Goal: Transaction & Acquisition: Book appointment/travel/reservation

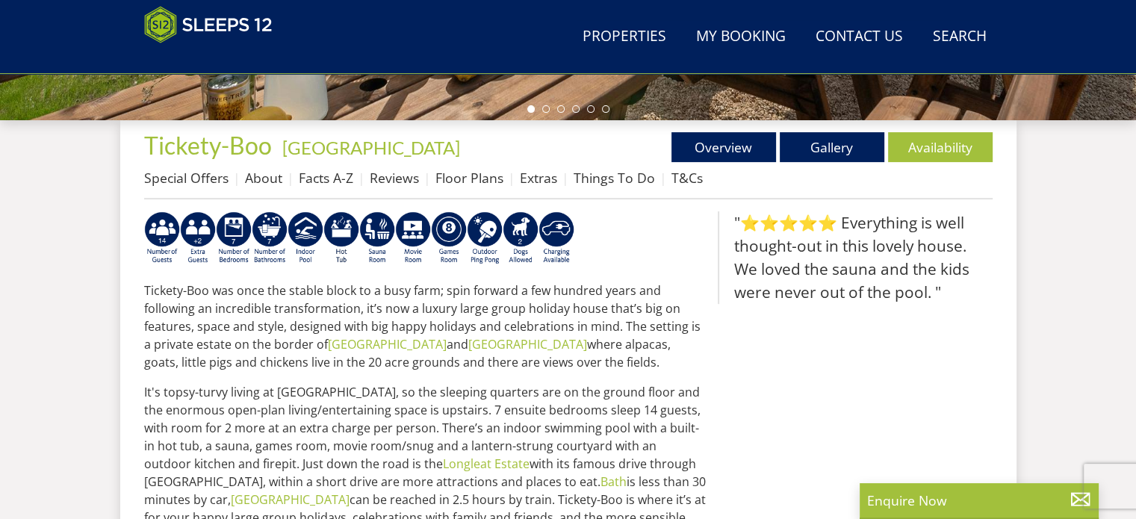
scroll to position [519, 0]
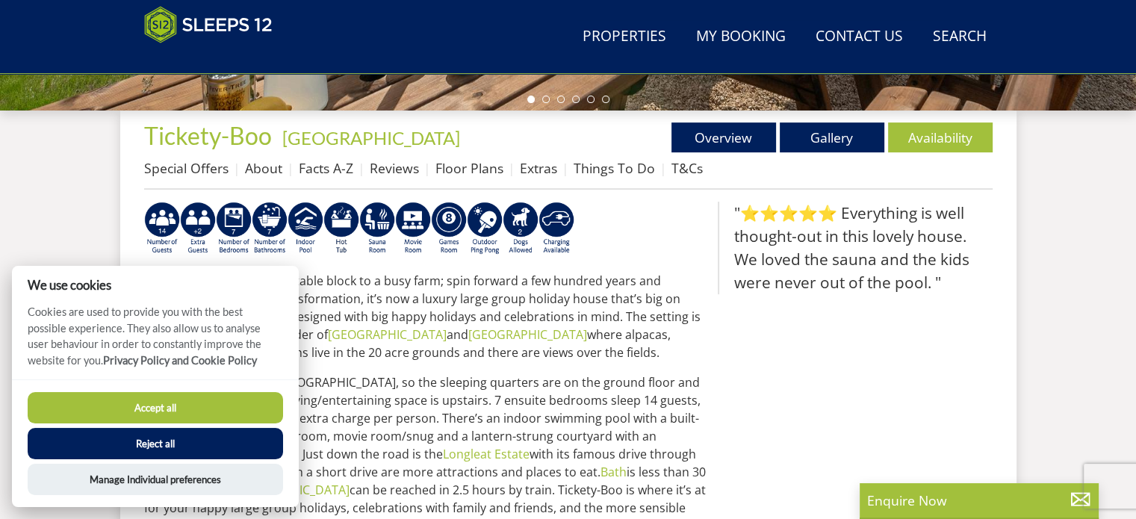
click at [184, 408] on button "Accept all" at bounding box center [155, 407] width 255 height 31
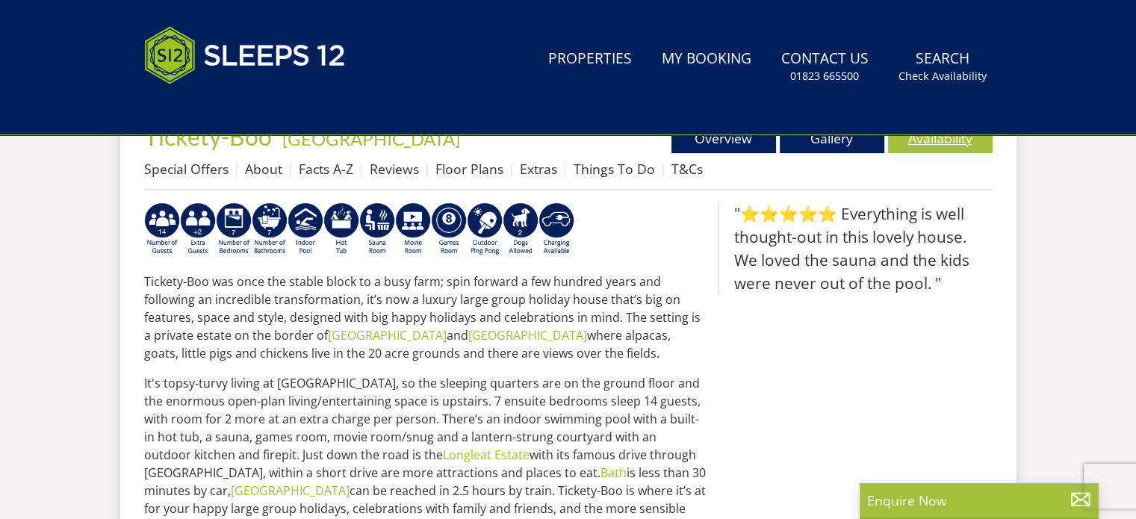
click at [936, 146] on link "Availability" at bounding box center [940, 138] width 105 height 30
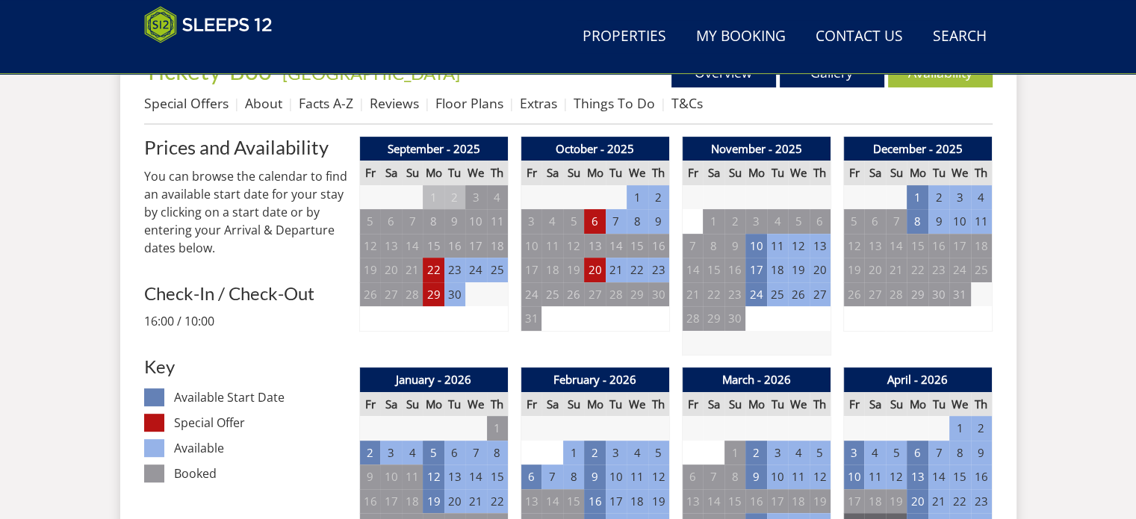
scroll to position [582, 0]
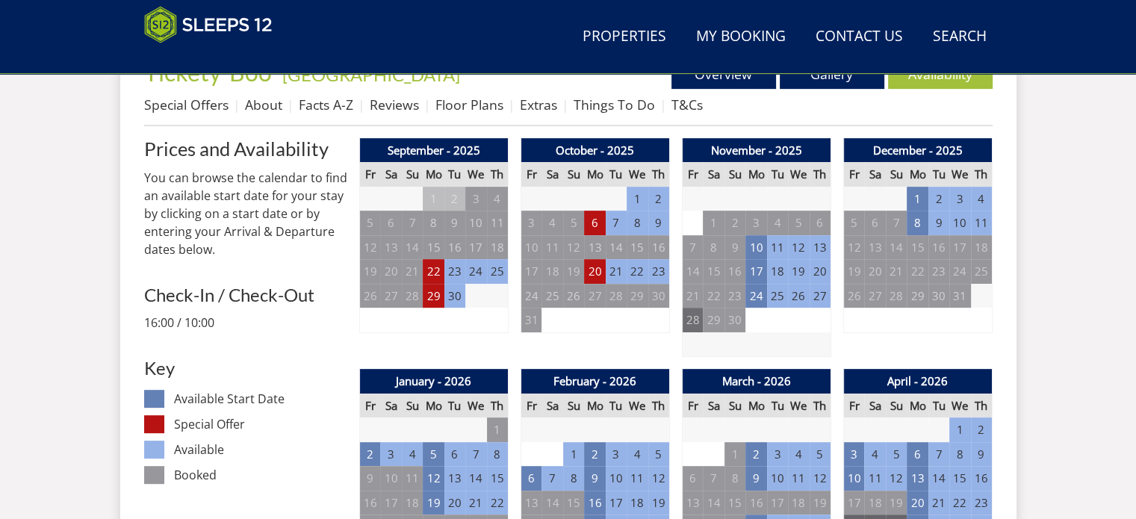
click at [691, 329] on td "28" at bounding box center [692, 320] width 21 height 25
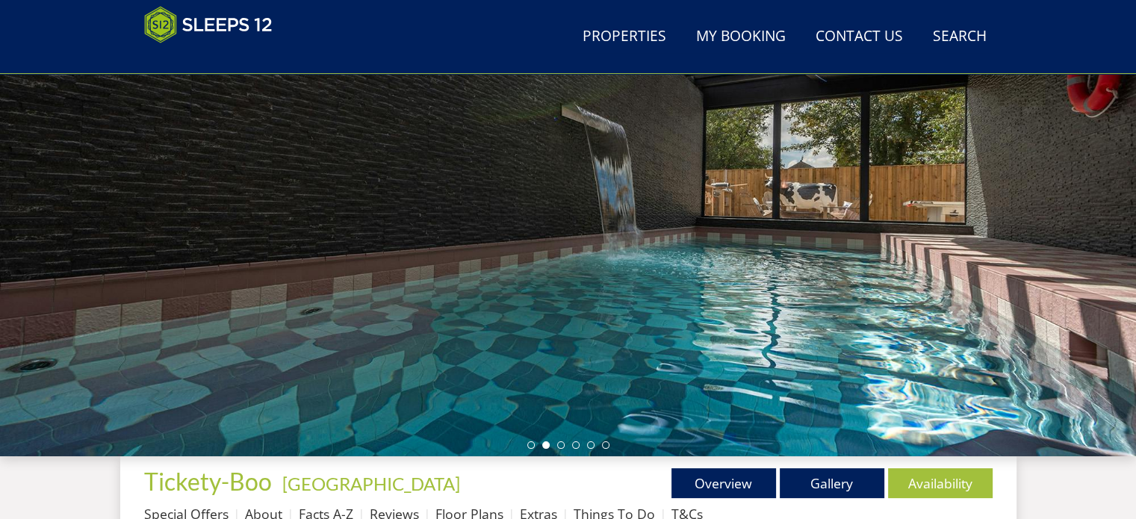
scroll to position [175, 0]
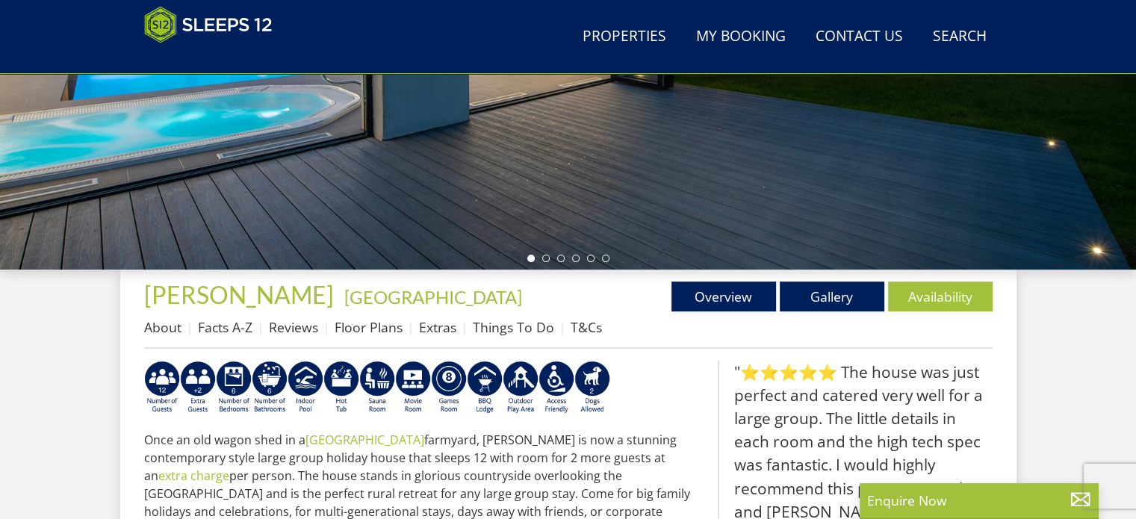
scroll to position [361, 0]
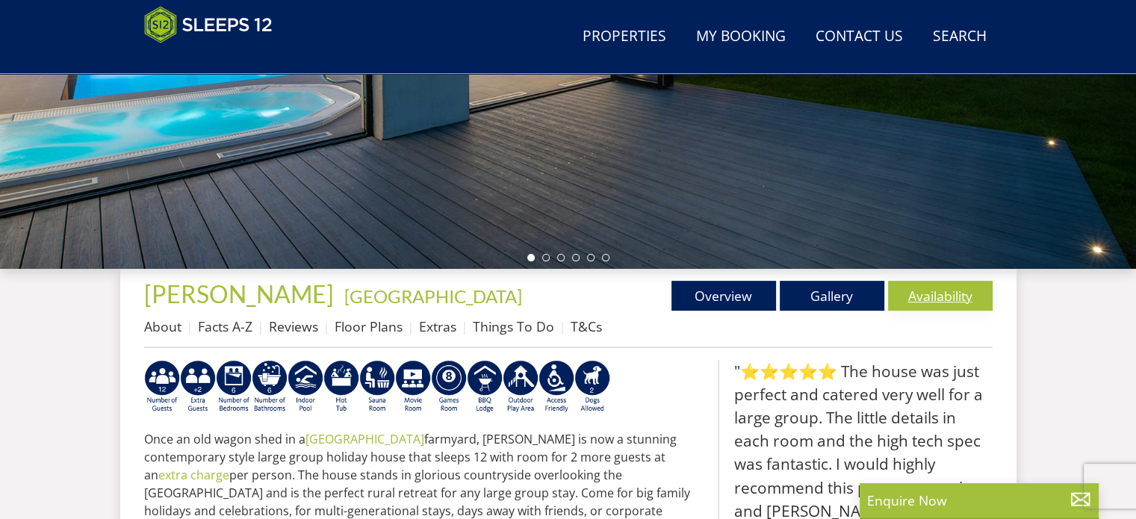
click at [903, 305] on link "Availability" at bounding box center [940, 296] width 105 height 30
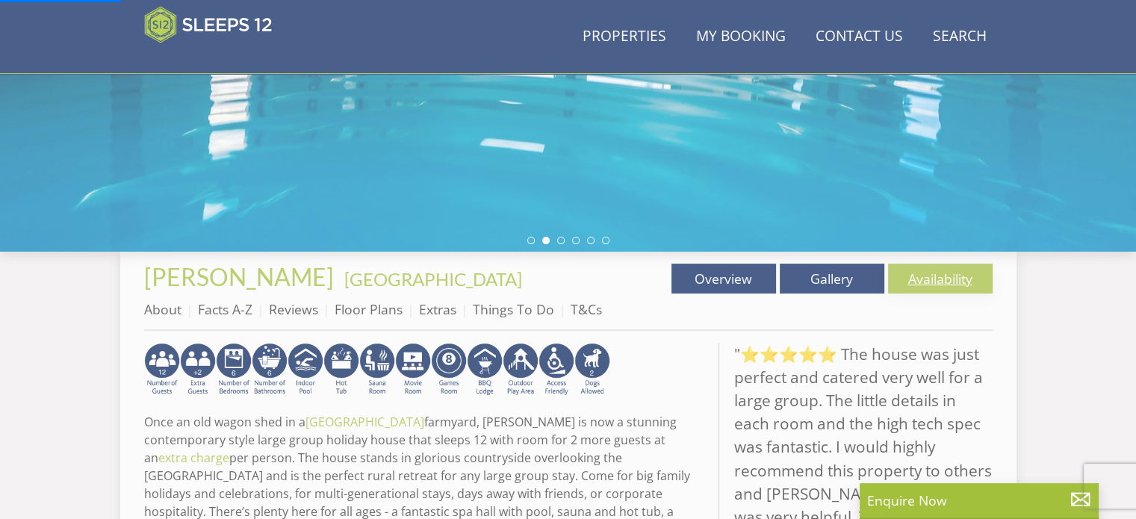
scroll to position [379, 0]
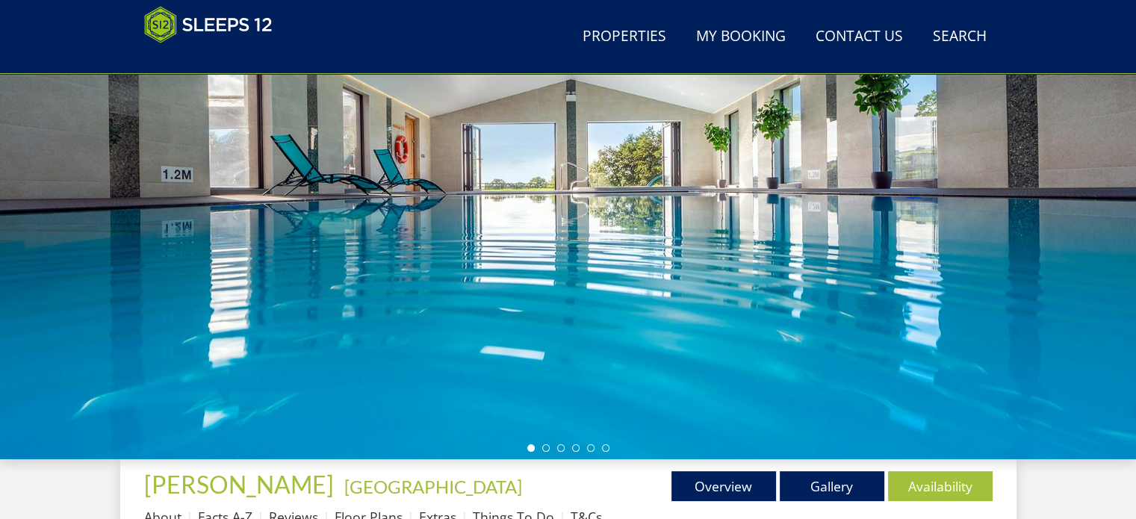
scroll to position [170, 0]
click at [974, 251] on div at bounding box center [568, 198] width 1136 height 523
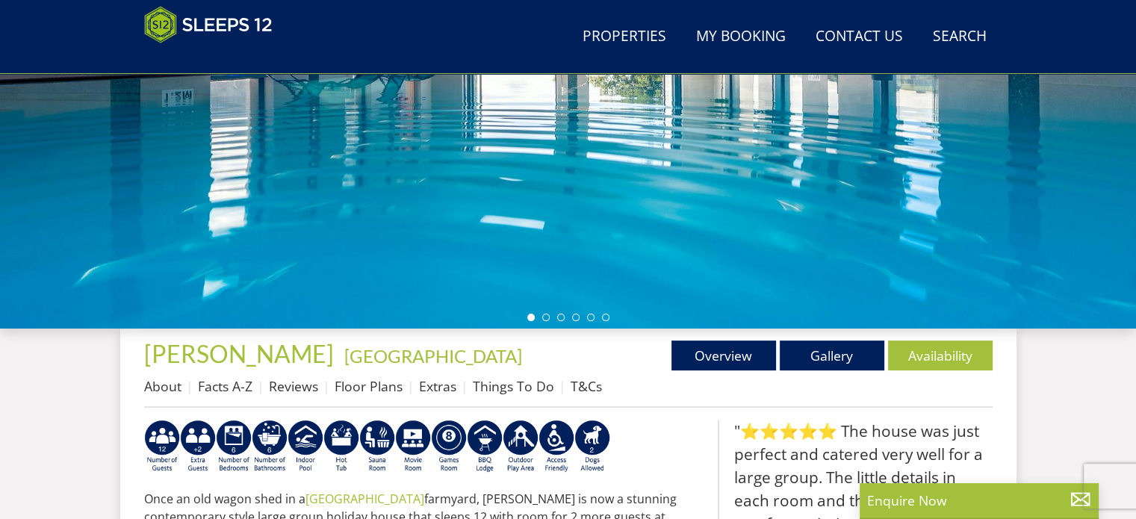
scroll to position [290, 0]
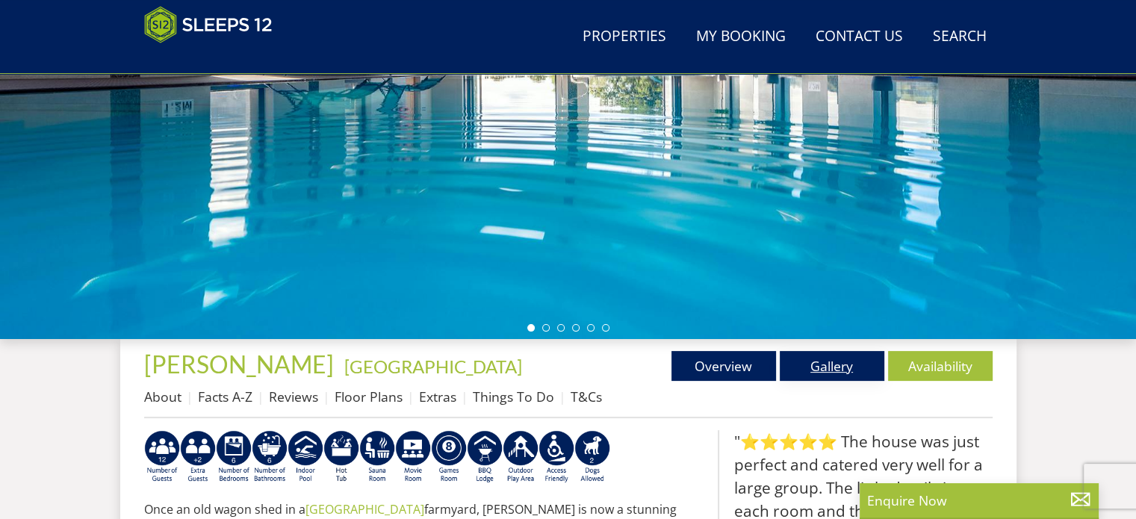
click at [841, 353] on link "Gallery" at bounding box center [831, 366] width 105 height 30
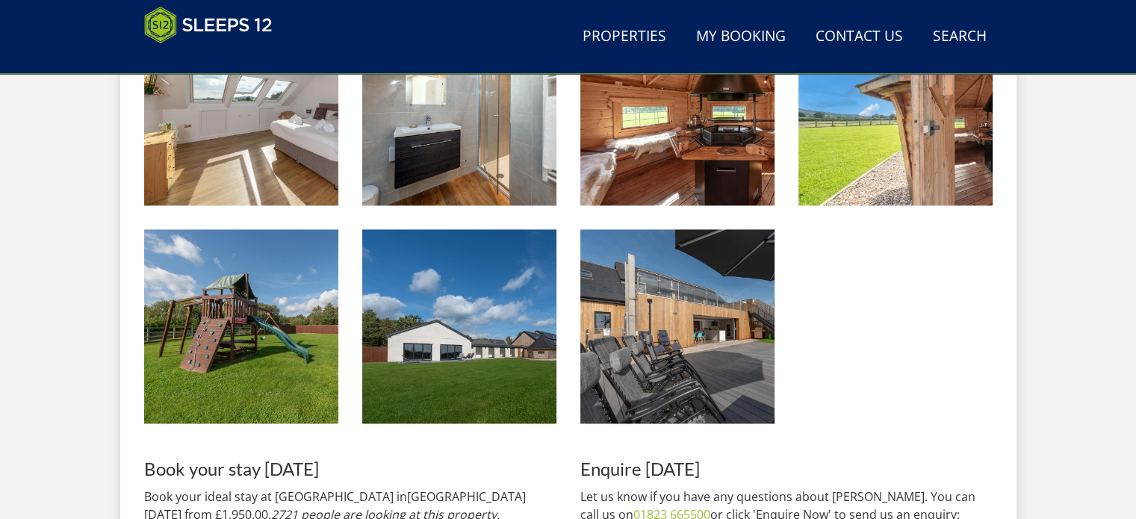
scroll to position [2018, 0]
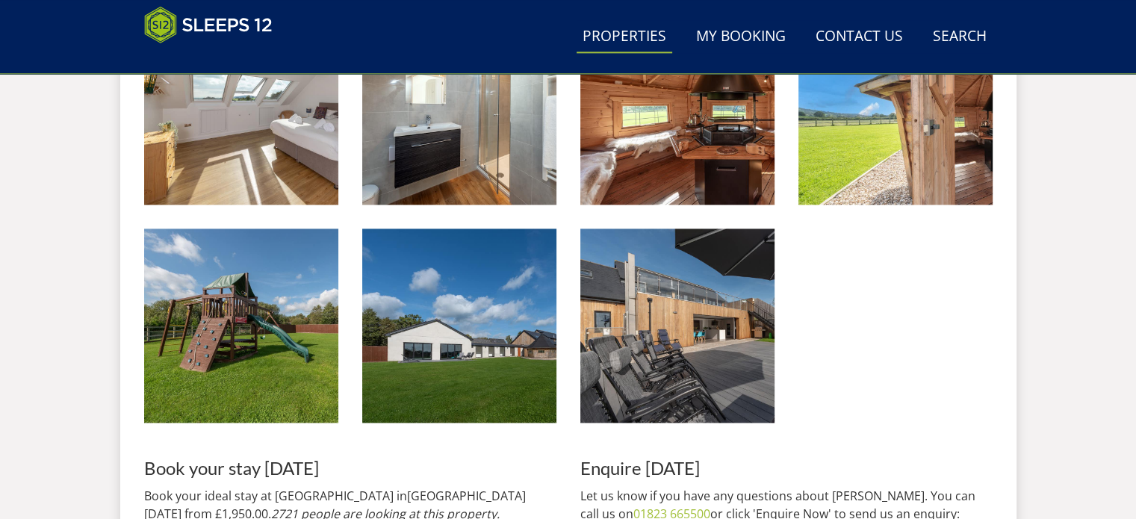
click at [646, 40] on link "Properties" at bounding box center [624, 37] width 96 height 34
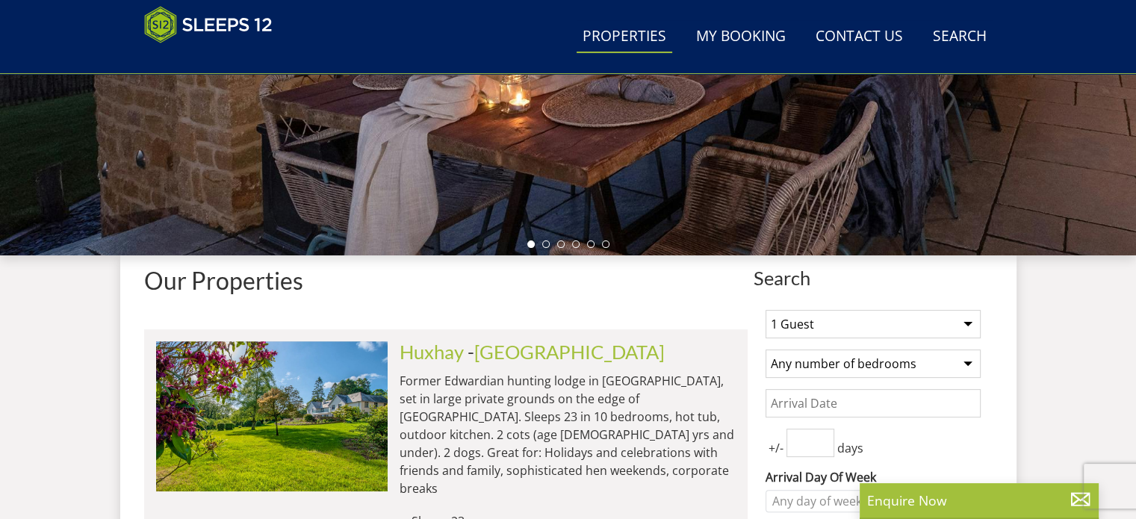
scroll to position [519, 0]
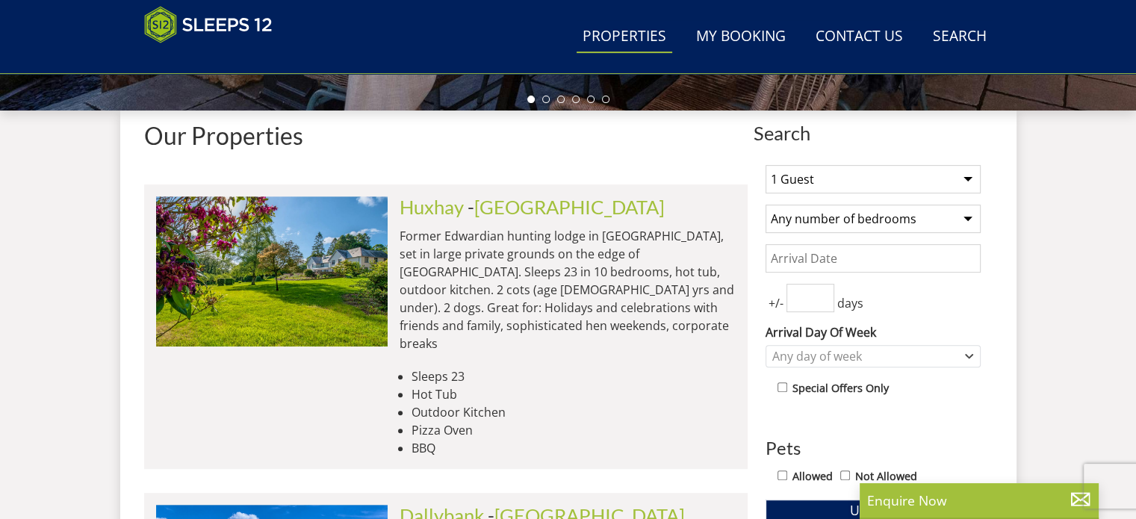
click at [806, 189] on select "1 Guest 2 Guests 3 Guests 4 Guests 5 Guests 6 Guests 7 Guests 8 Guests 9 Guests…" at bounding box center [872, 179] width 215 height 28
select select "13"
click at [765, 165] on select "1 Guest 2 Guests 3 Guests 4 Guests 5 Guests 6 Guests 7 Guests 8 Guests 9 Guests…" at bounding box center [872, 179] width 215 height 28
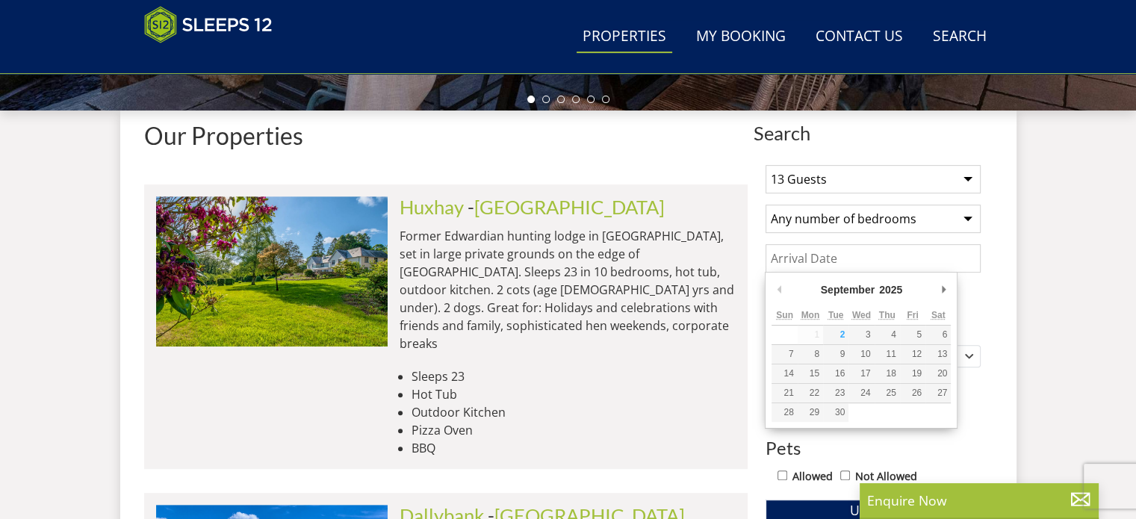
click at [832, 253] on input "Date" at bounding box center [872, 258] width 215 height 28
type input "28/11/2025"
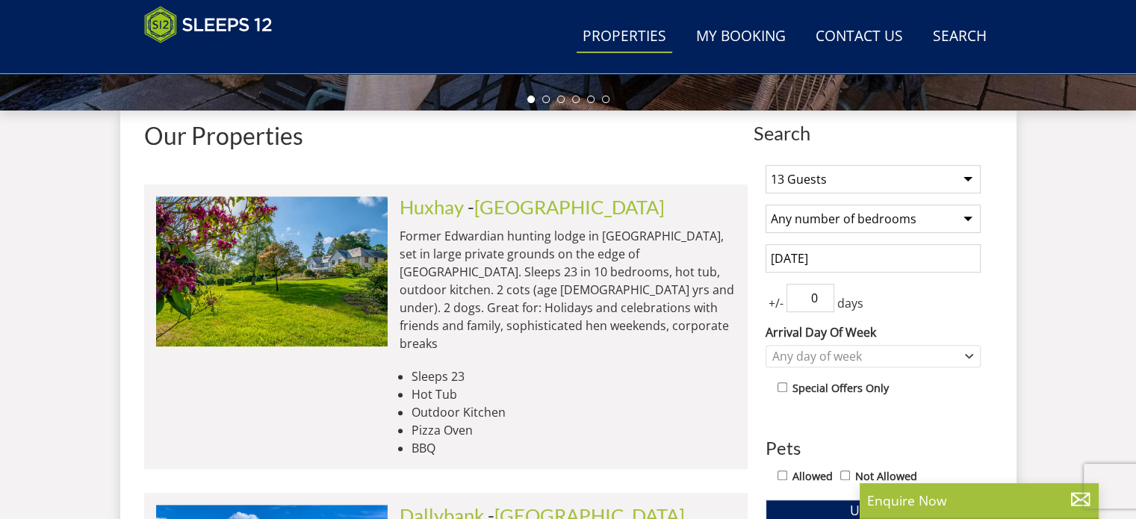
click at [824, 299] on input "0" at bounding box center [810, 298] width 48 height 28
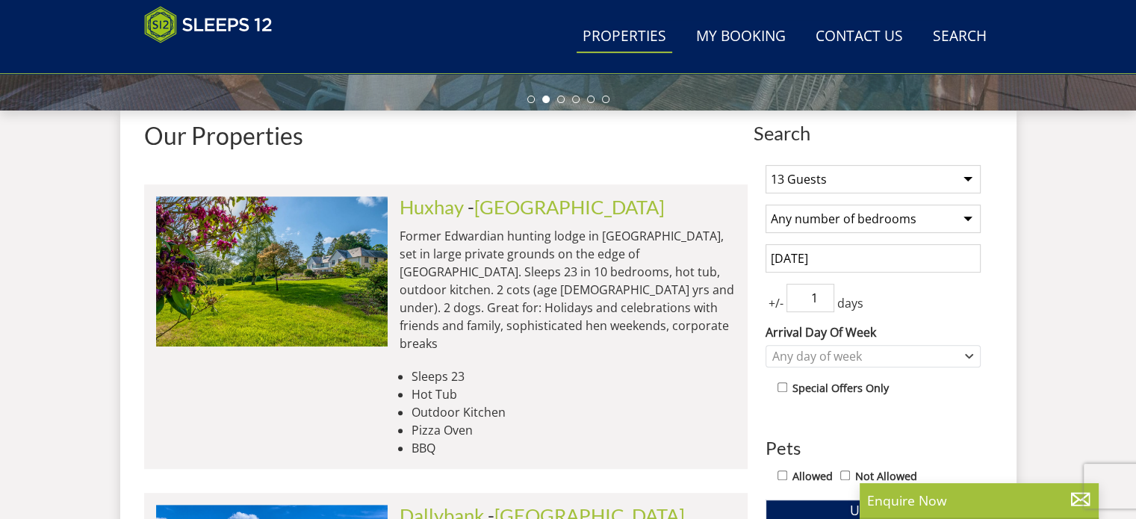
click at [824, 294] on input "1" at bounding box center [810, 298] width 48 height 28
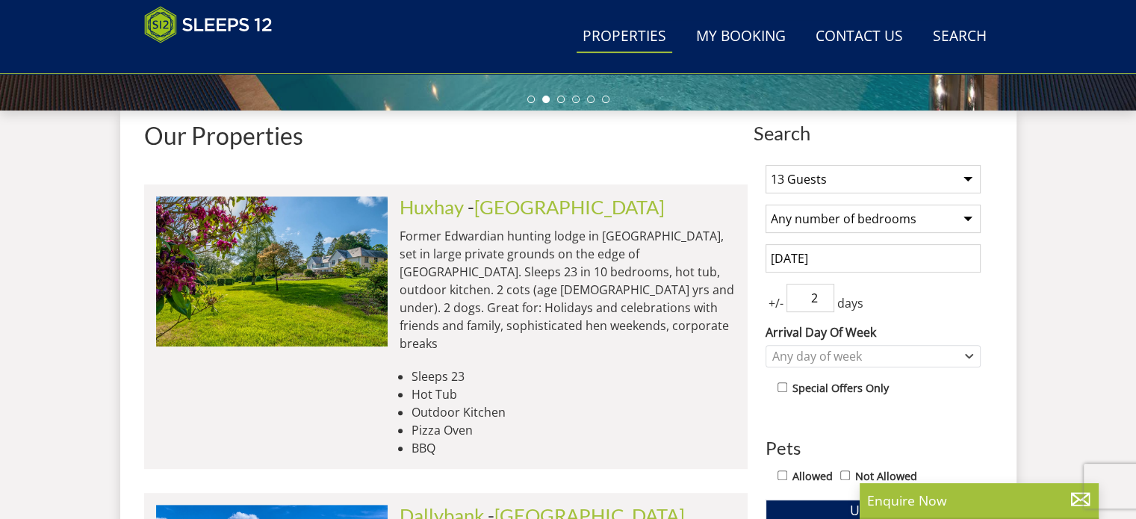
click at [824, 294] on input "2" at bounding box center [810, 298] width 48 height 28
click at [824, 294] on input "3" at bounding box center [810, 298] width 48 height 28
type input "4"
click at [824, 294] on input "4" at bounding box center [810, 298] width 48 height 28
click at [836, 348] on div "Any day of week" at bounding box center [864, 356] width 193 height 16
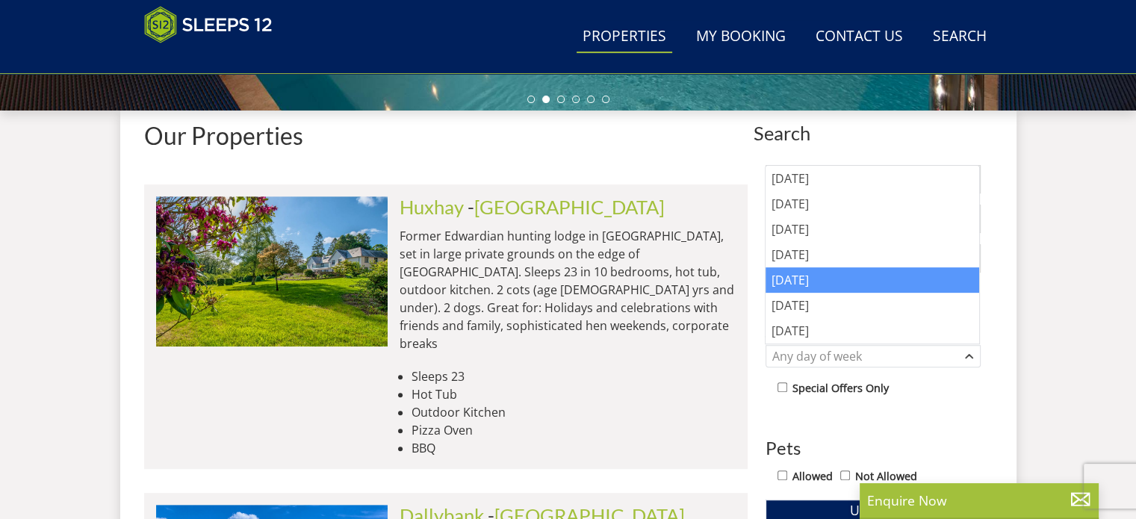
click at [801, 271] on div "Friday" at bounding box center [872, 279] width 214 height 25
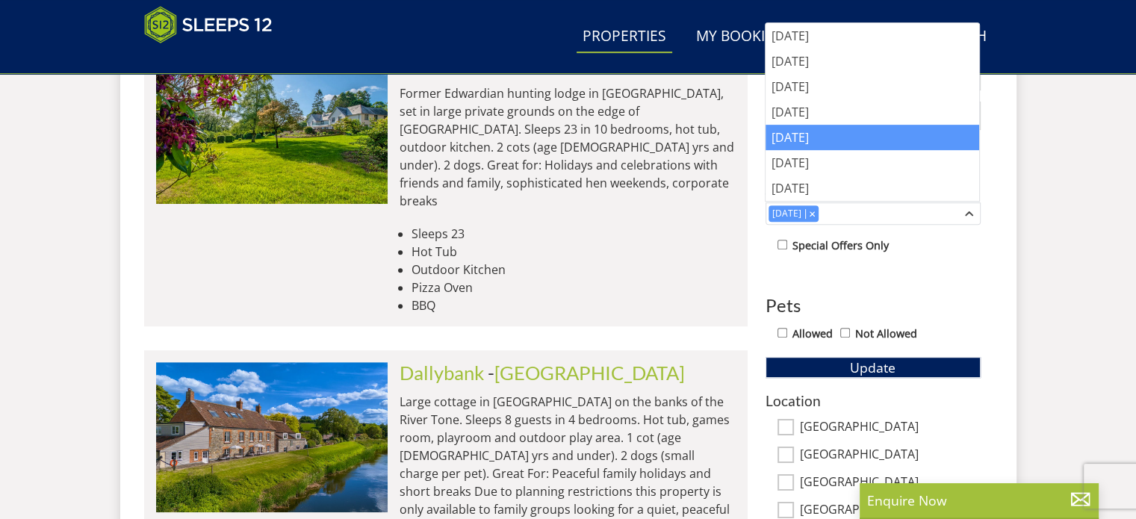
scroll to position [662, 0]
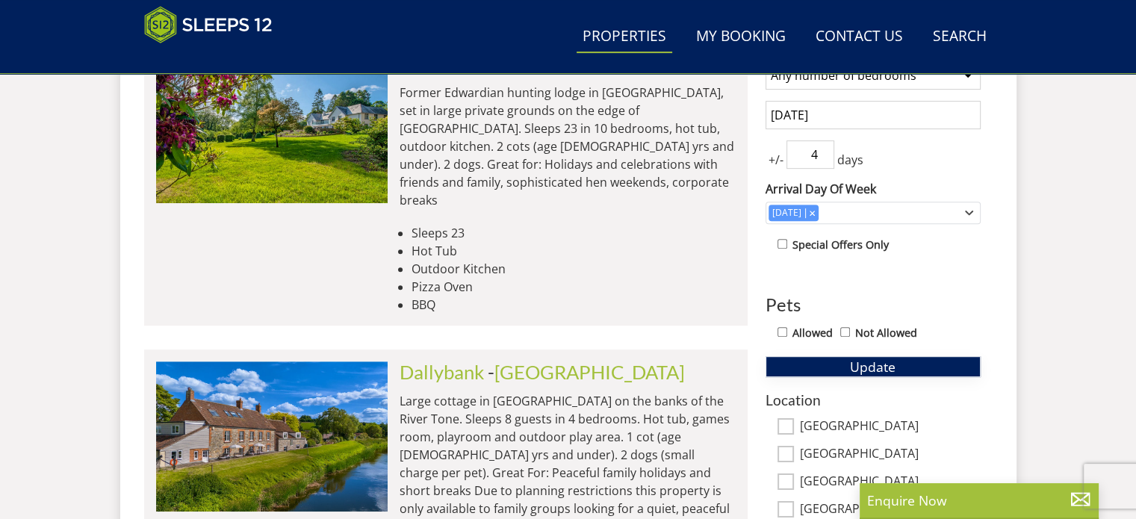
click at [926, 363] on button "Update" at bounding box center [872, 366] width 215 height 21
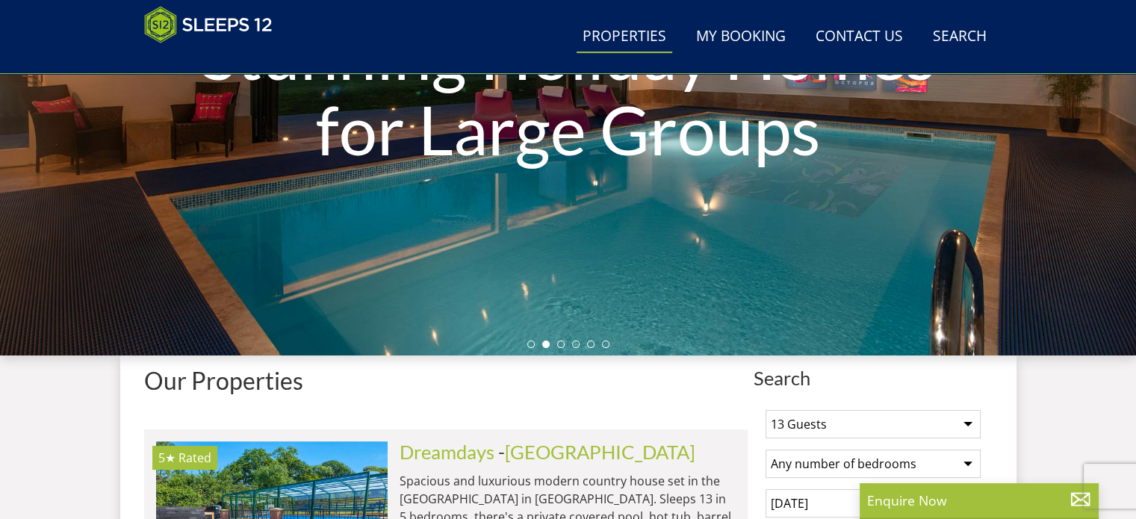
scroll to position [226, 0]
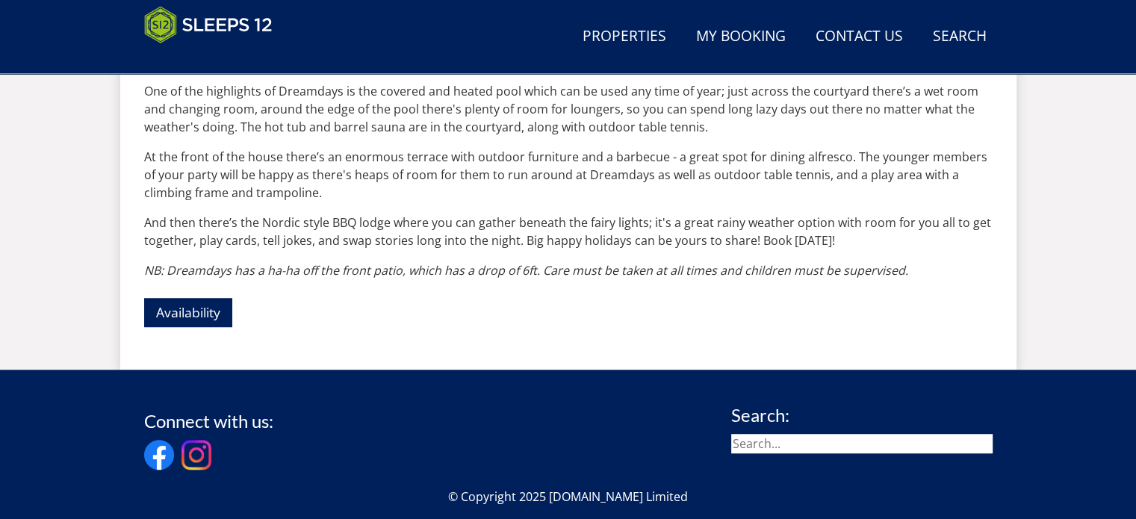
scroll to position [952, 0]
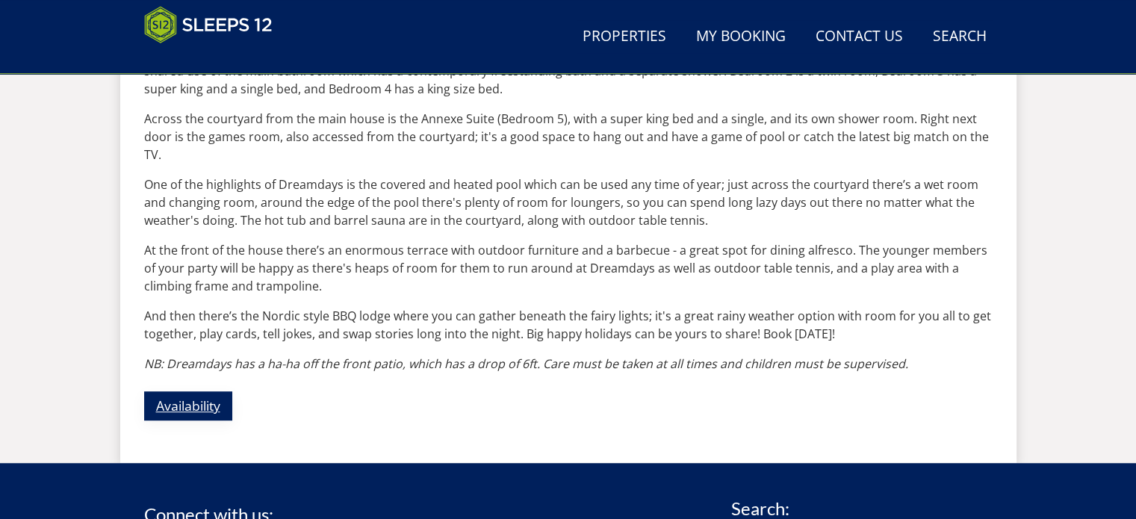
click at [200, 399] on link "Availability" at bounding box center [188, 405] width 88 height 29
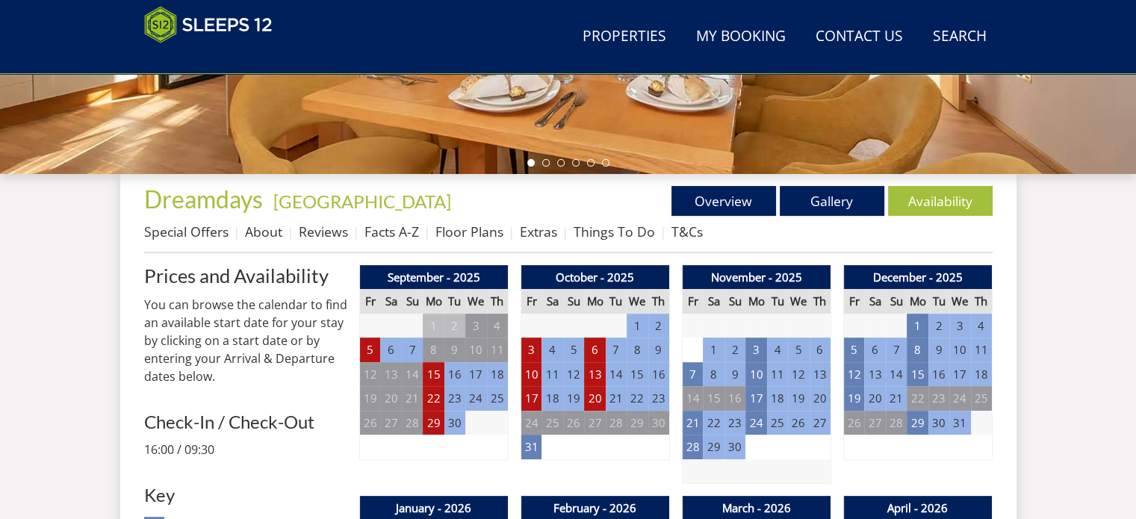
scroll to position [457, 0]
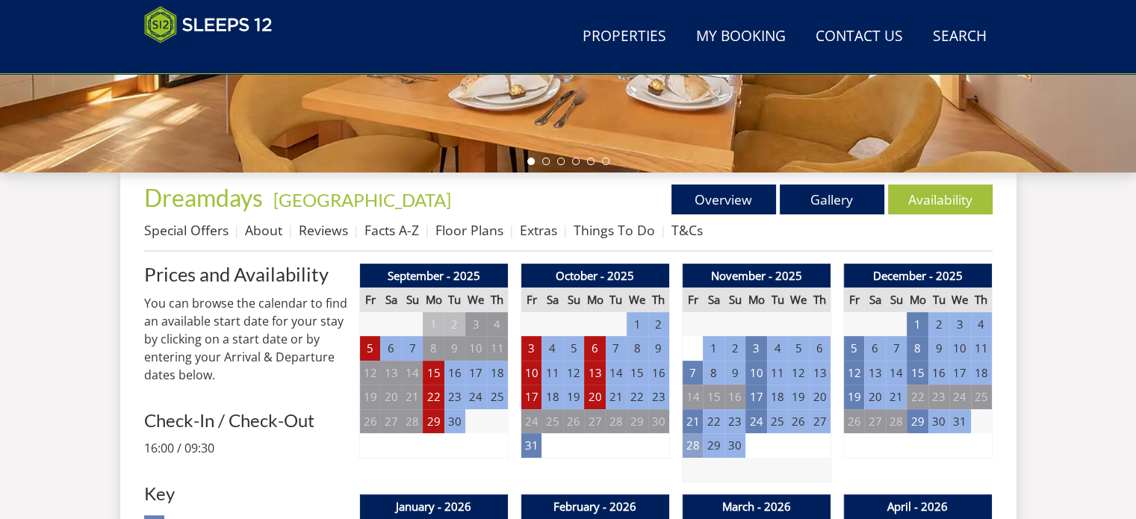
click at [688, 449] on td "28" at bounding box center [692, 445] width 21 height 25
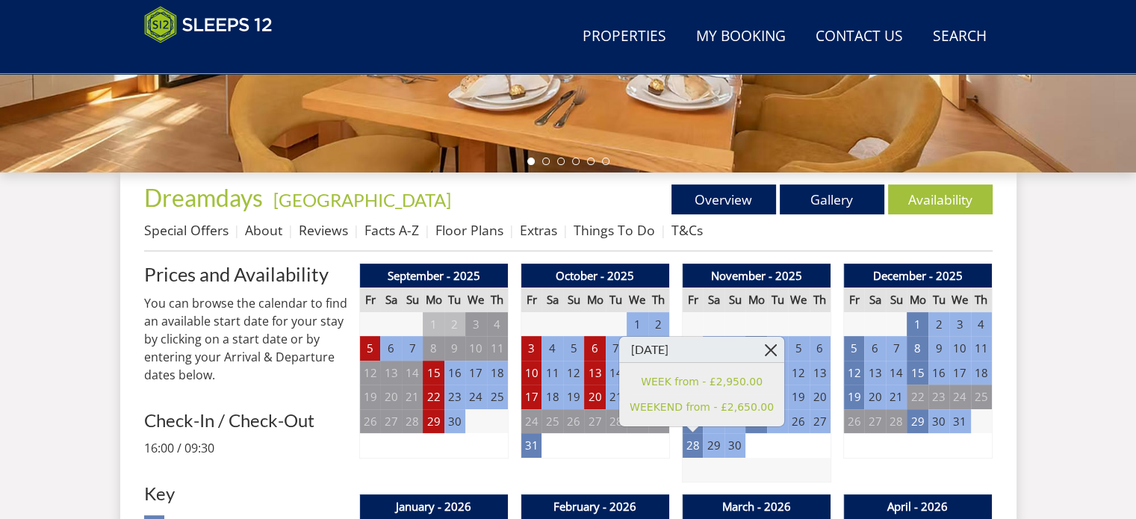
click at [758, 349] on link at bounding box center [771, 350] width 26 height 26
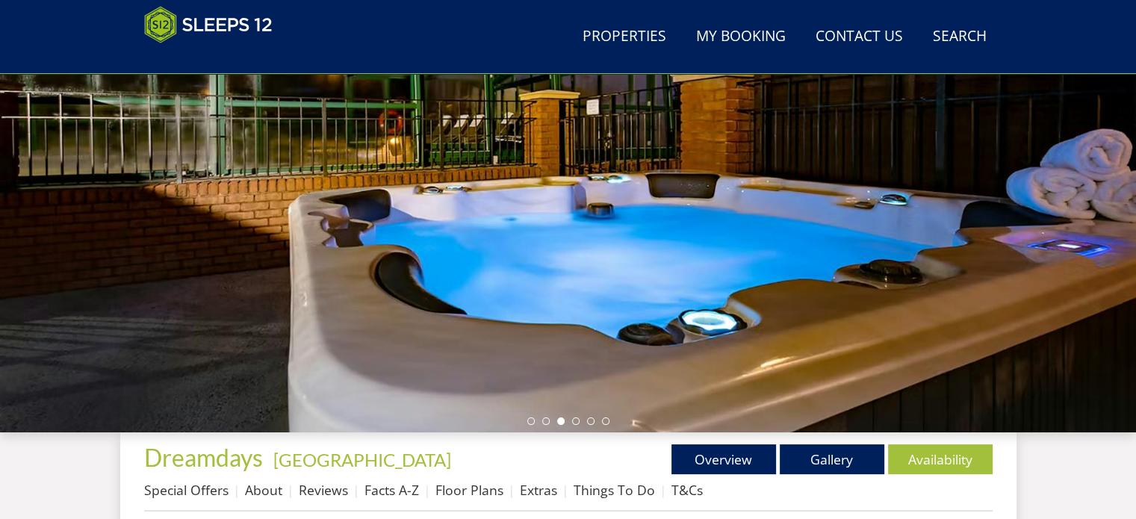
scroll to position [197, 0]
click at [824, 465] on link "Gallery" at bounding box center [831, 459] width 105 height 30
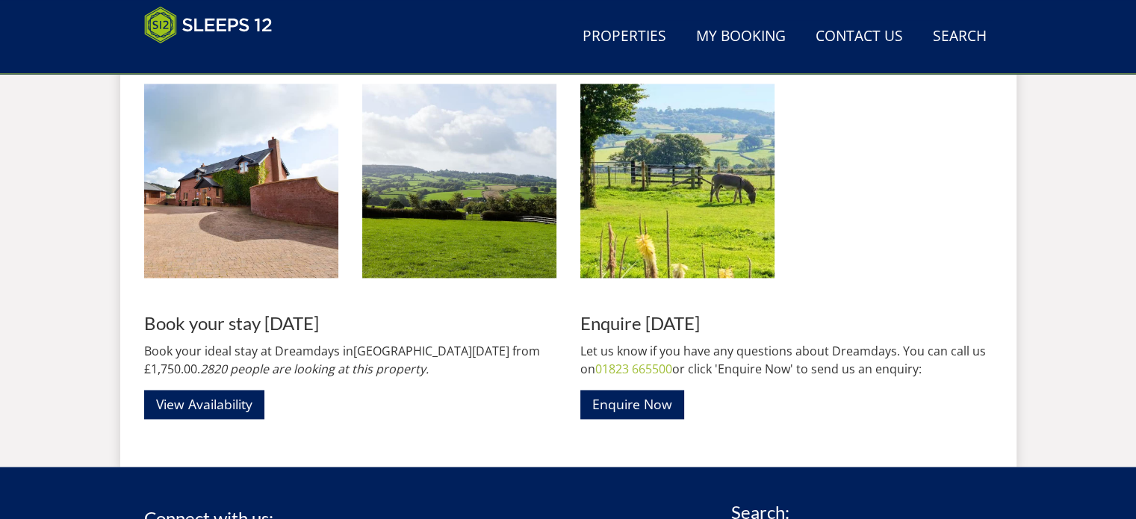
scroll to position [2164, 0]
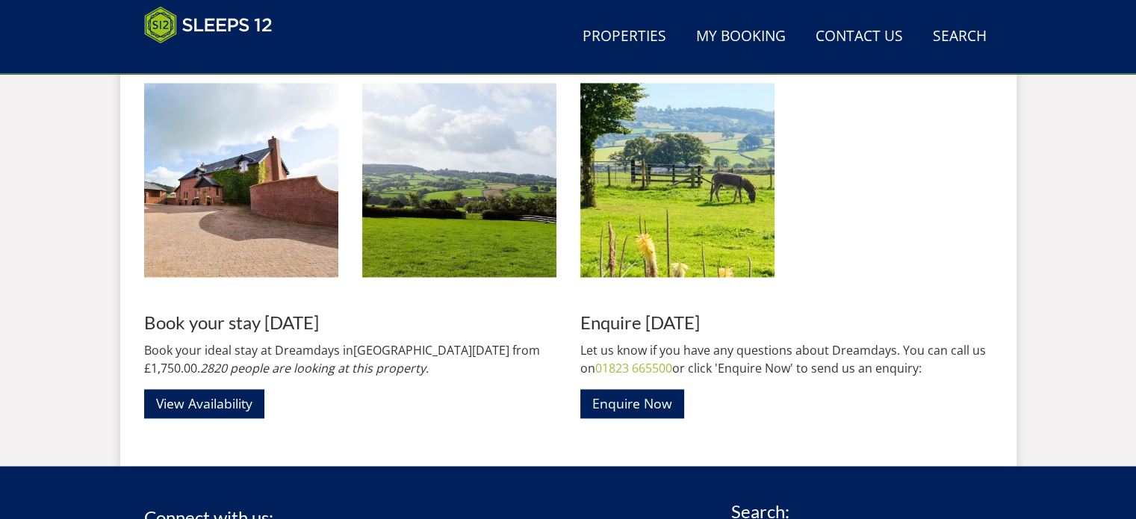
click at [205, 387] on div "Book your stay today Book your ideal stay at Dreamdays in Devon today from £1,7…" at bounding box center [350, 366] width 412 height 106
click at [209, 396] on link "View Availability" at bounding box center [204, 403] width 120 height 29
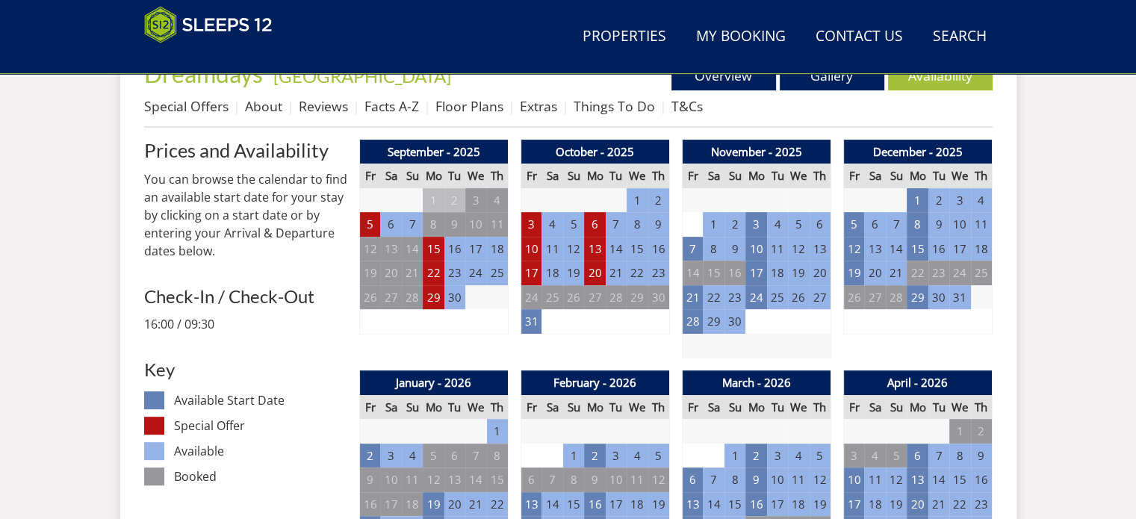
scroll to position [582, 0]
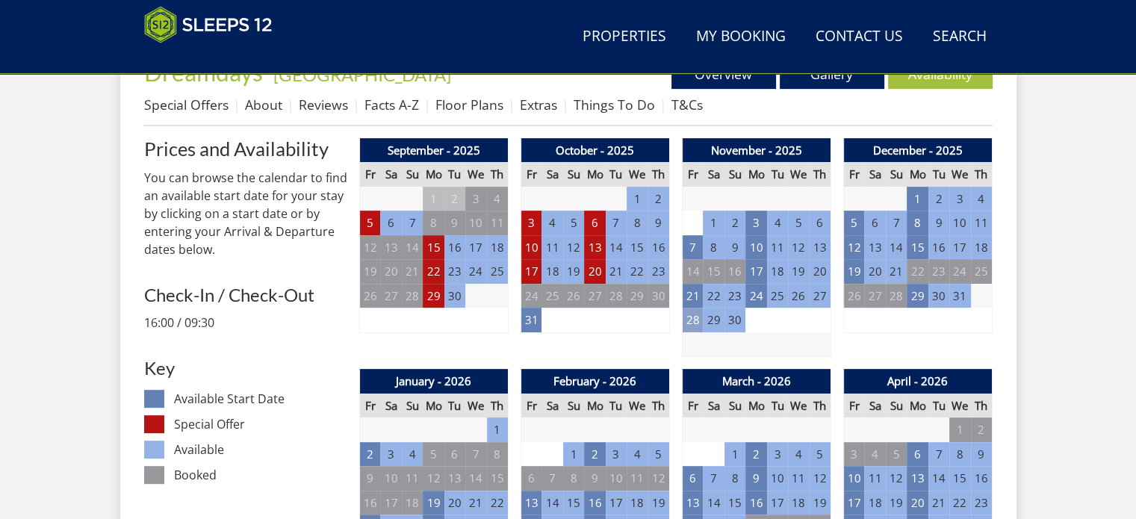
click at [700, 326] on td "28" at bounding box center [692, 320] width 21 height 25
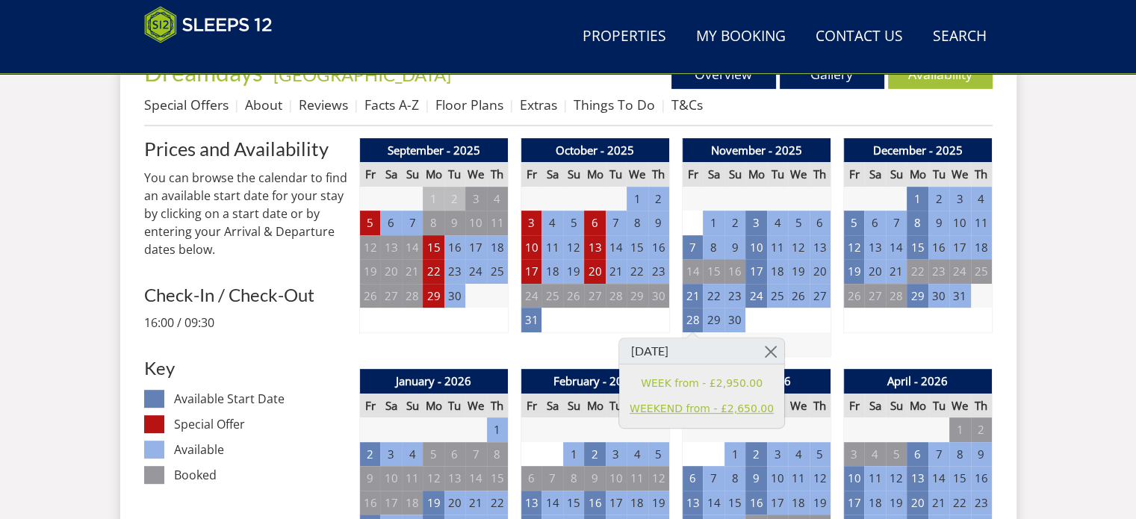
click at [701, 402] on link "WEEKEND from - £2,650.00" at bounding box center [701, 409] width 144 height 16
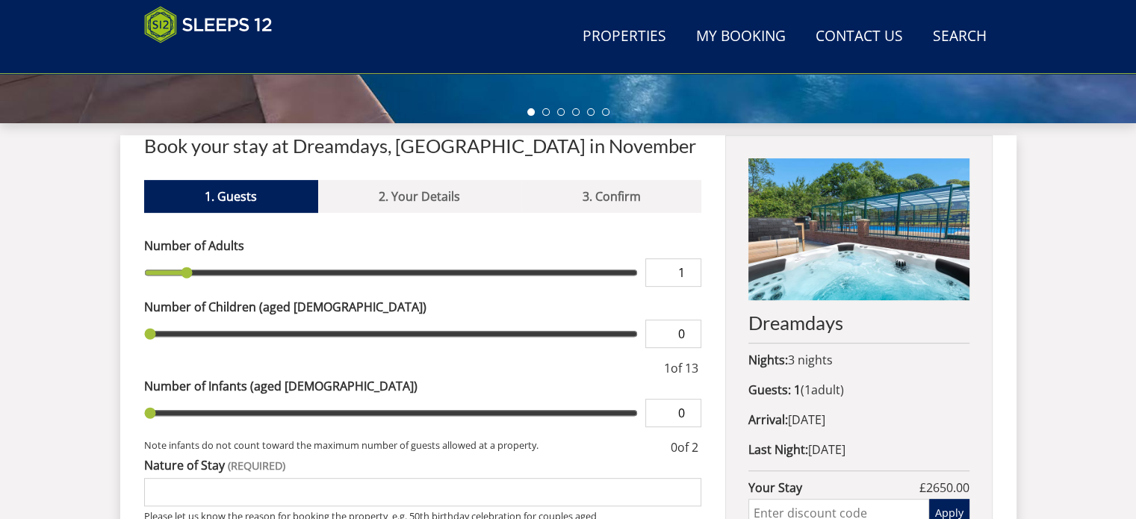
scroll to position [541, 0]
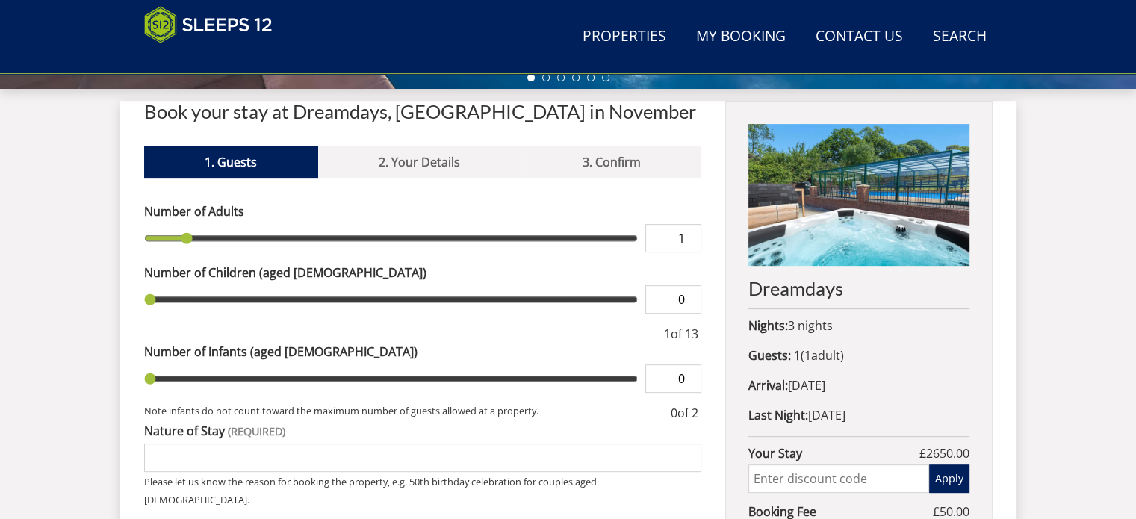
type input "2"
type input "3"
type input "4"
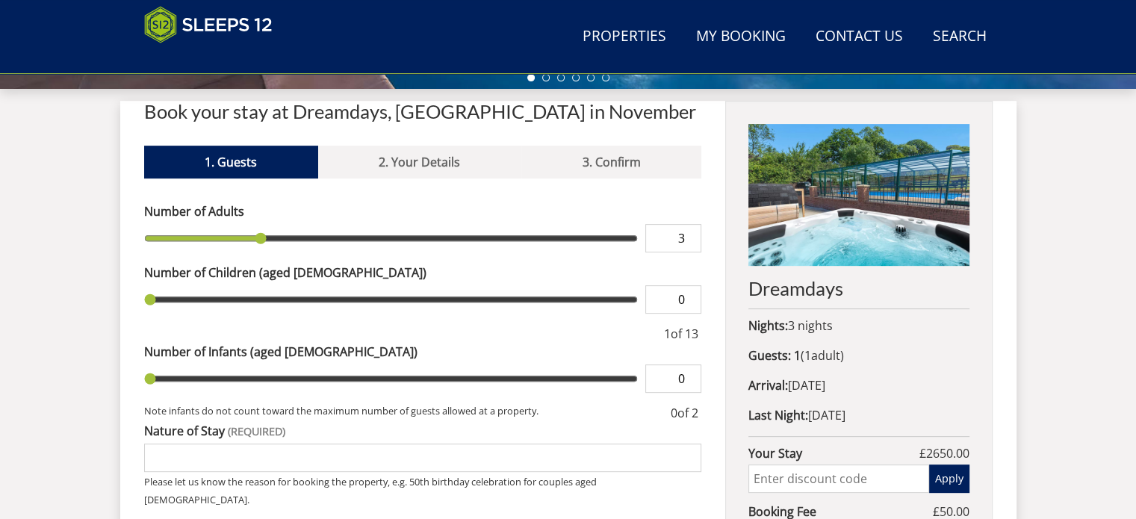
type input "4"
type input "5"
type input "6"
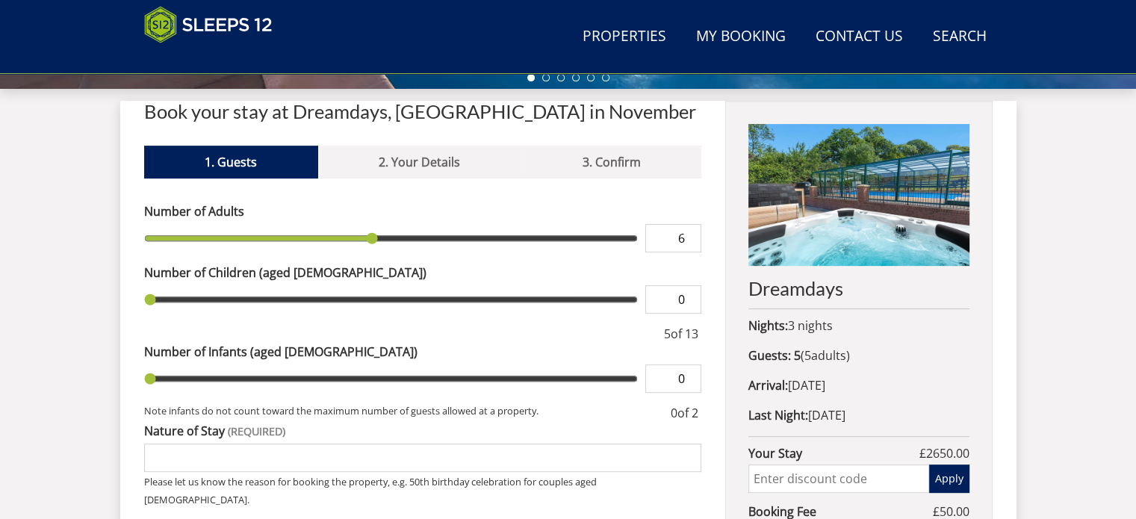
type input "7"
drag, startPoint x: 185, startPoint y: 236, endPoint x: 427, endPoint y: 270, distance: 244.2
type input "7"
click at [427, 252] on input "range" at bounding box center [391, 238] width 494 height 28
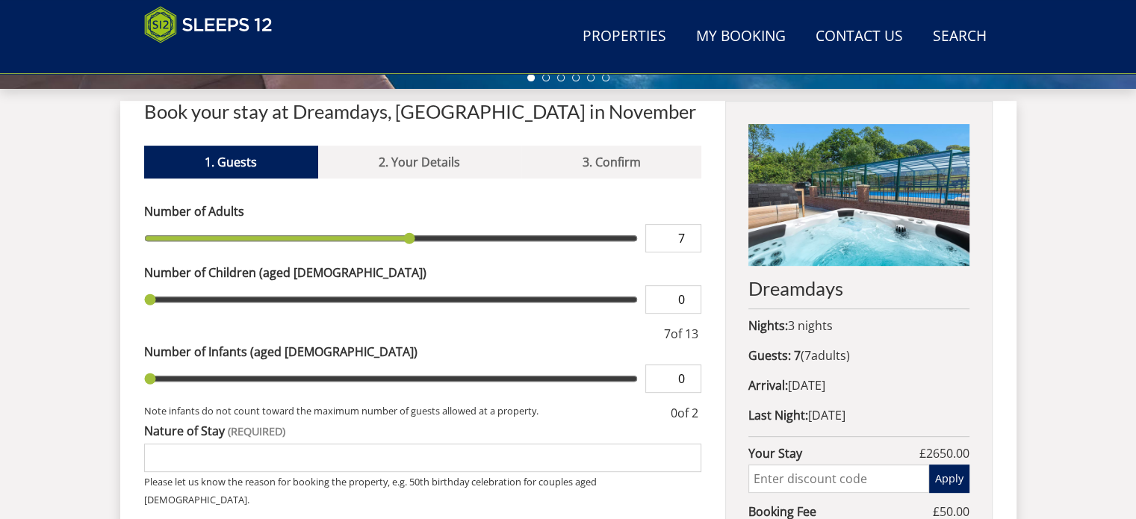
type input "1"
type input "2"
type input "3"
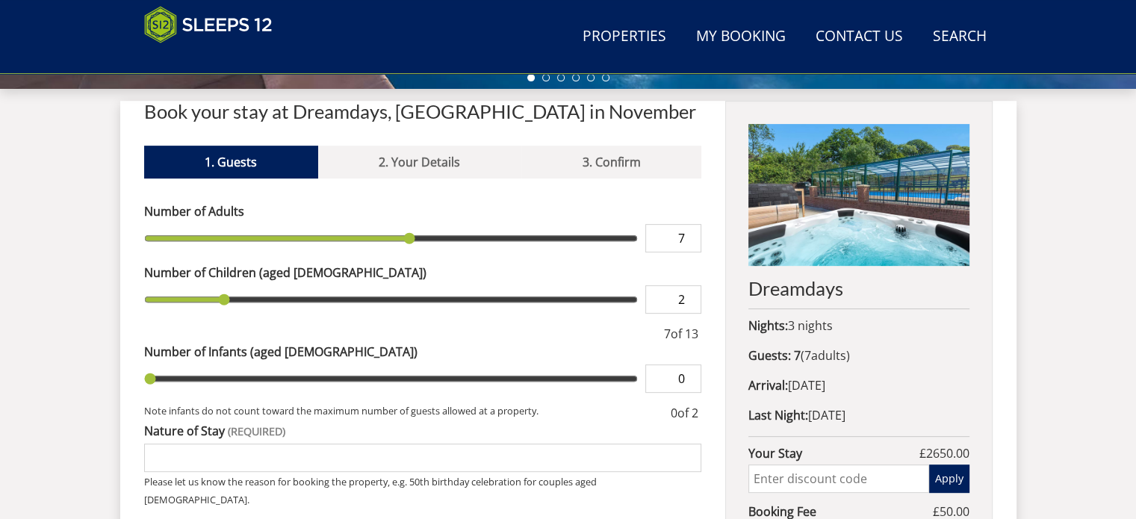
type input "3"
type input "4"
type input "5"
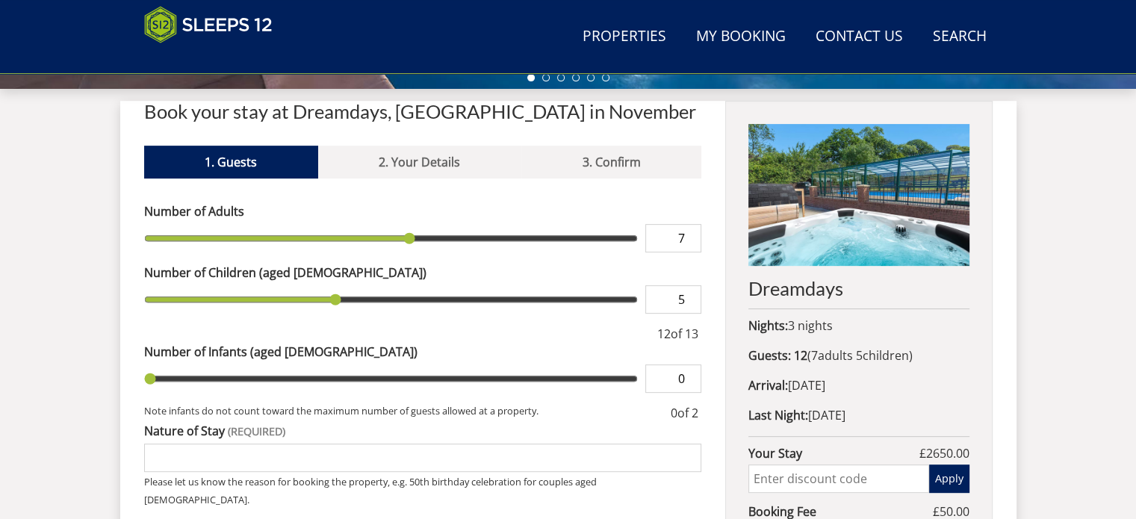
type input "6"
drag, startPoint x: 155, startPoint y: 298, endPoint x: 360, endPoint y: 311, distance: 205.0
type input "6"
click at [360, 311] on input "range" at bounding box center [391, 299] width 494 height 28
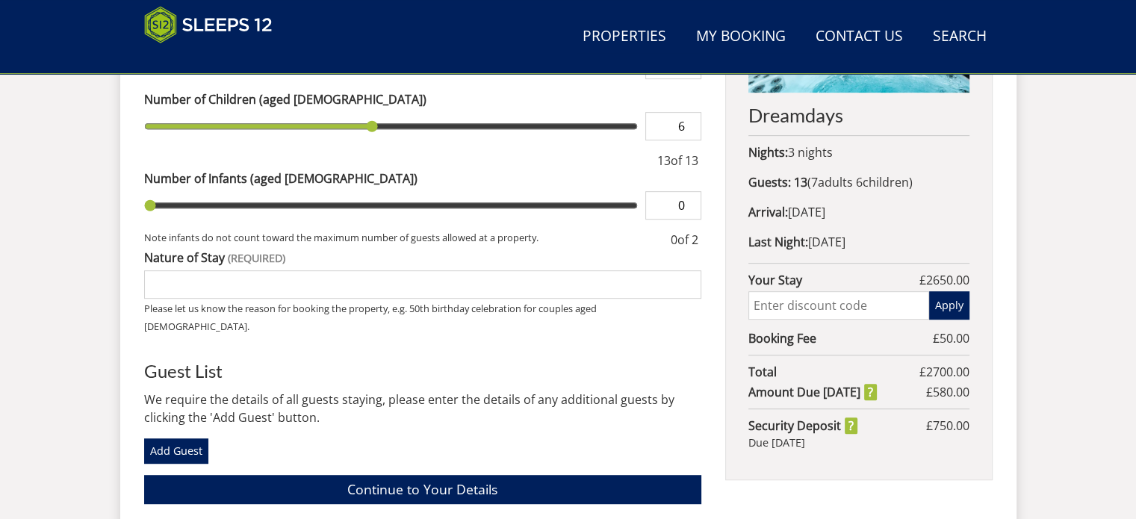
scroll to position [715, 0]
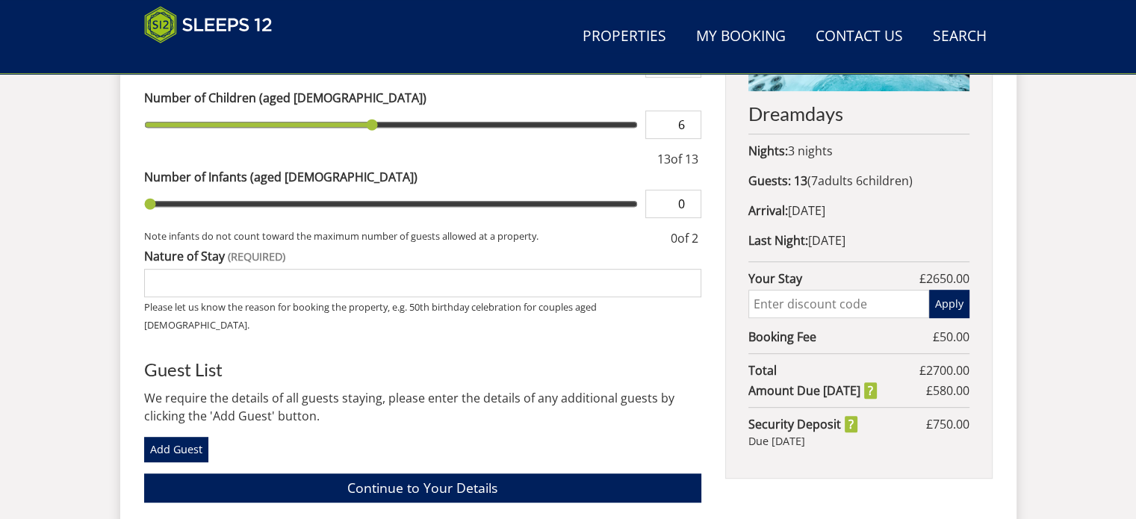
click at [214, 284] on input "Nature of Stay" at bounding box center [423, 283] width 558 height 28
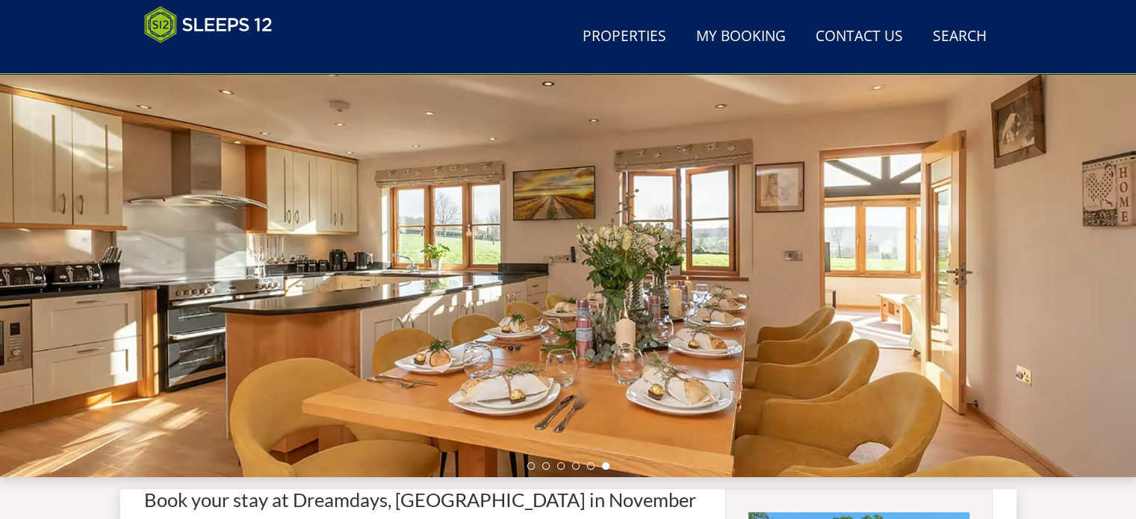
scroll to position [154, 0]
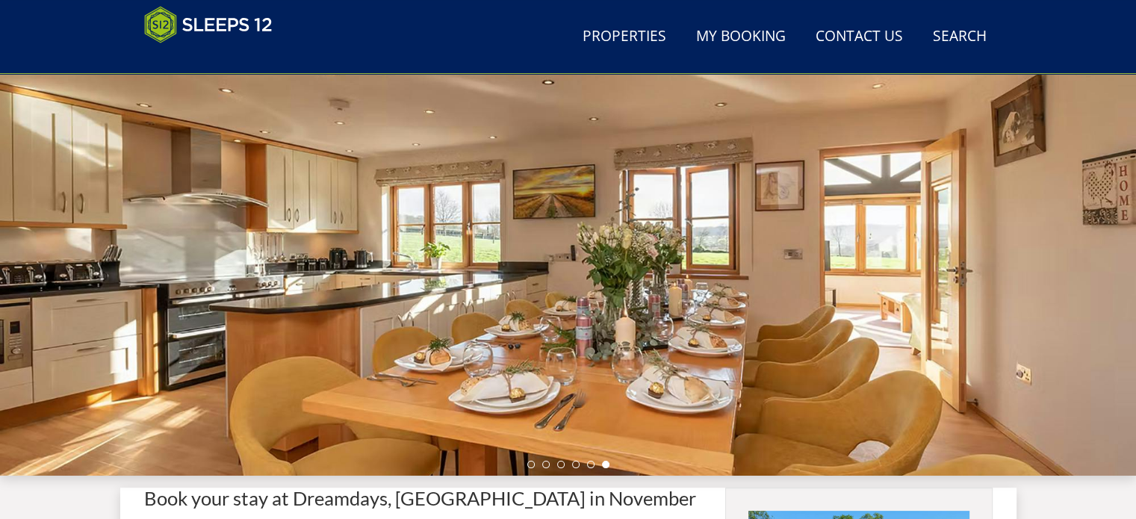
type input "70th Birthday Celebration"
click at [623, 45] on link "Properties" at bounding box center [624, 37] width 96 height 34
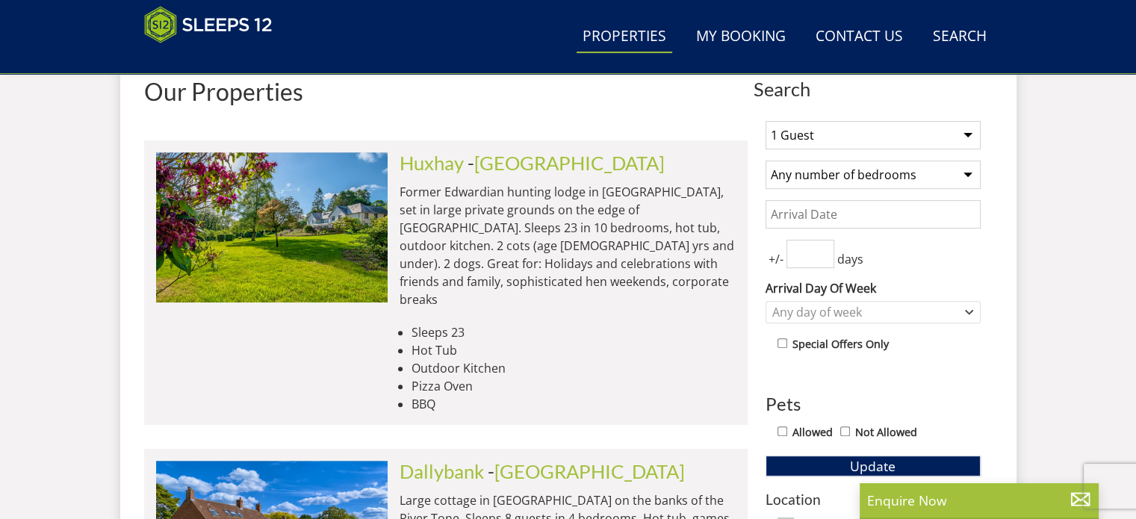
scroll to position [544, 0]
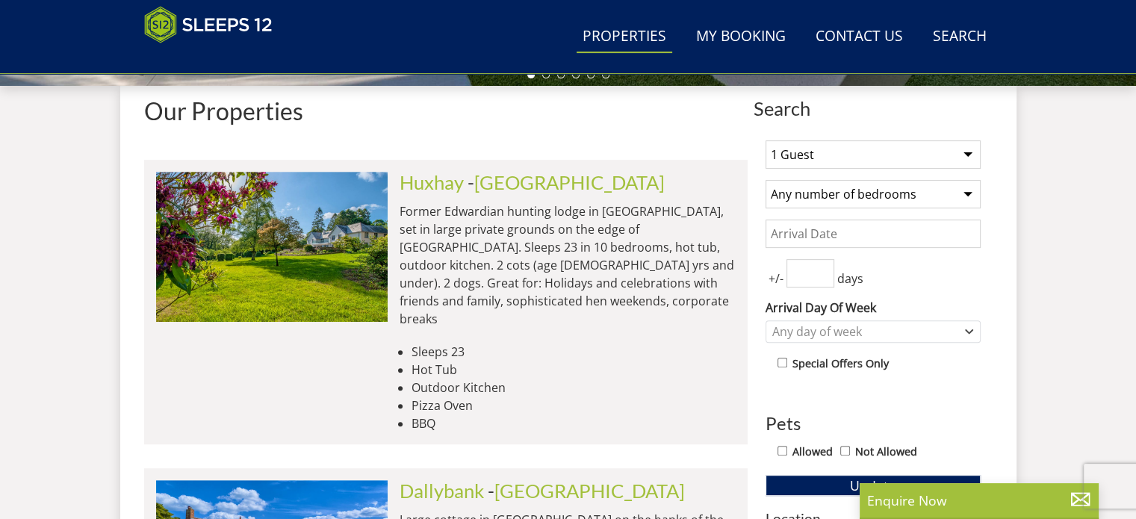
click at [821, 146] on select "1 Guest 2 Guests 3 Guests 4 Guests 5 Guests 6 Guests 7 Guests 8 Guests 9 Guests…" at bounding box center [872, 154] width 215 height 28
select select "13"
click at [765, 140] on select "1 Guest 2 Guests 3 Guests 4 Guests 5 Guests 6 Guests 7 Guests 8 Guests 9 Guests…" at bounding box center [872, 154] width 215 height 28
click at [836, 196] on select "Any number of bedrooms 3 Bedrooms 4 Bedrooms 5 Bedrooms 6 Bedrooms 7 Bedrooms 8…" at bounding box center [872, 194] width 215 height 28
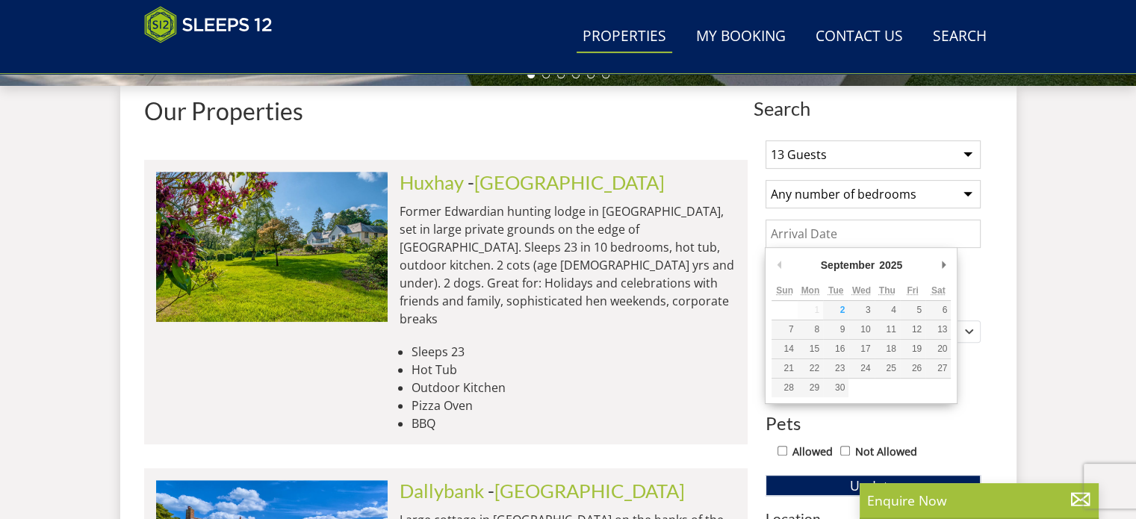
click at [836, 231] on input "Date" at bounding box center [872, 234] width 215 height 28
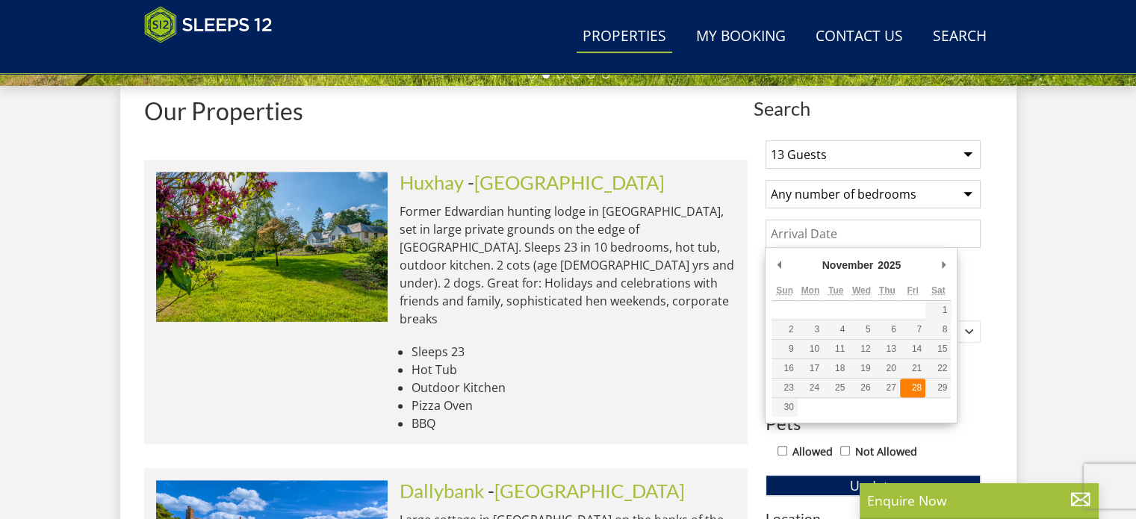
type input "28/11/2025"
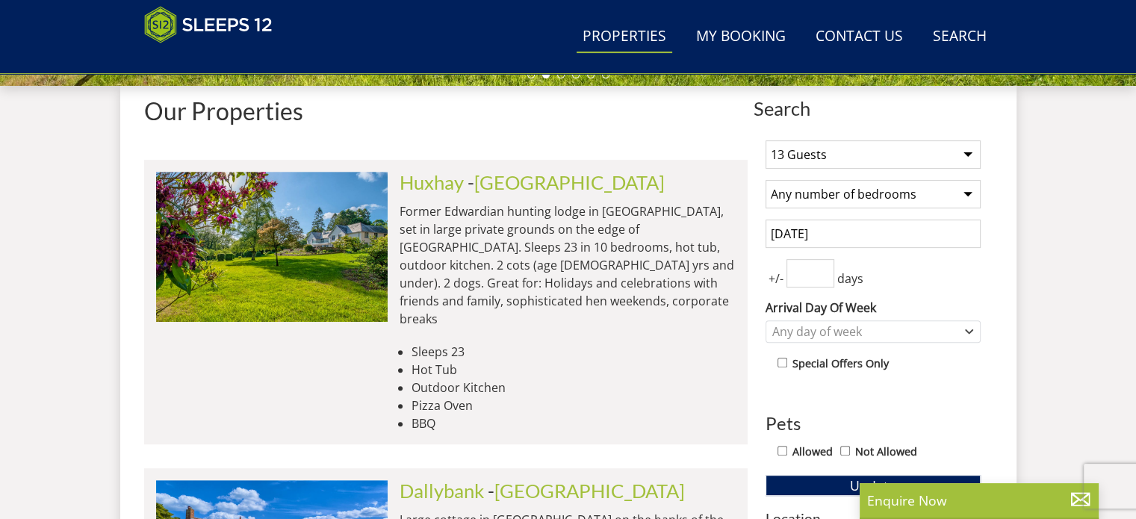
click at [800, 268] on input "number" at bounding box center [810, 273] width 48 height 28
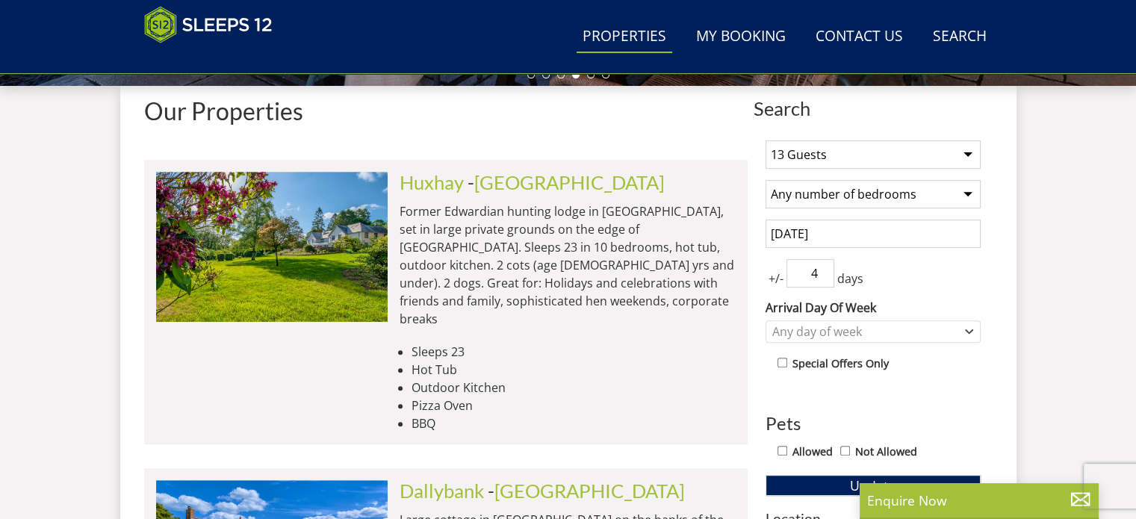
type input "4"
click at [821, 331] on div "Any day of week" at bounding box center [864, 331] width 193 height 16
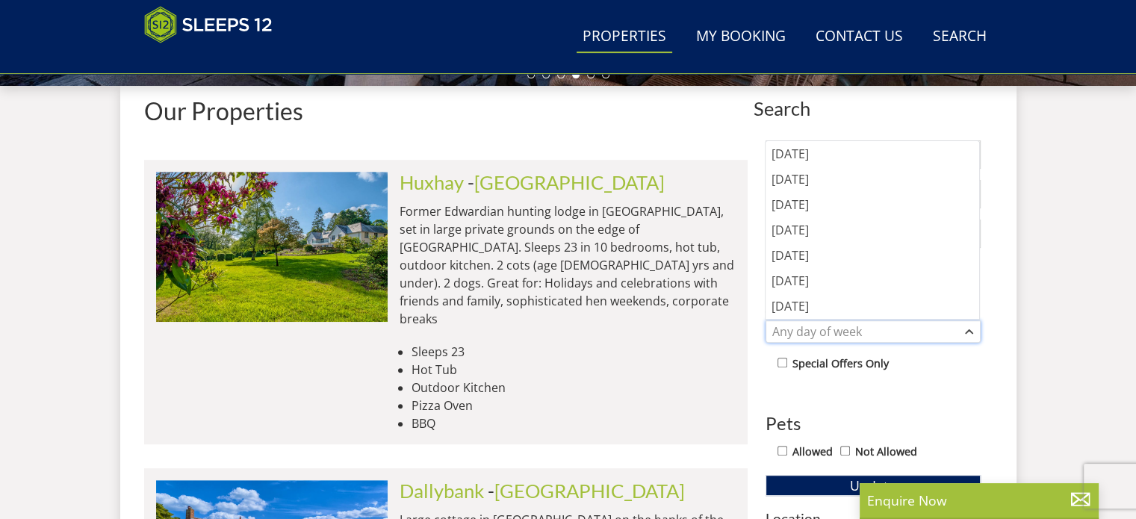
click at [821, 331] on div "Any day of week" at bounding box center [864, 331] width 193 height 16
click at [818, 252] on div "Friday" at bounding box center [872, 255] width 214 height 25
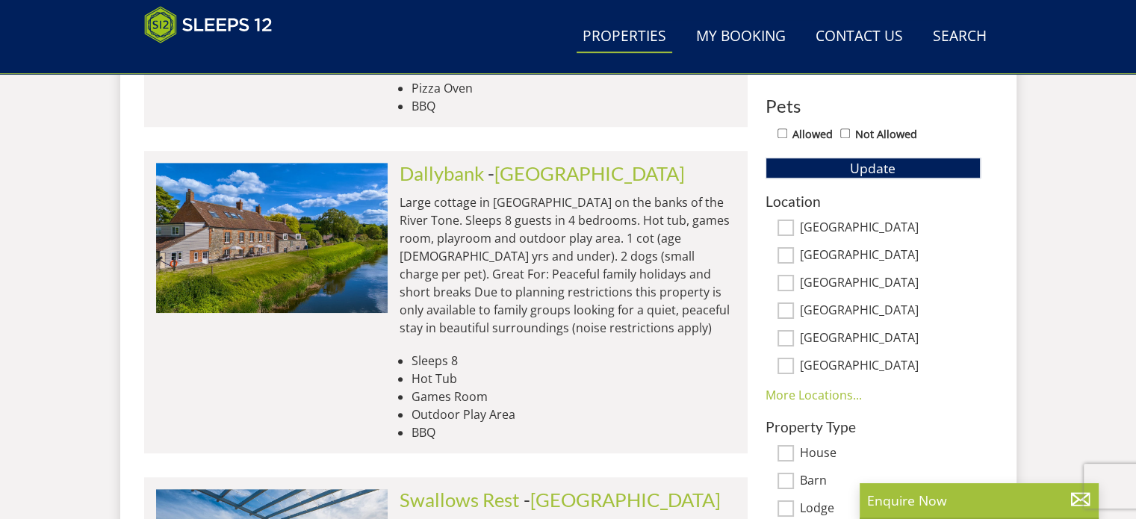
scroll to position [862, 0]
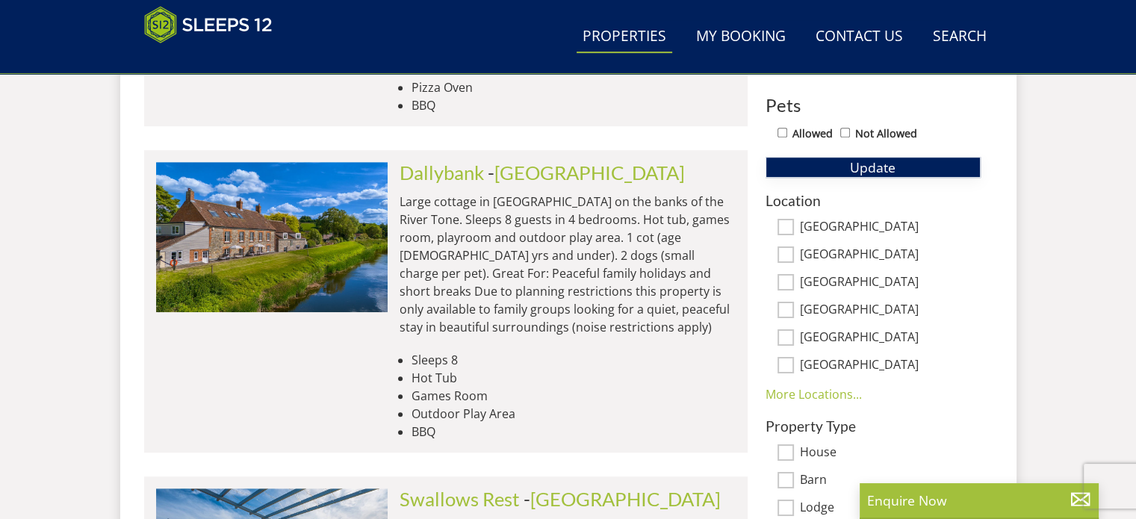
click at [864, 166] on span "Update" at bounding box center [873, 167] width 46 height 18
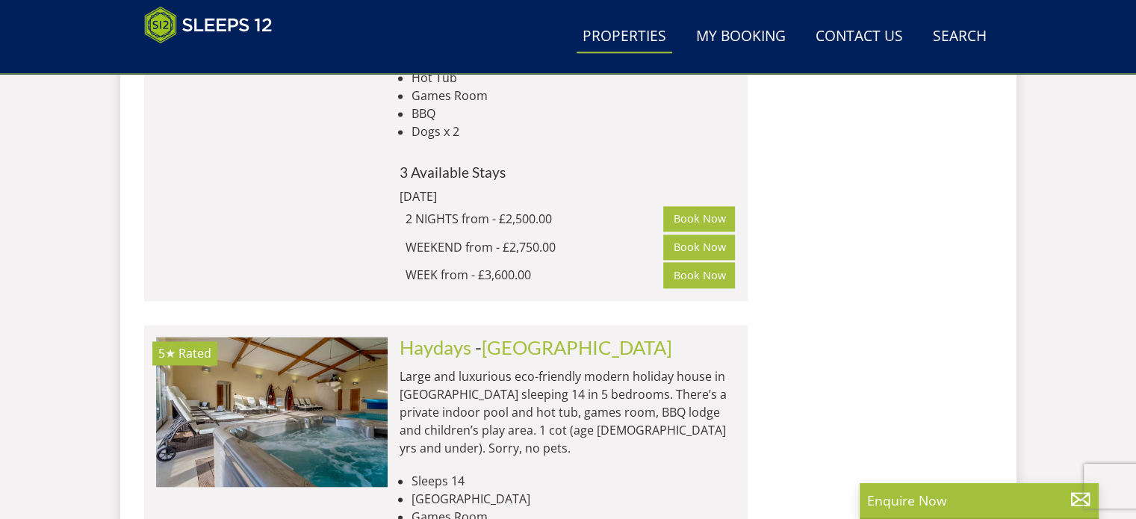
scroll to position [2173, 0]
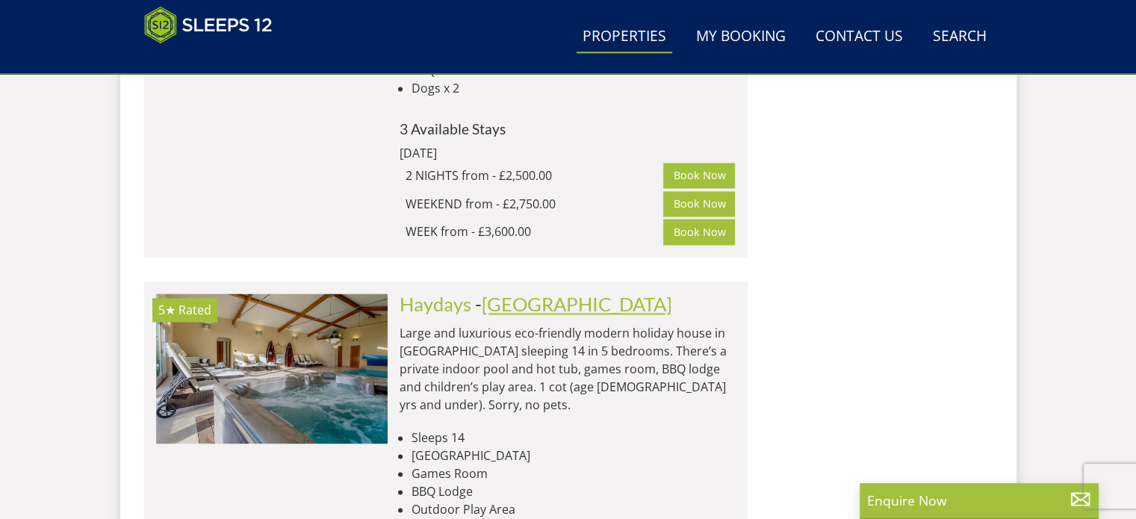
click at [496, 293] on link "[GEOGRAPHIC_DATA]" at bounding box center [577, 304] width 190 height 22
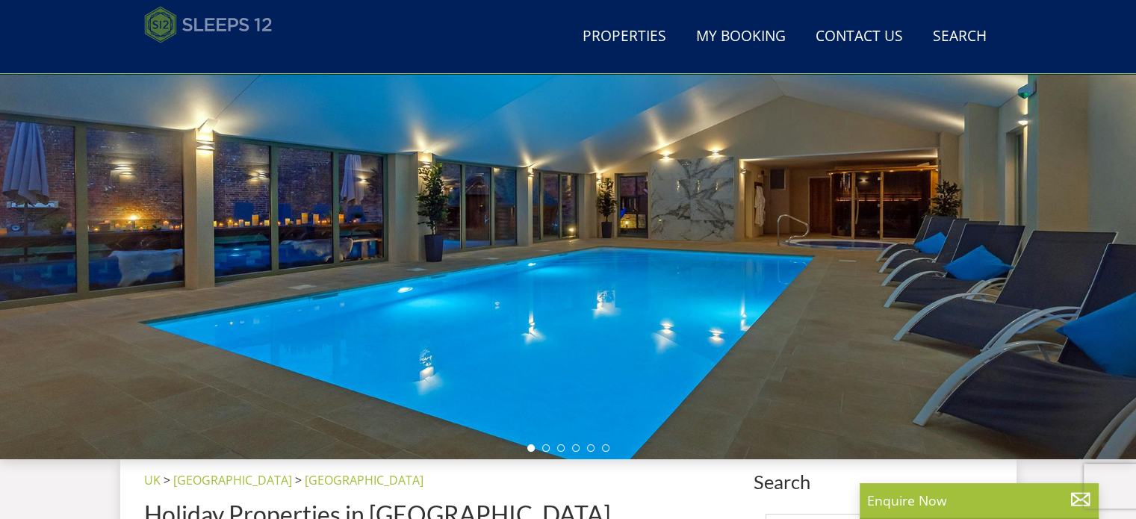
scroll to position [113, 0]
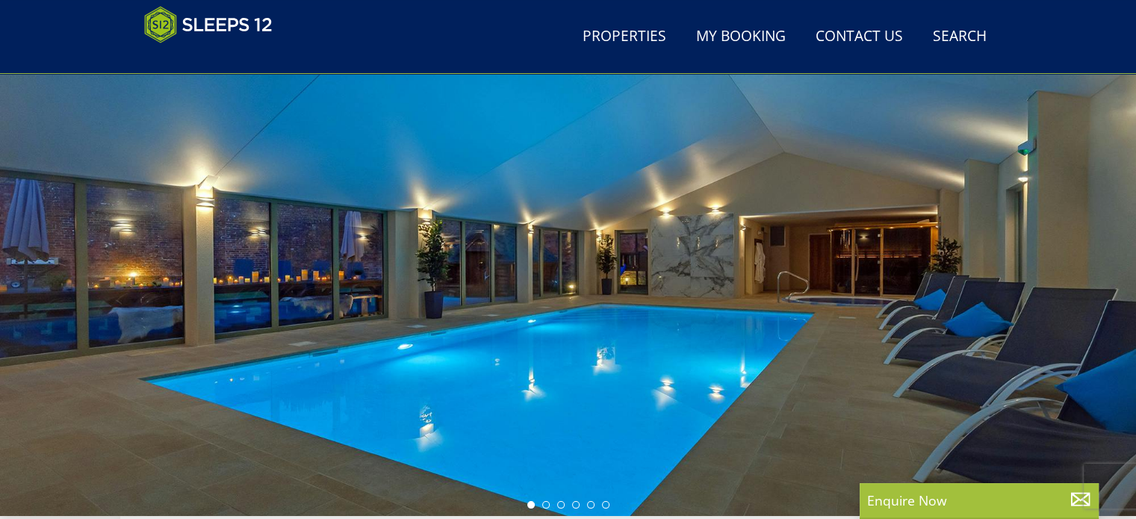
select select "13"
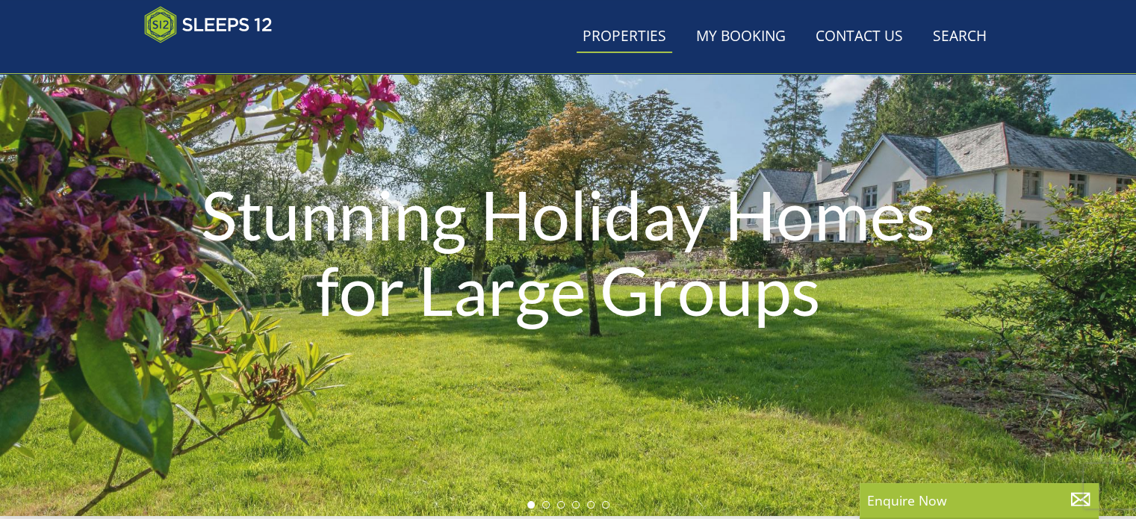
scroll to position [2173, 0]
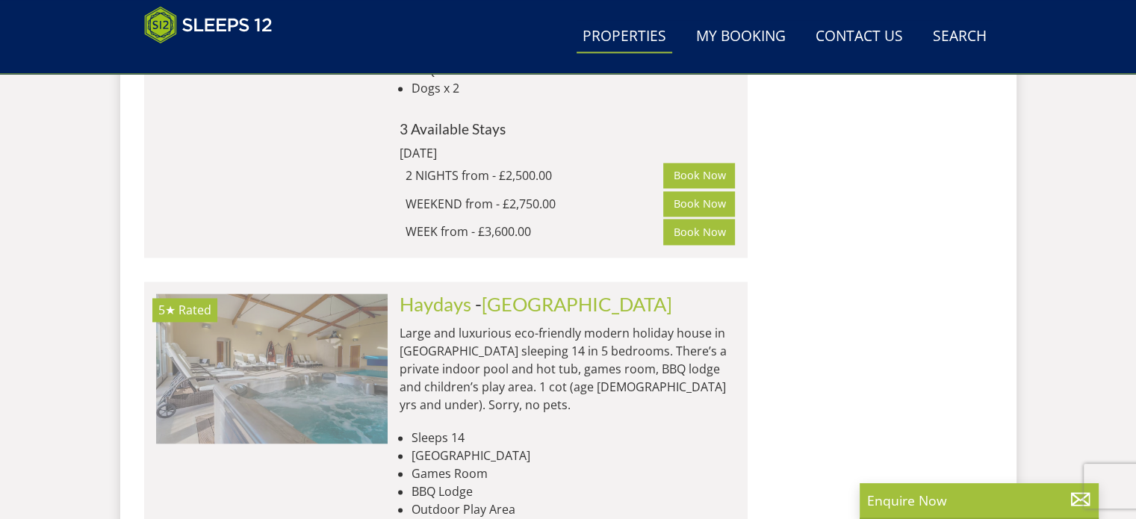
click at [249, 317] on img at bounding box center [271, 367] width 231 height 149
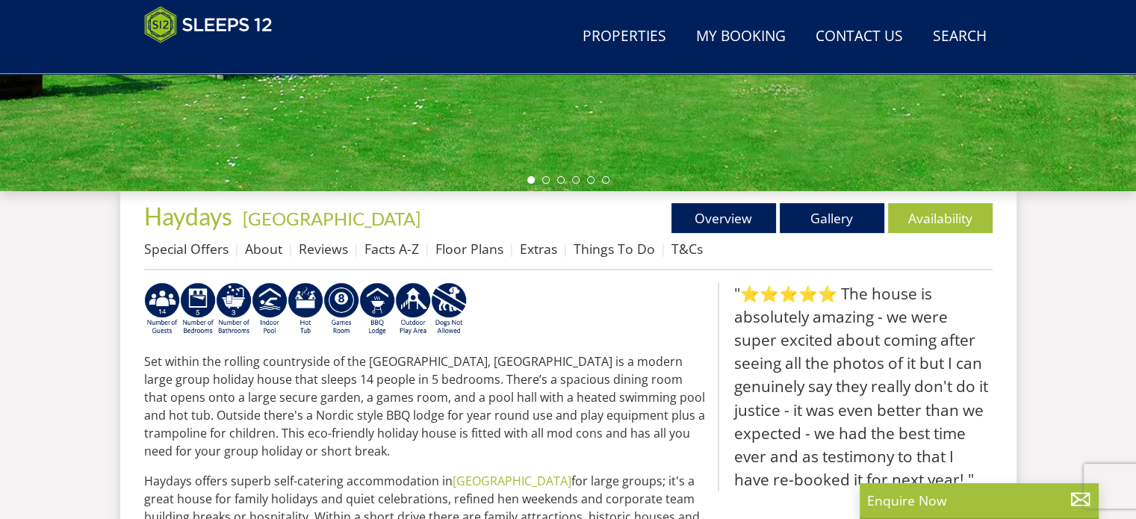
scroll to position [439, 0]
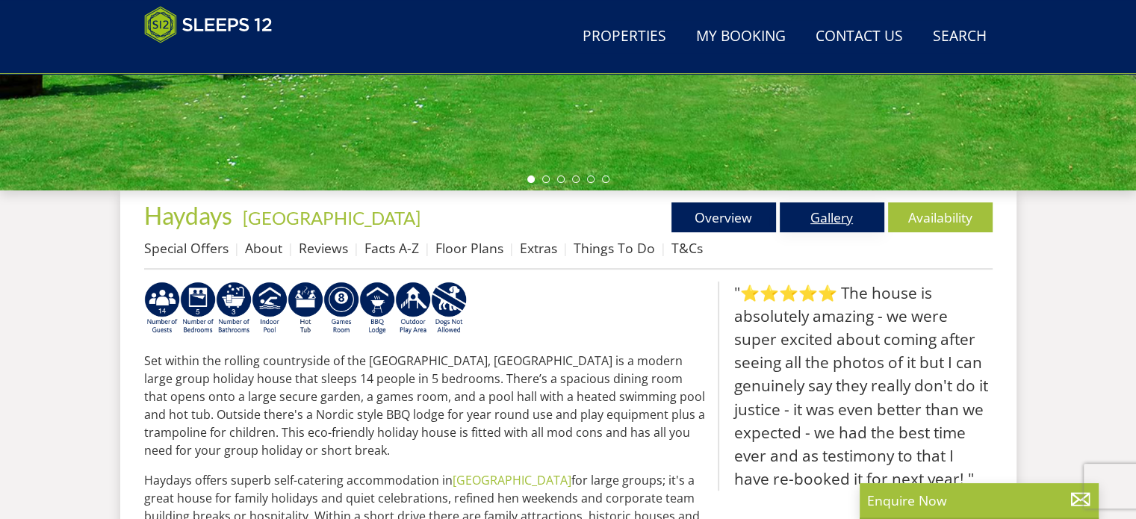
click at [835, 229] on link "Gallery" at bounding box center [831, 217] width 105 height 30
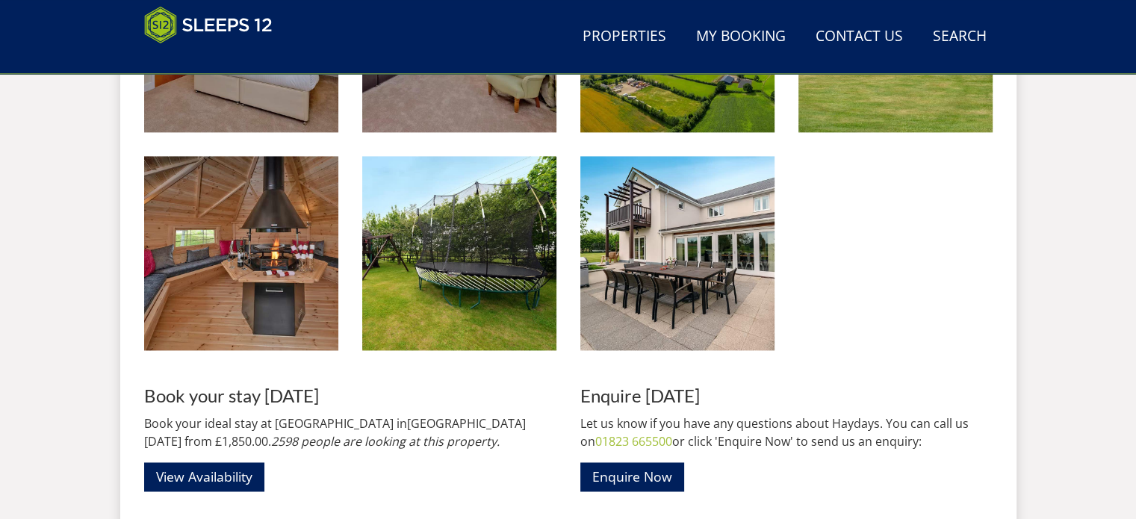
scroll to position [2152, 0]
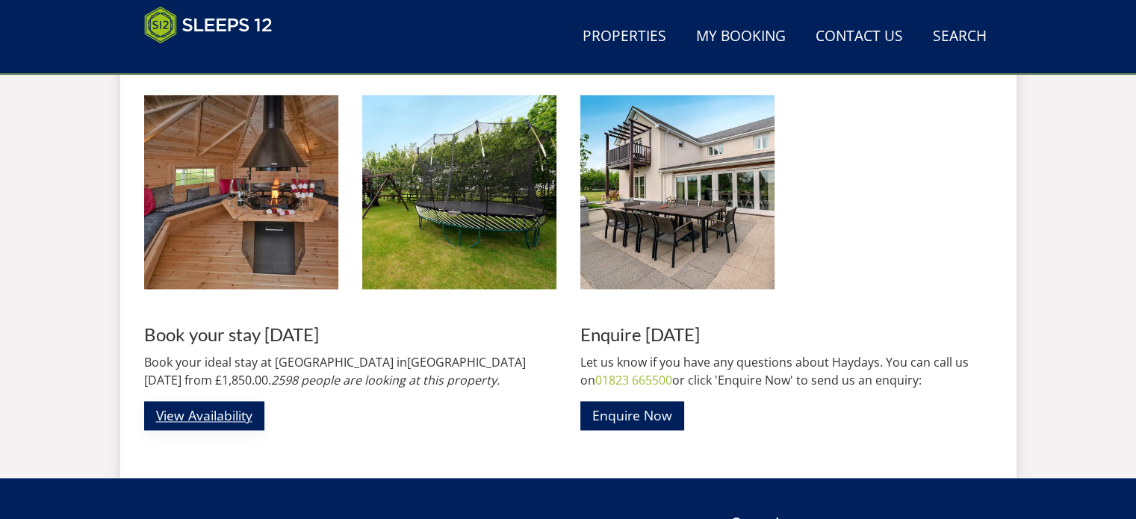
click at [199, 412] on link "View Availability" at bounding box center [204, 415] width 120 height 29
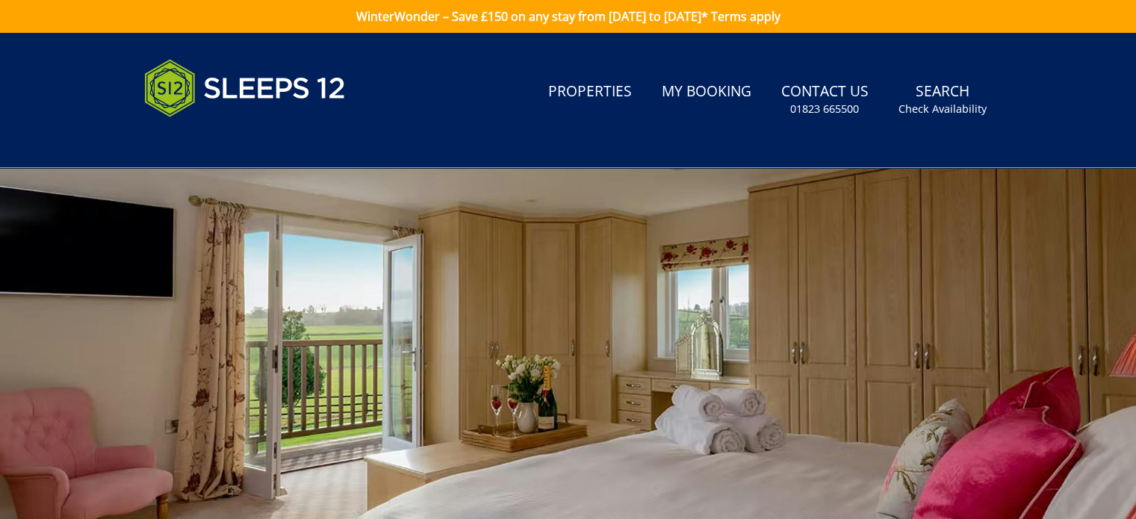
scroll to position [170, 0]
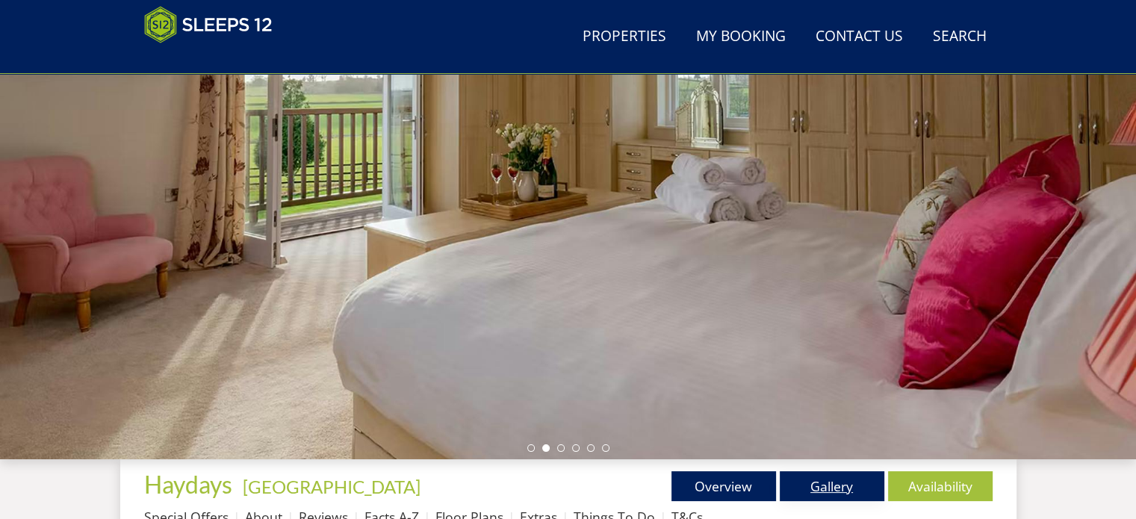
click at [791, 477] on link "Gallery" at bounding box center [831, 486] width 105 height 30
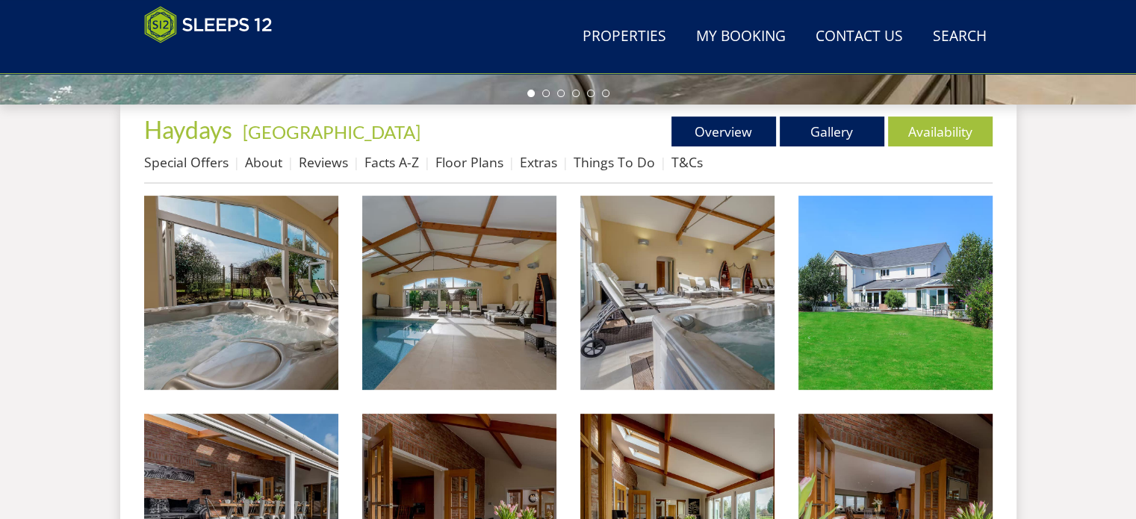
scroll to position [552, 0]
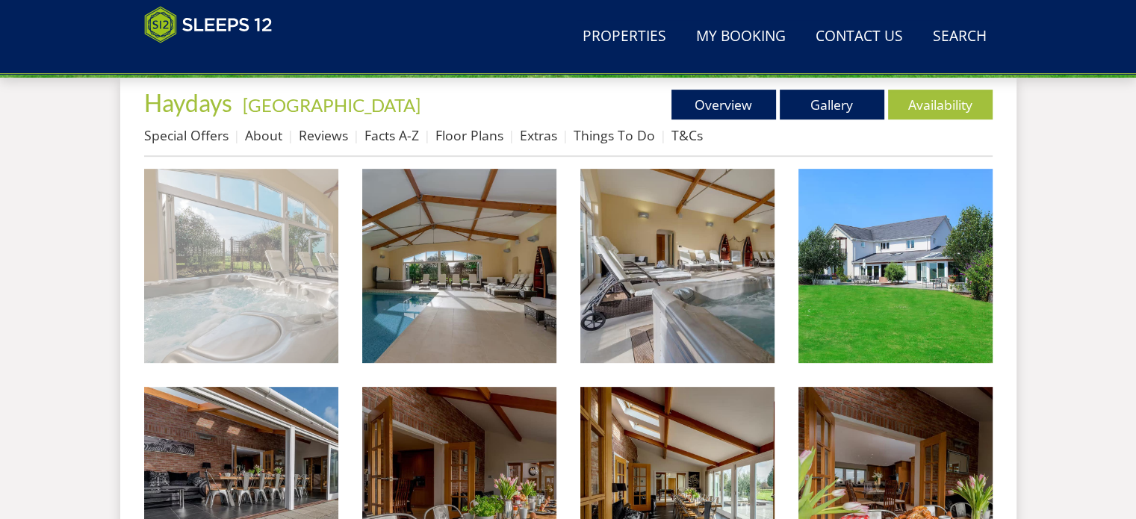
click at [293, 296] on img at bounding box center [241, 266] width 194 height 194
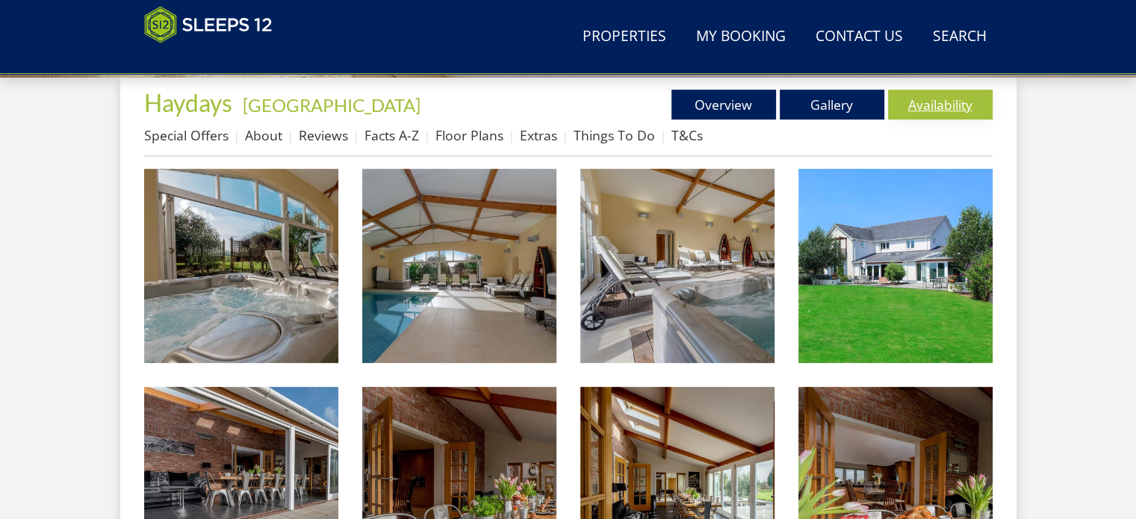
click at [962, 113] on link "Availability" at bounding box center [940, 105] width 105 height 30
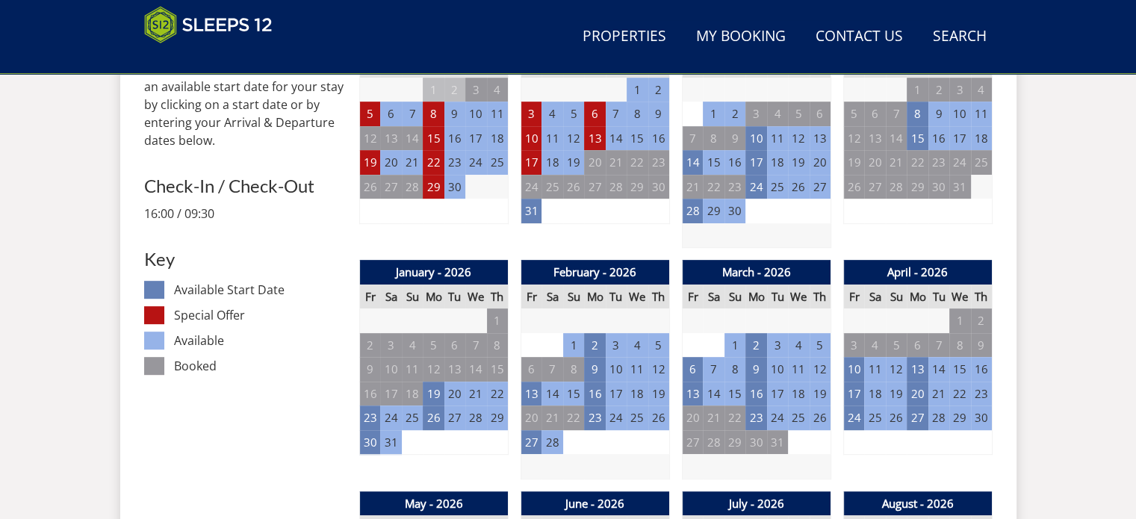
scroll to position [700, 0]
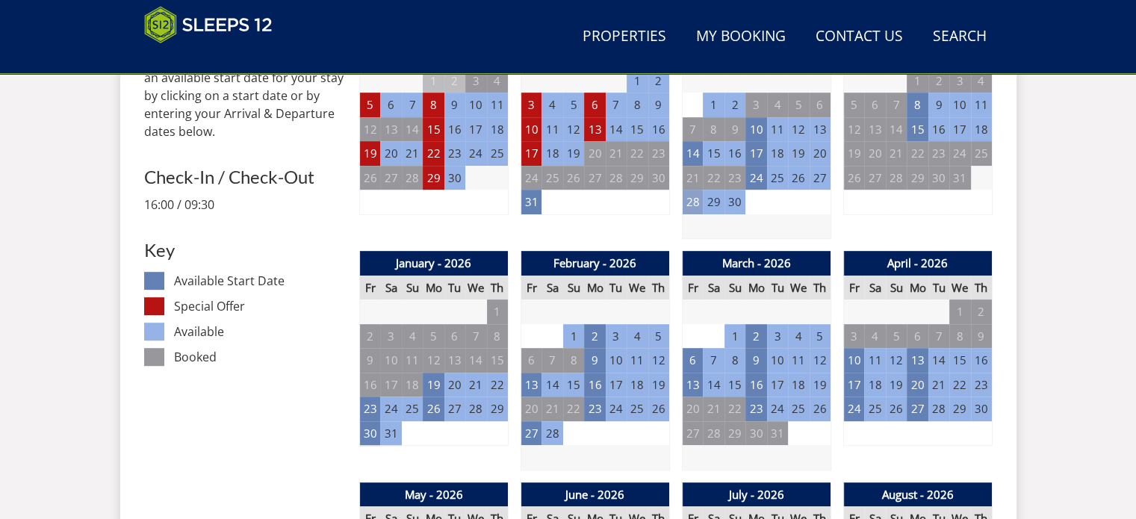
click at [698, 196] on td "28" at bounding box center [692, 202] width 21 height 25
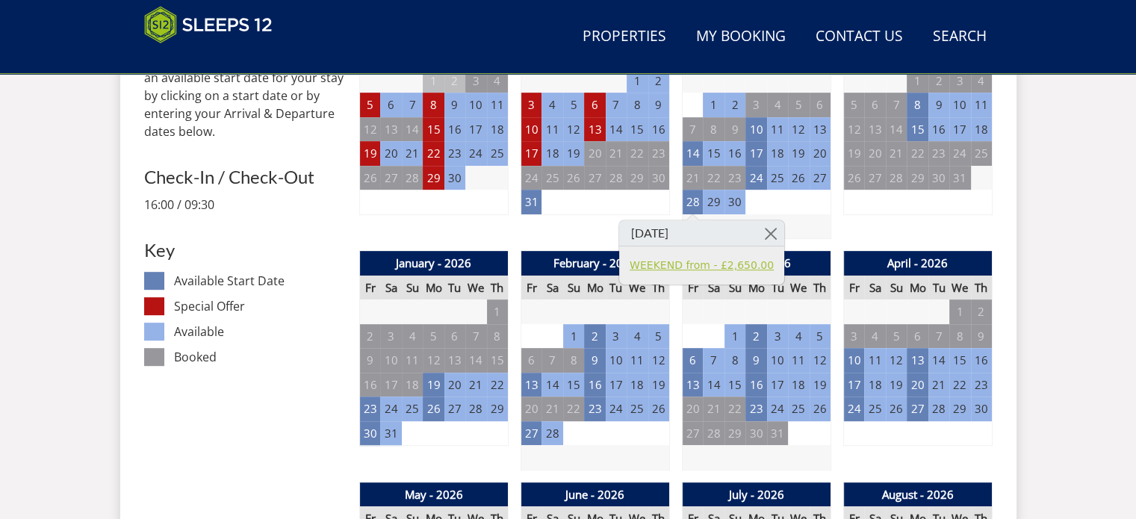
click at [691, 267] on link "WEEKEND from - £2,650.00" at bounding box center [701, 266] width 144 height 16
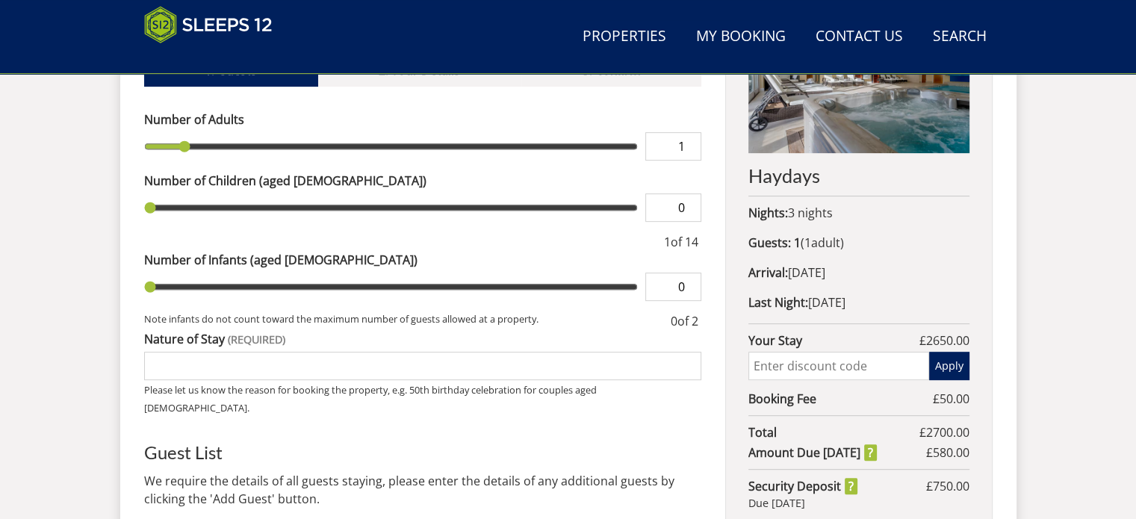
scroll to position [650, 0]
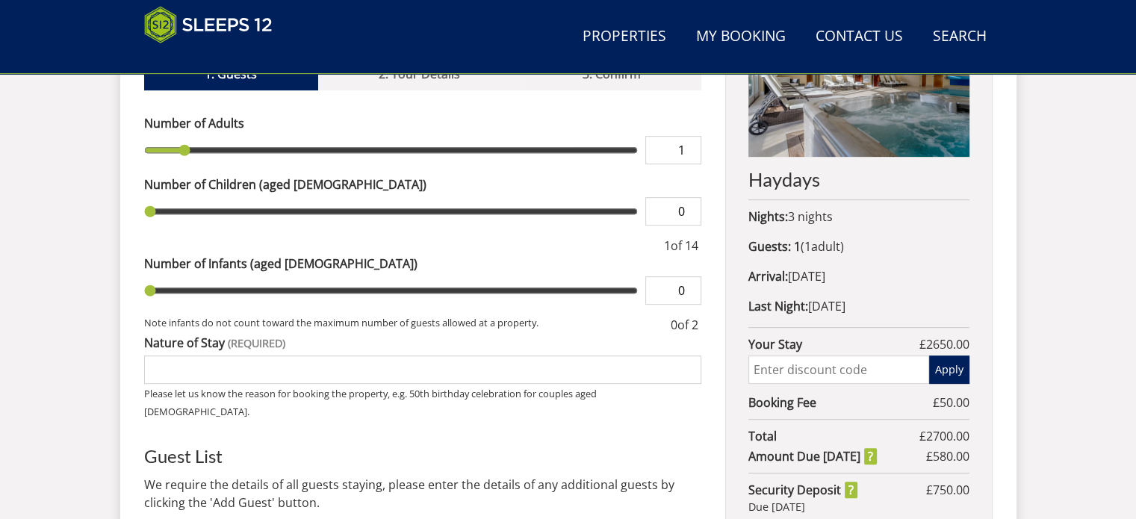
type input "2"
type input "3"
type input "4"
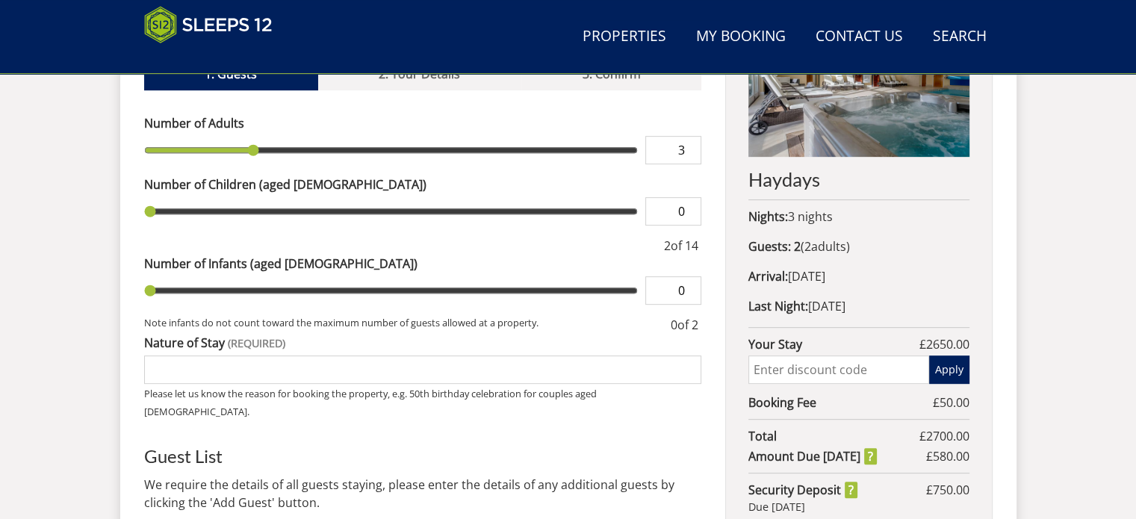
type input "4"
type input "5"
type input "6"
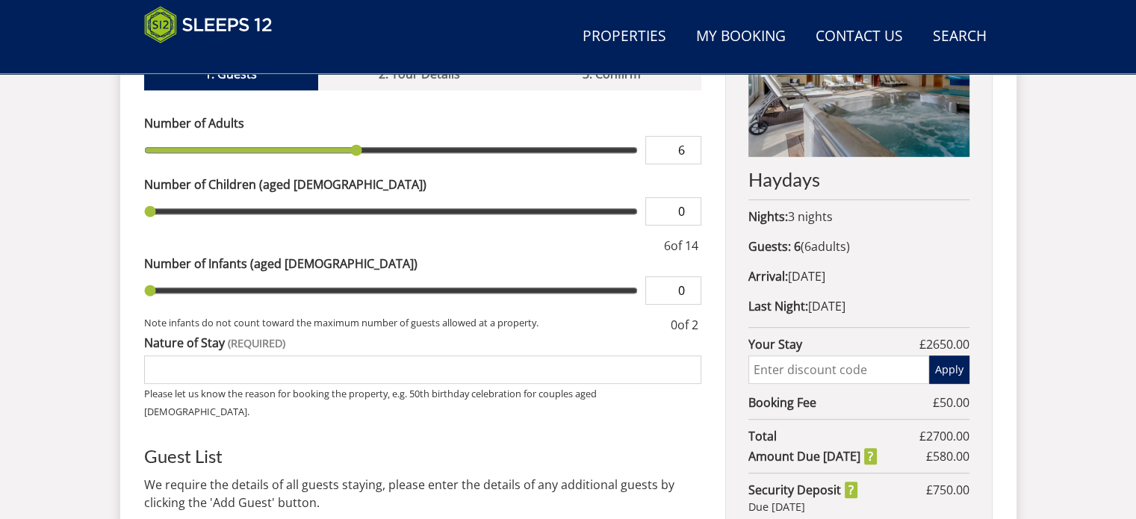
type input "7"
drag, startPoint x: 183, startPoint y: 122, endPoint x: 390, endPoint y: 184, distance: 216.6
type input "7"
click at [390, 164] on input "range" at bounding box center [391, 150] width 494 height 28
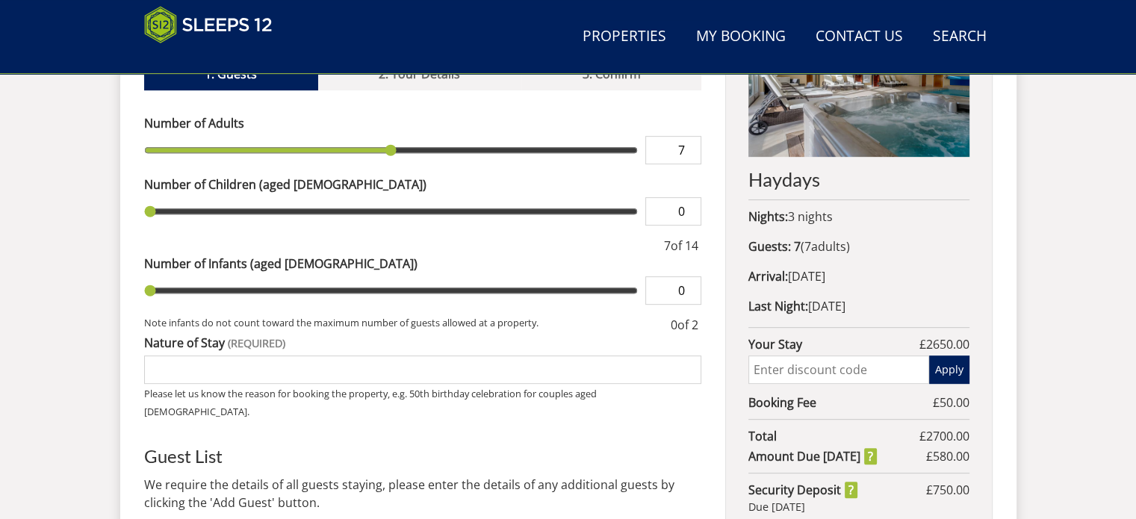
type input "1"
type input "2"
type input "3"
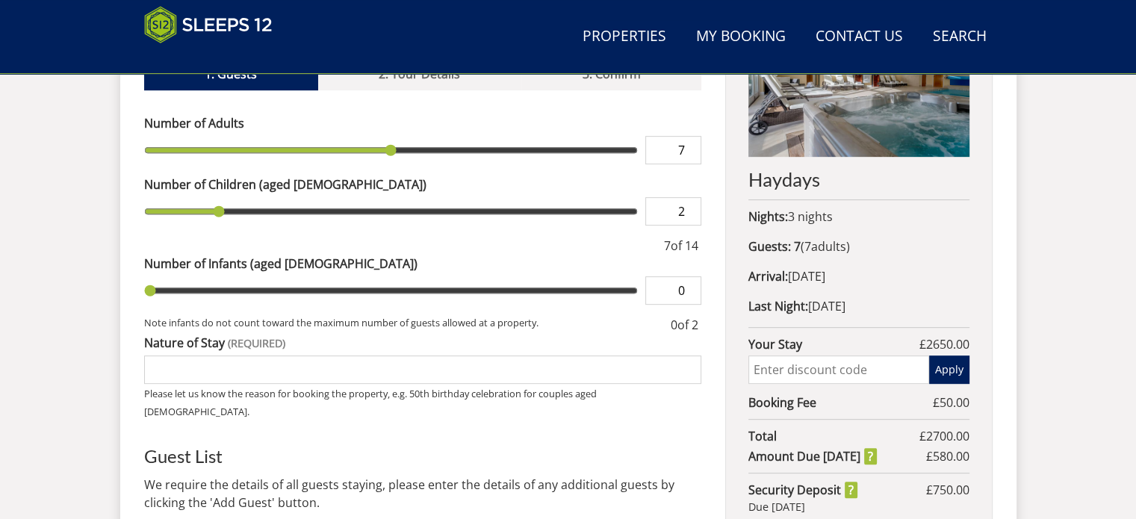
type input "3"
type input "4"
type input "5"
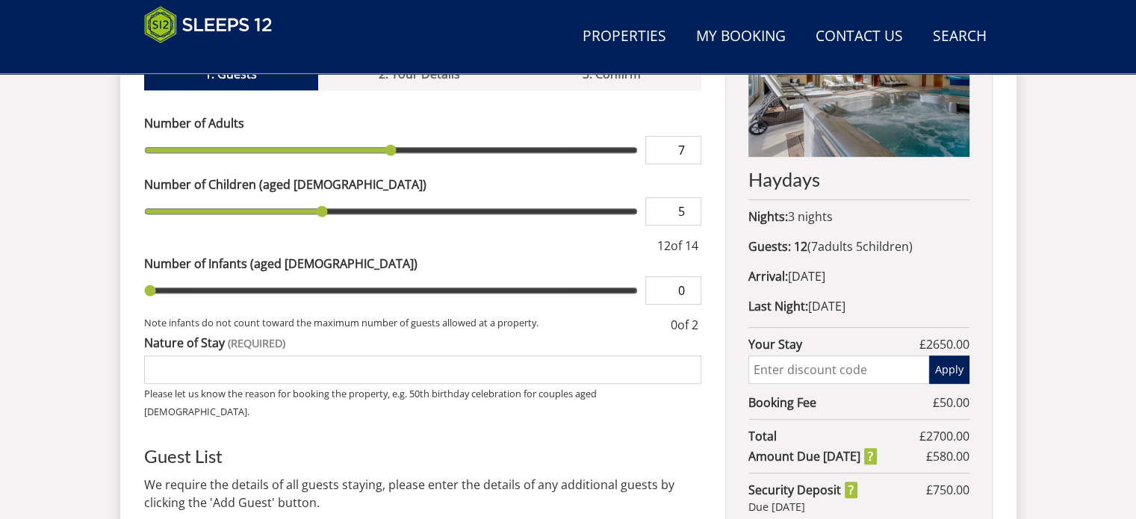
type input "6"
drag, startPoint x: 152, startPoint y: 187, endPoint x: 344, endPoint y: 248, distance: 201.9
type input "6"
click at [344, 225] on input "range" at bounding box center [391, 211] width 494 height 28
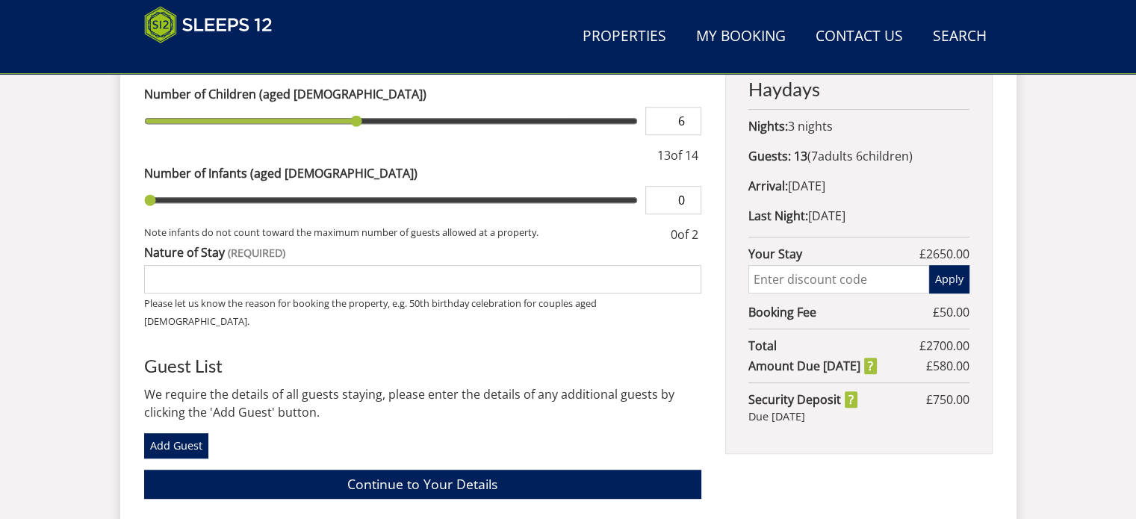
scroll to position [701, 0]
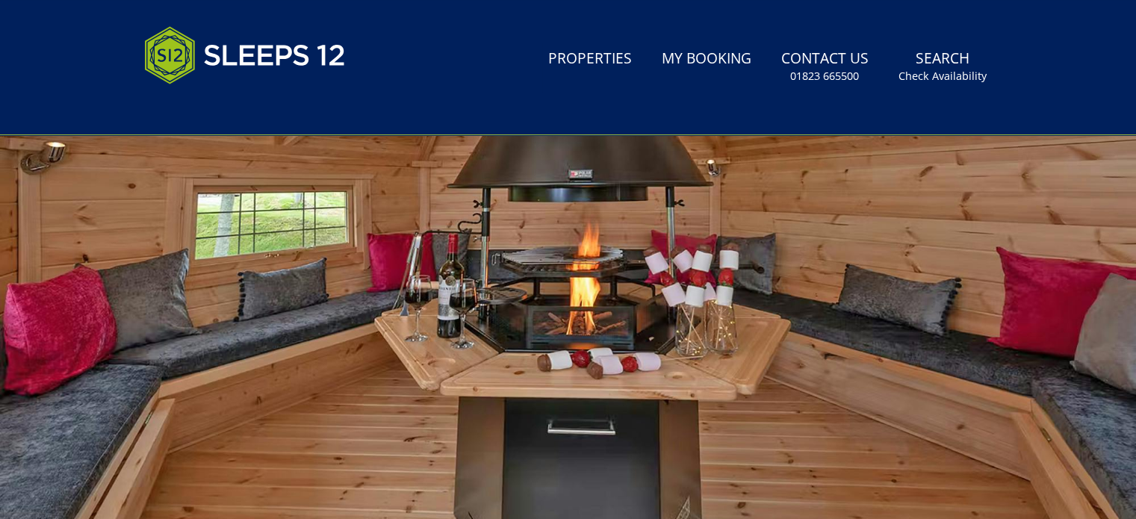
scroll to position [146, 0]
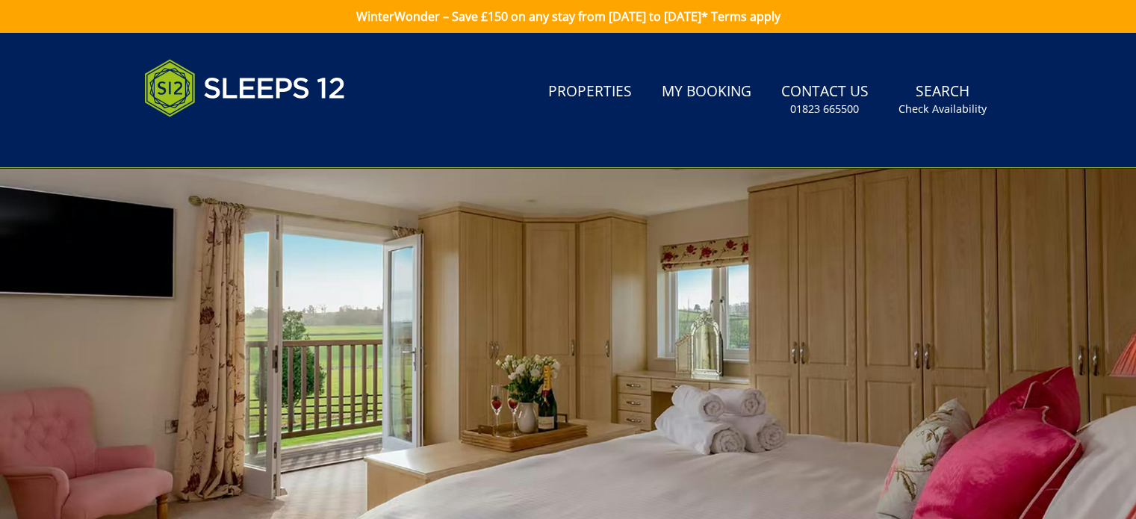
scroll to position [552, 0]
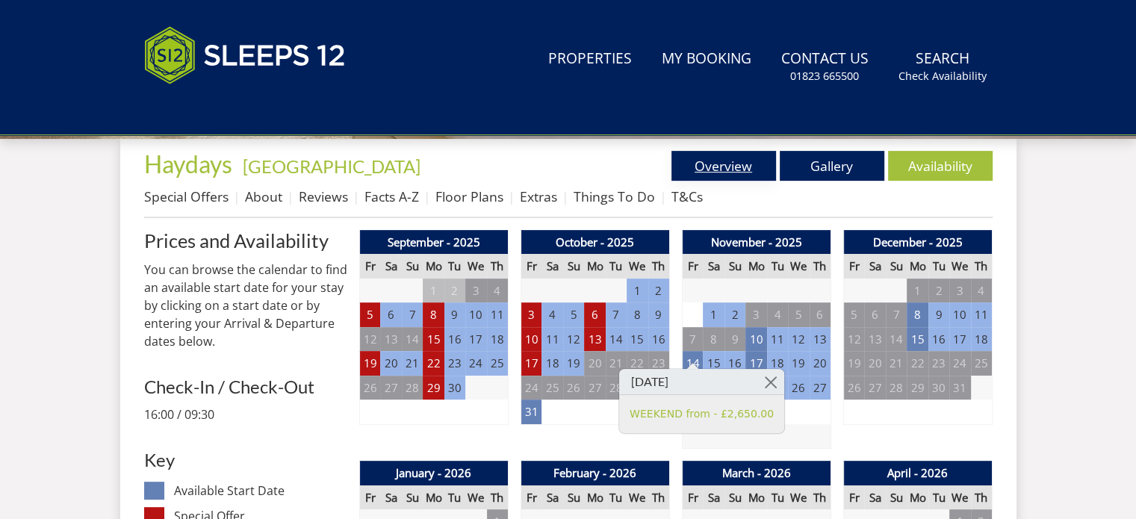
click at [697, 164] on link "Overview" at bounding box center [723, 166] width 105 height 30
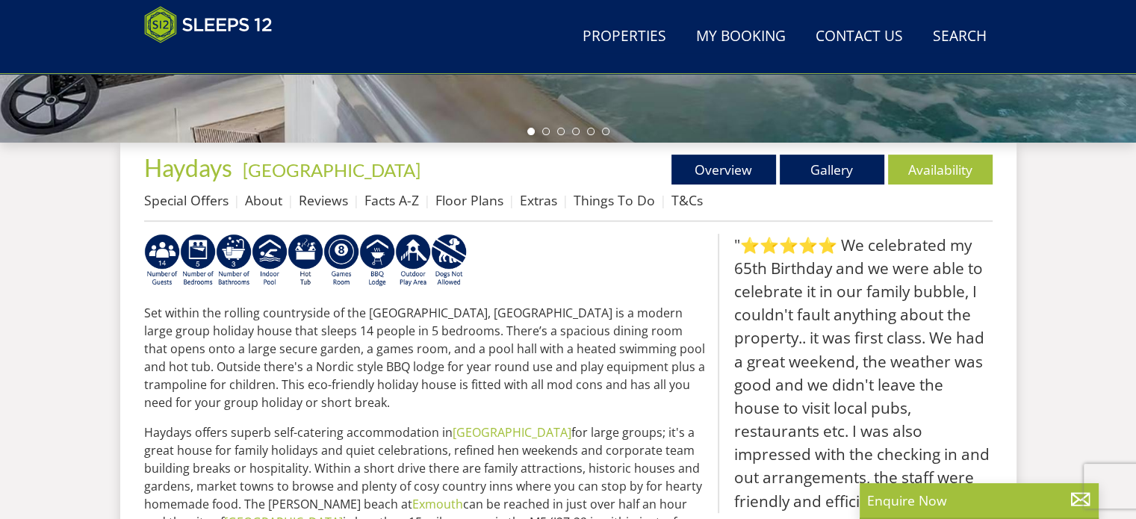
scroll to position [486, 0]
click at [472, 206] on link "Floor Plans" at bounding box center [469, 201] width 68 height 18
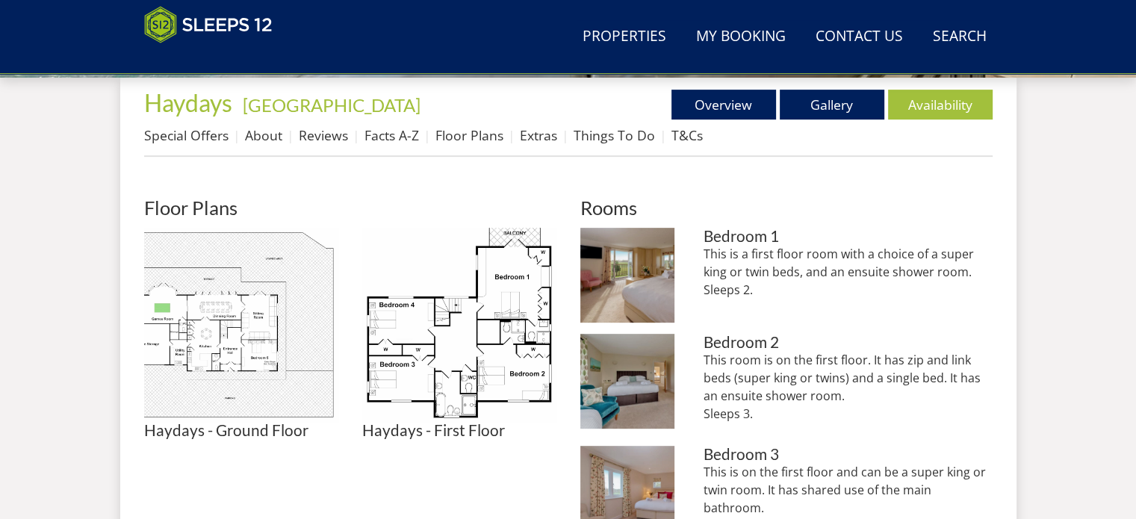
scroll to position [544, 0]
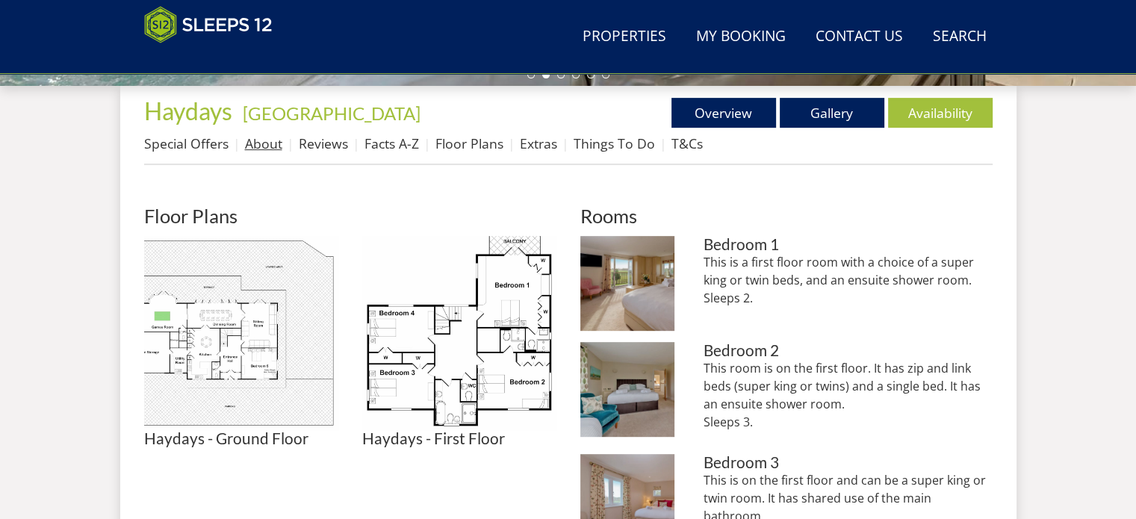
click at [257, 150] on link "About" at bounding box center [263, 143] width 37 height 18
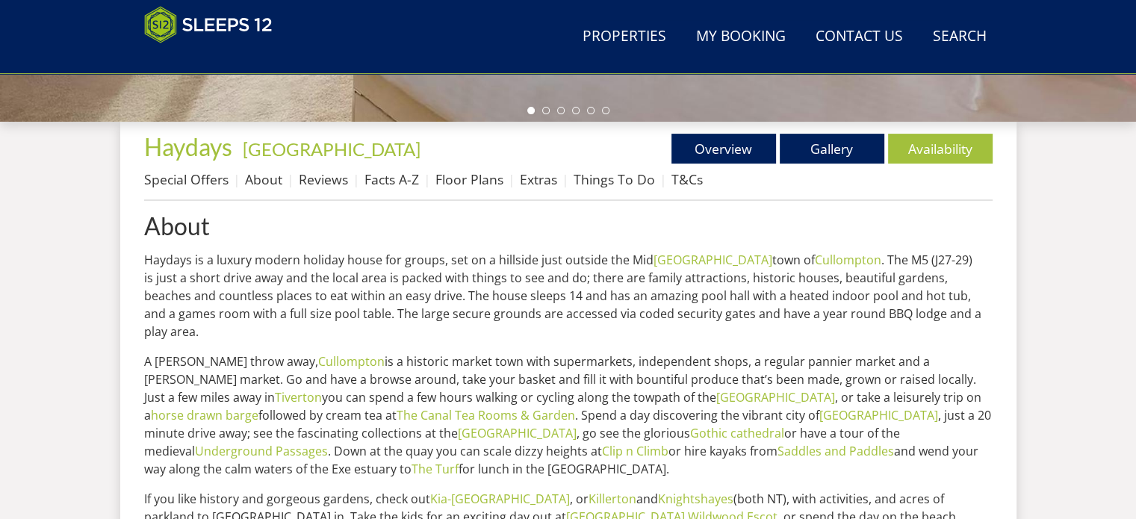
scroll to position [541, 0]
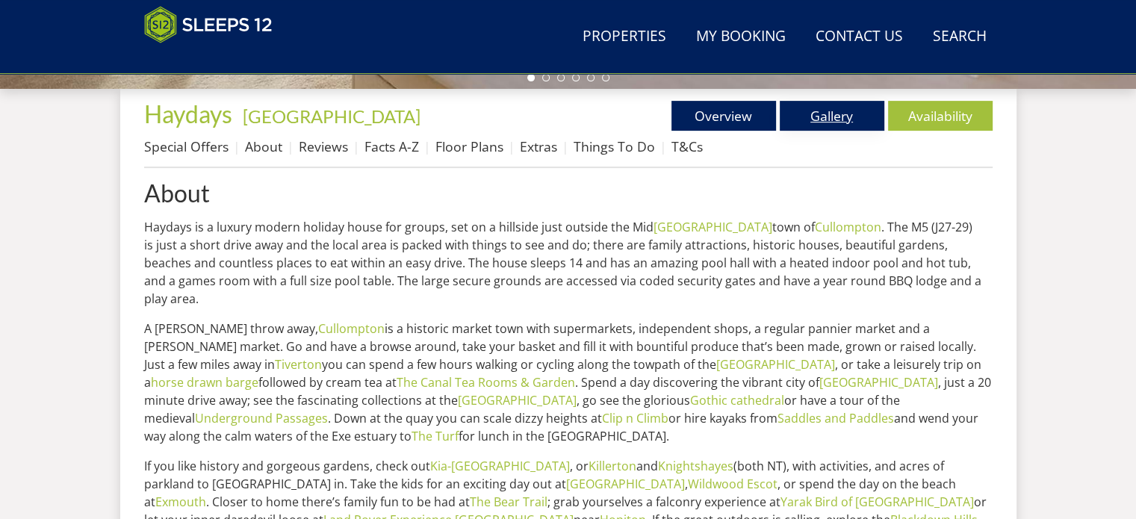
click at [791, 116] on link "Gallery" at bounding box center [831, 116] width 105 height 30
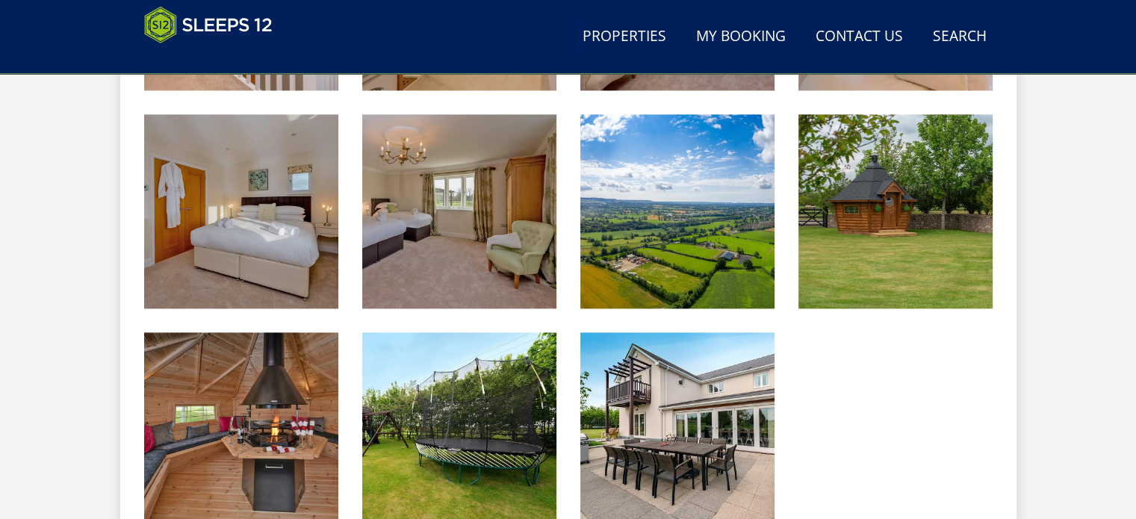
scroll to position [1916, 0]
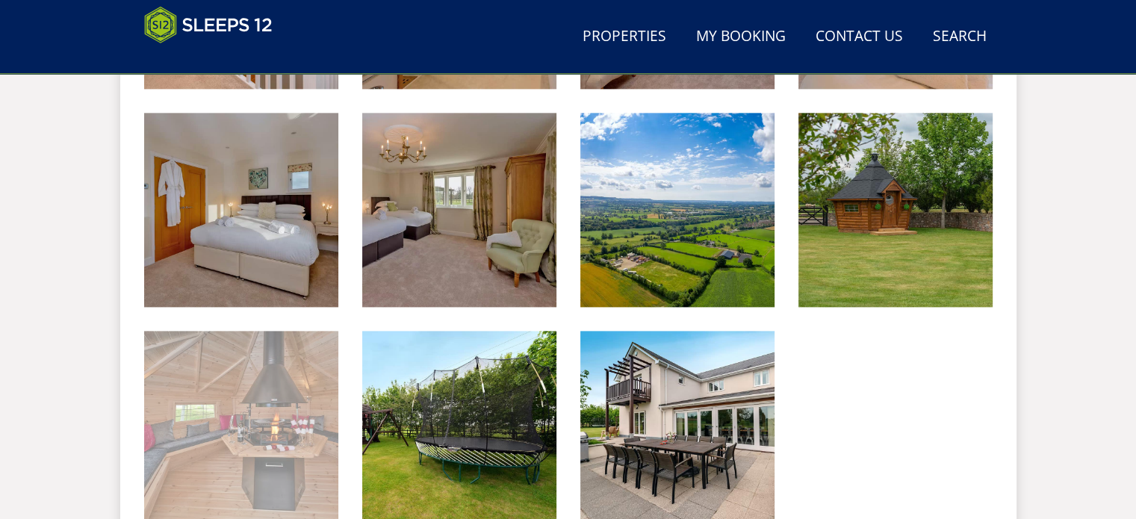
click at [320, 379] on img at bounding box center [241, 428] width 194 height 194
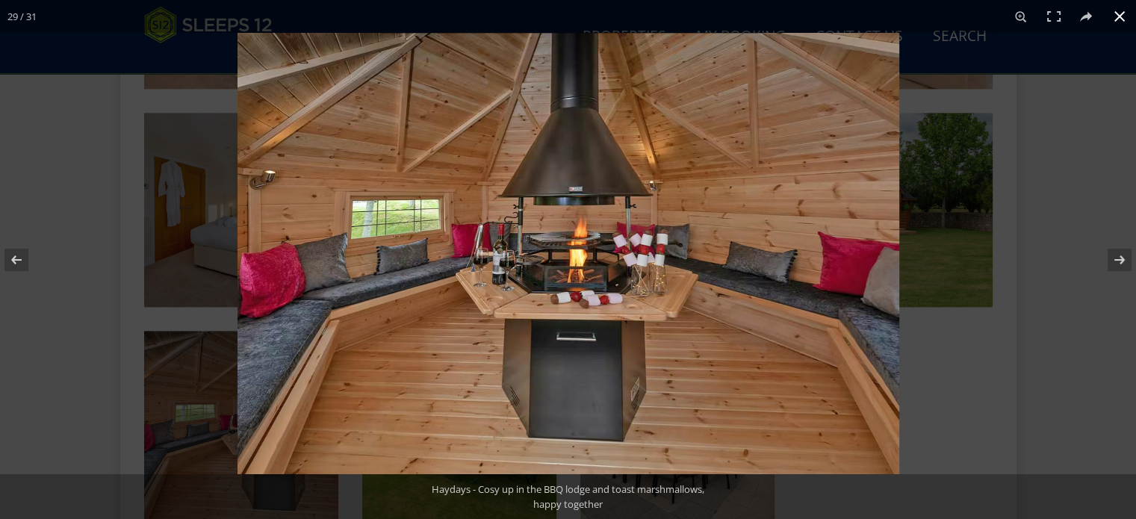
click at [957, 379] on div at bounding box center [805, 292] width 1136 height 519
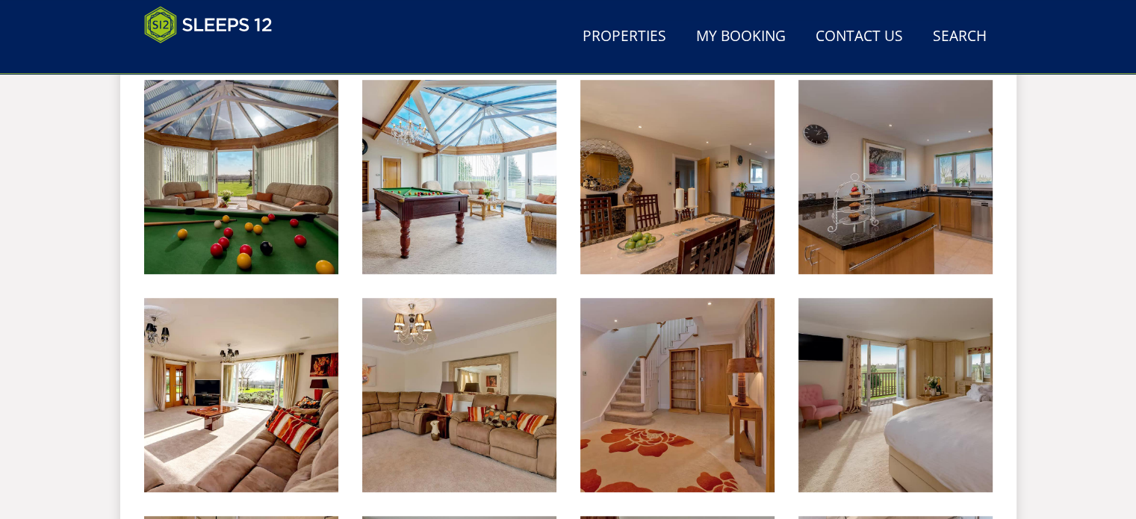
scroll to position [670, 0]
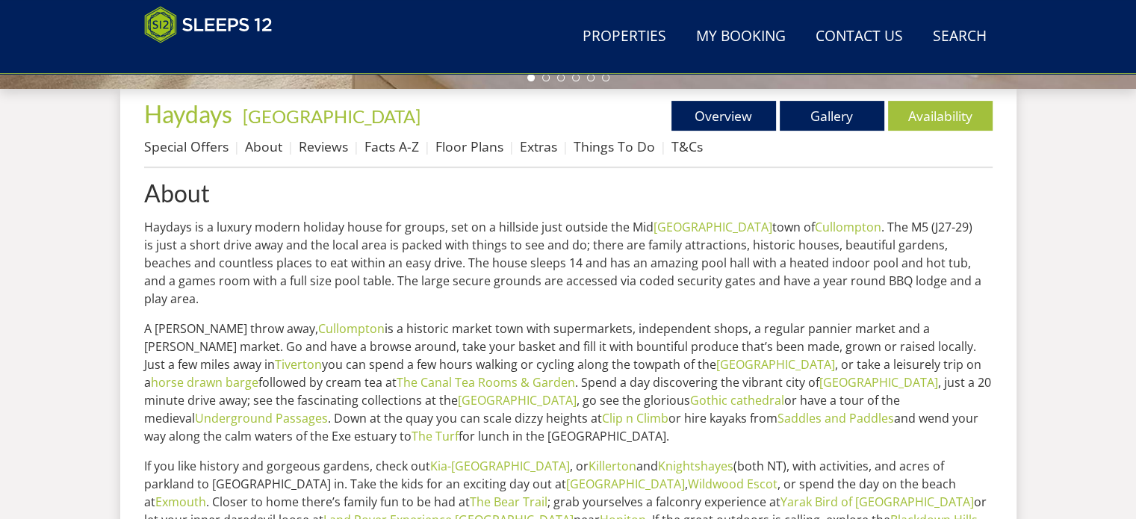
scroll to position [544, 0]
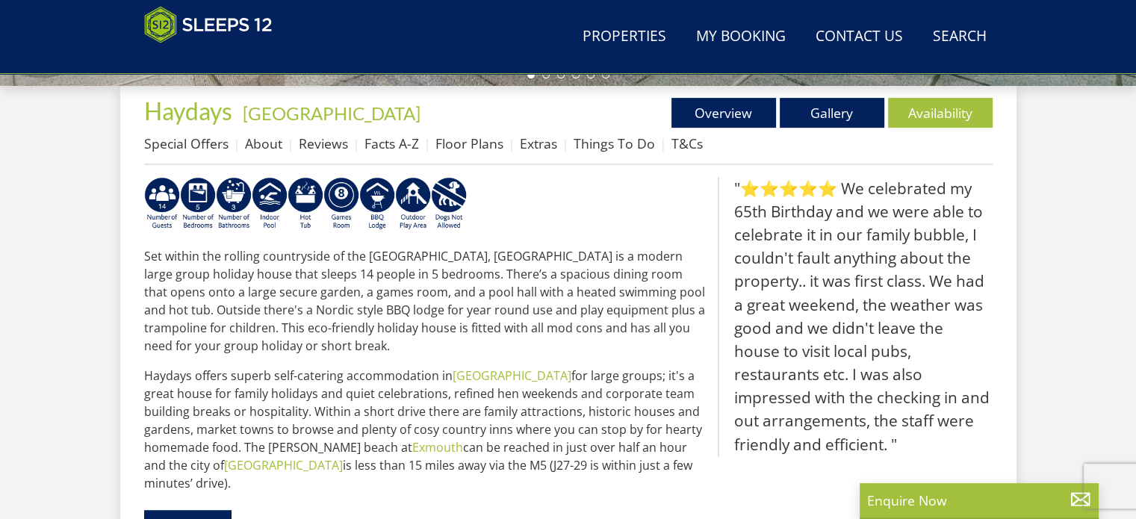
scroll to position [486, 0]
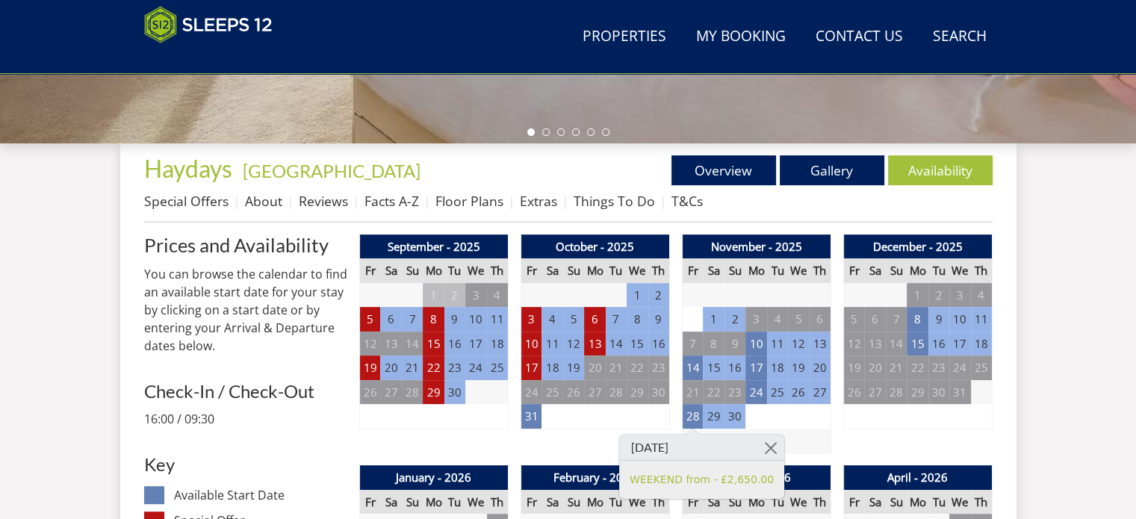
scroll to position [491, 0]
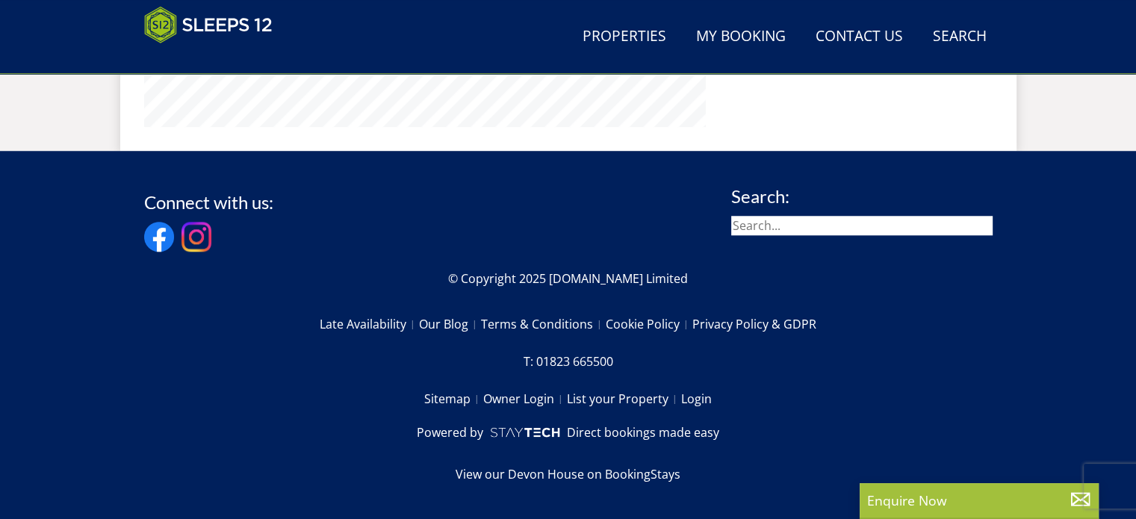
scroll to position [439, 0]
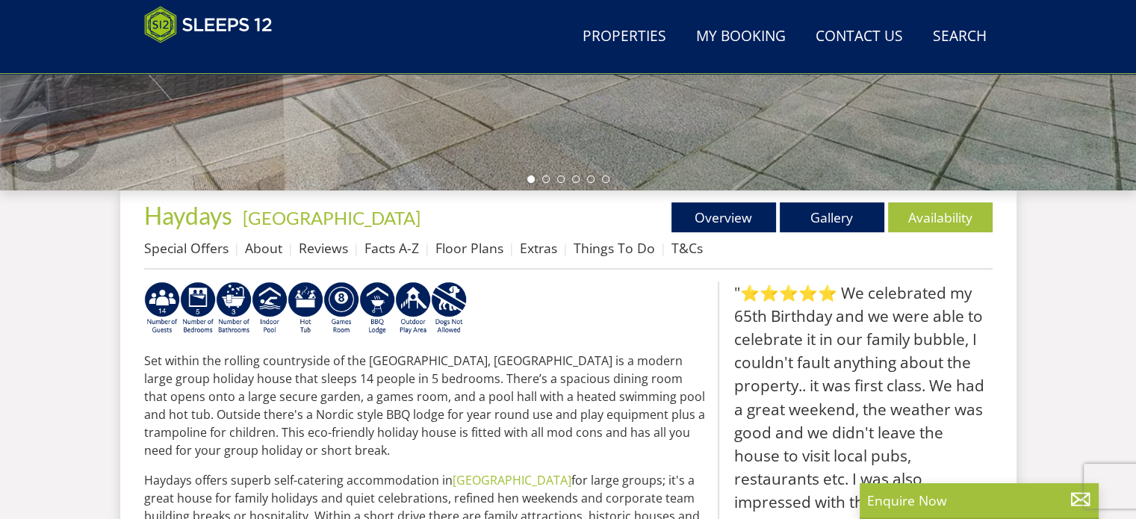
select select "13"
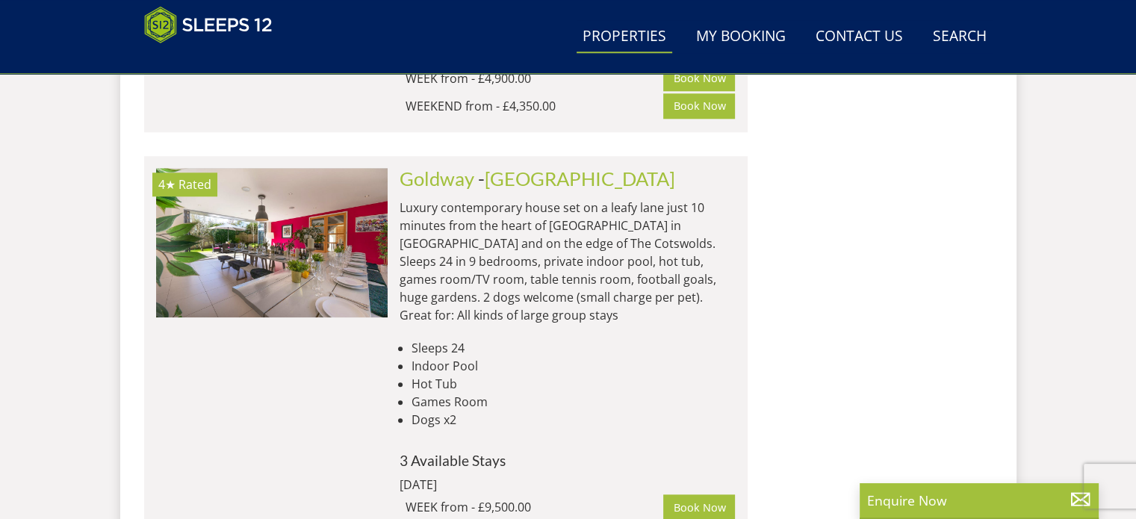
scroll to position [7263, 0]
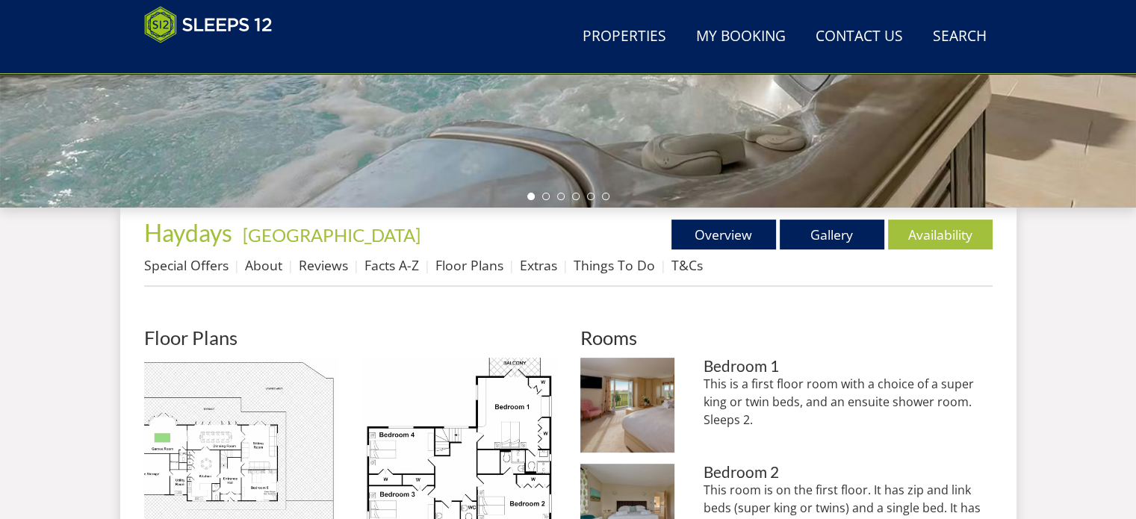
scroll to position [423, 0]
click at [323, 264] on link "Reviews" at bounding box center [323, 264] width 49 height 18
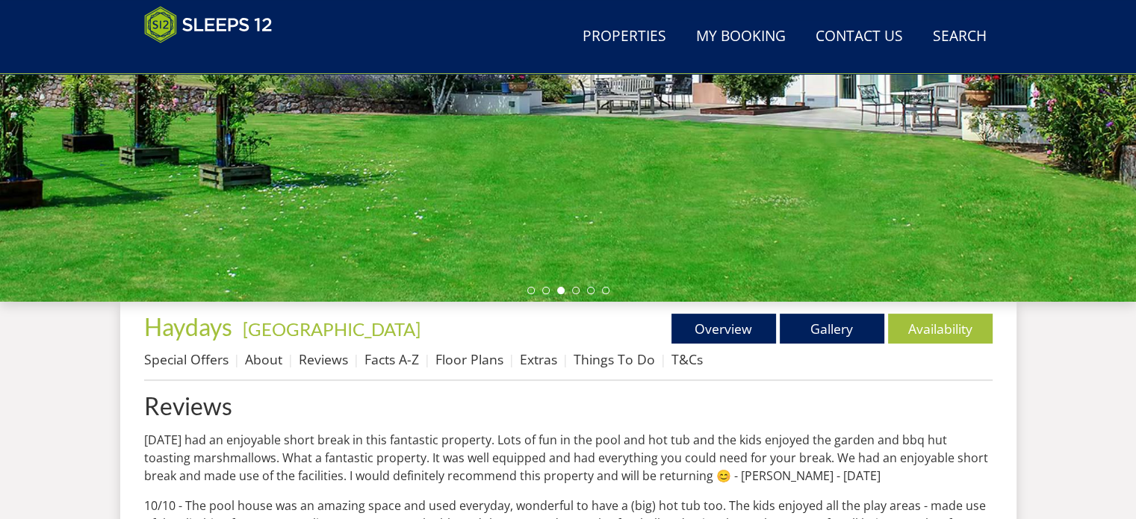
scroll to position [349, 0]
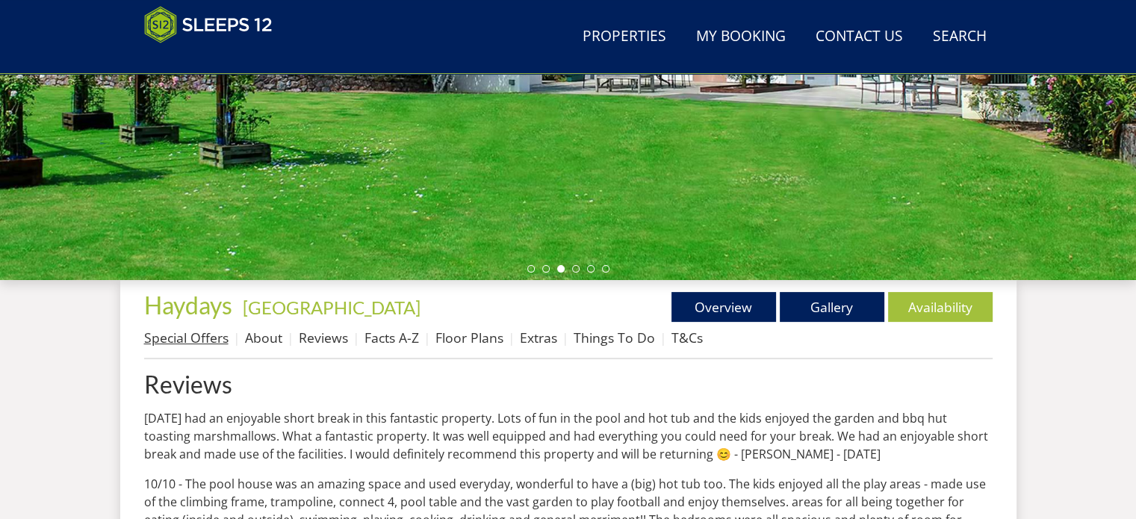
click at [203, 343] on link "Special Offers" at bounding box center [186, 338] width 84 height 18
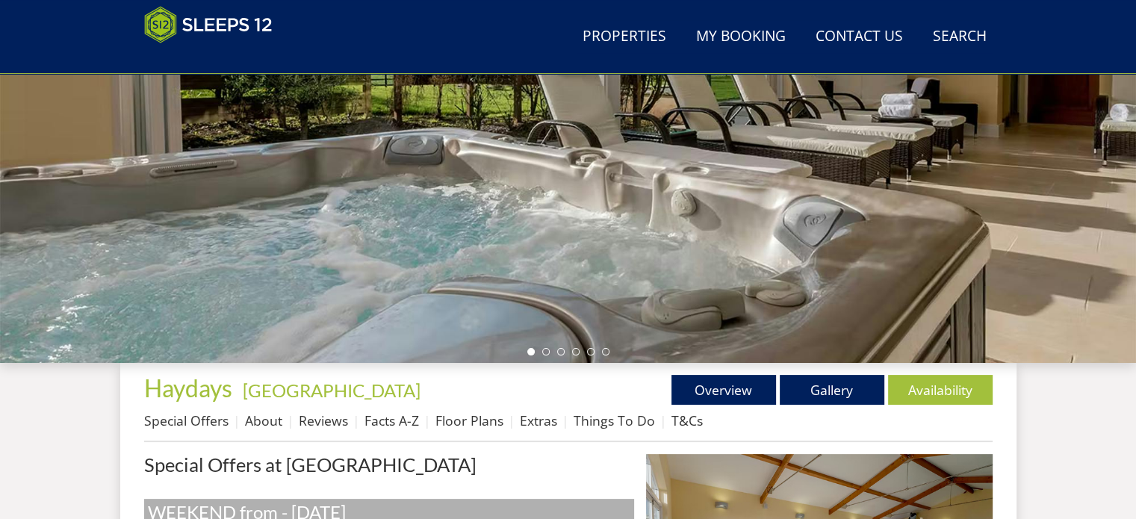
scroll to position [260, 0]
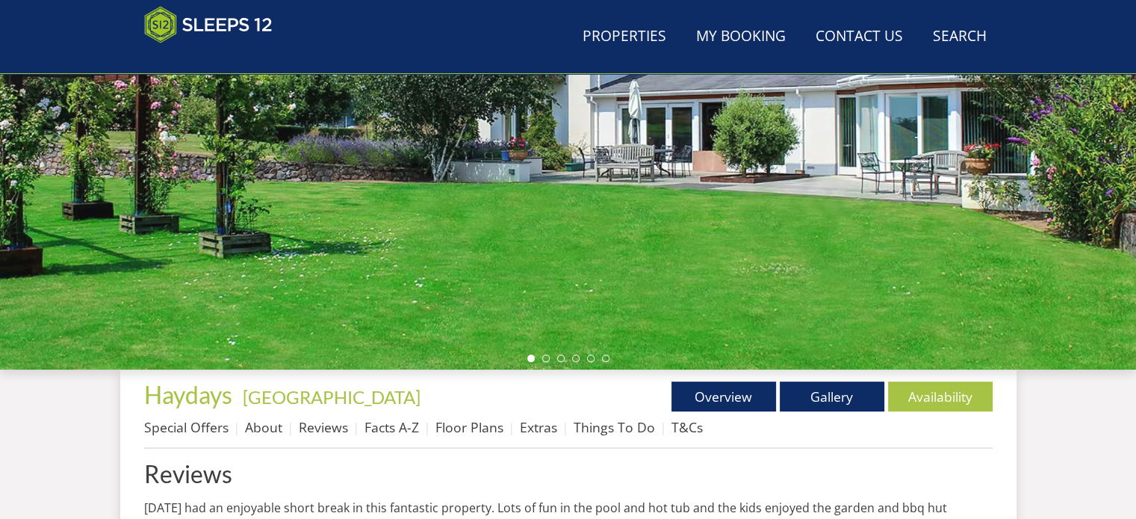
scroll to position [349, 0]
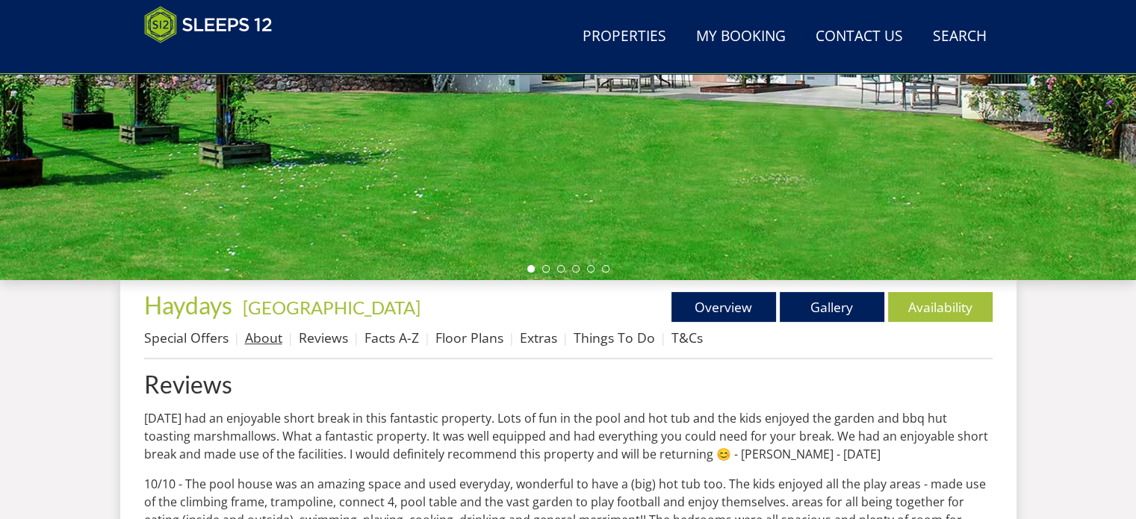
click at [254, 345] on link "About" at bounding box center [263, 338] width 37 height 18
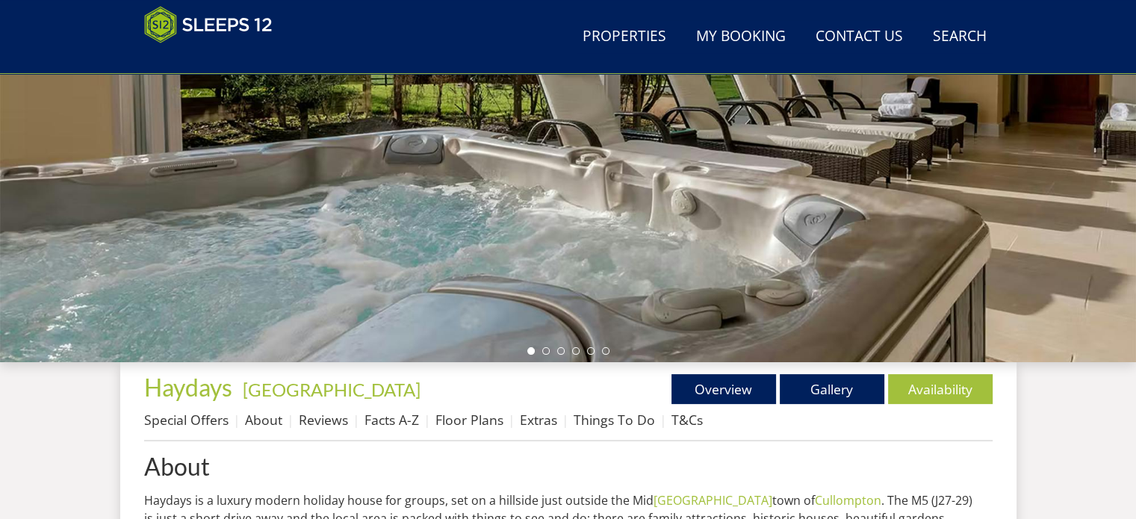
scroll to position [422, 0]
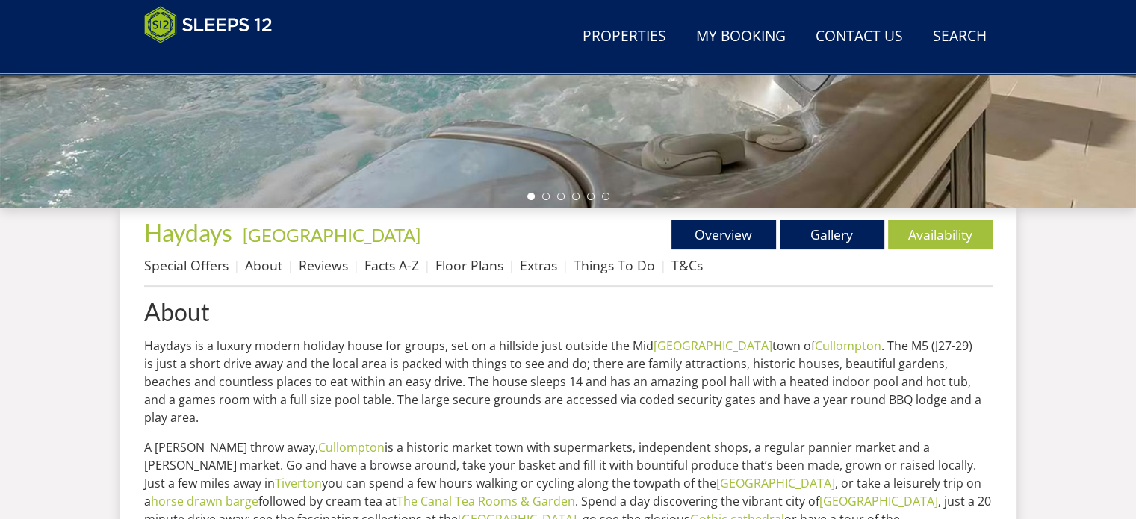
drag, startPoint x: 730, startPoint y: 1, endPoint x: 720, endPoint y: 408, distance: 407.0
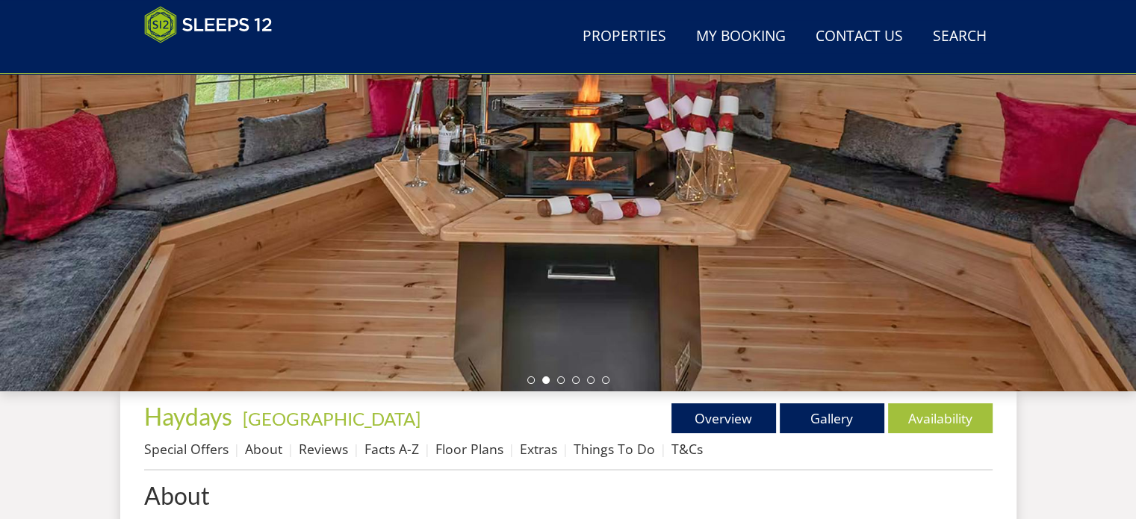
scroll to position [235, 0]
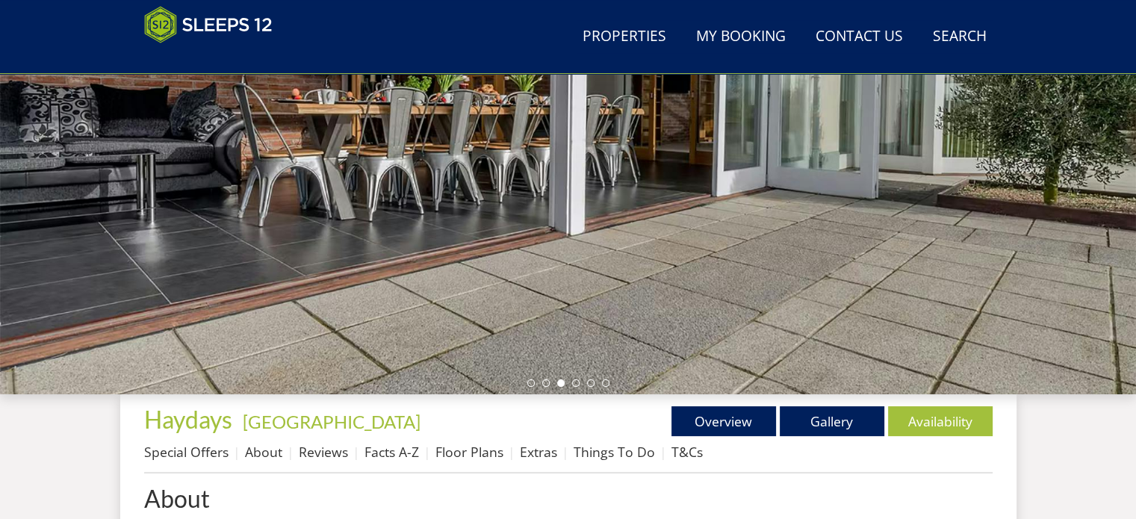
drag, startPoint x: 968, startPoint y: 0, endPoint x: 700, endPoint y: 300, distance: 401.9
click at [700, 300] on div at bounding box center [568, 133] width 1136 height 523
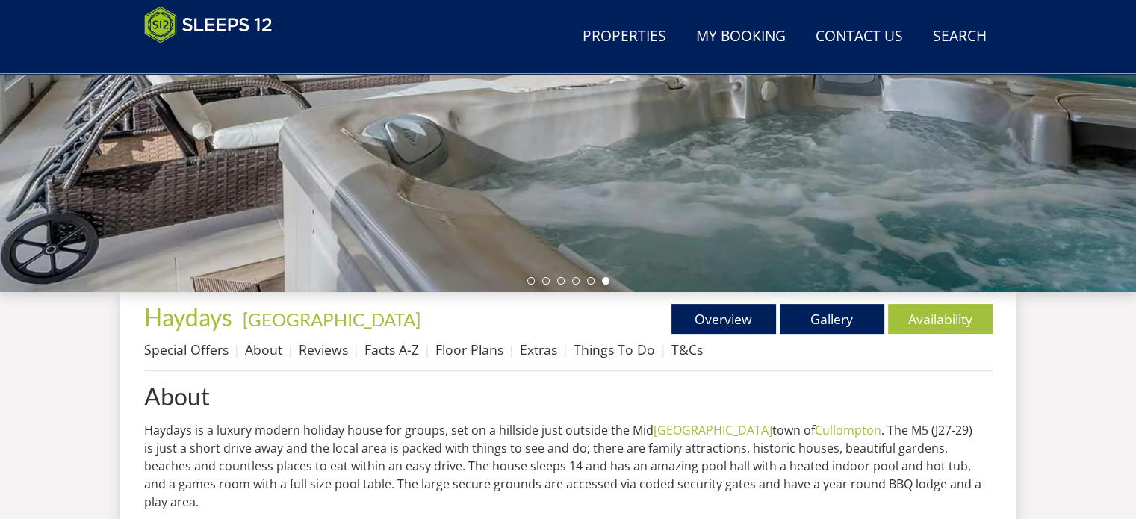
scroll to position [339, 0]
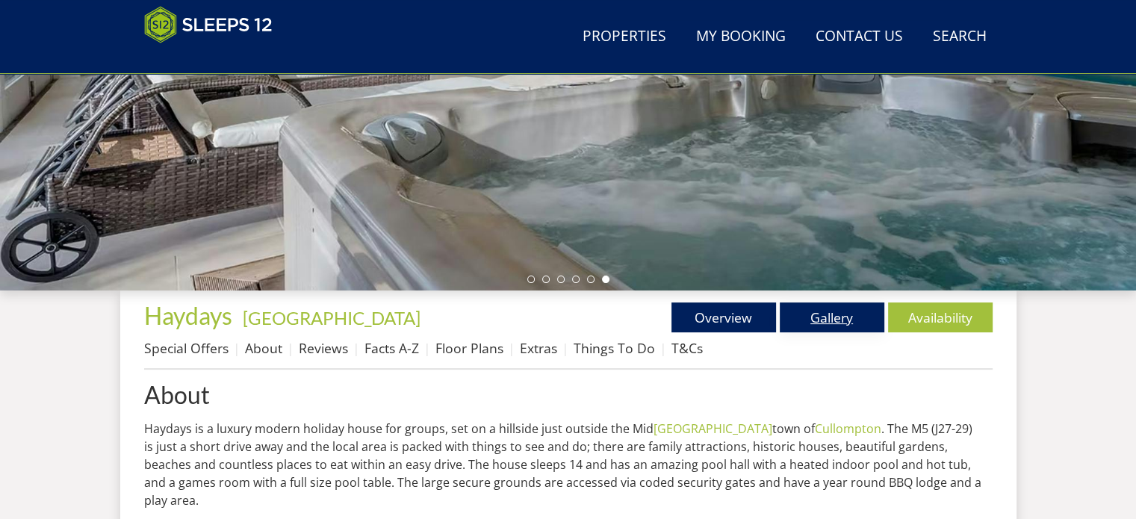
click at [836, 326] on link "Gallery" at bounding box center [831, 317] width 105 height 30
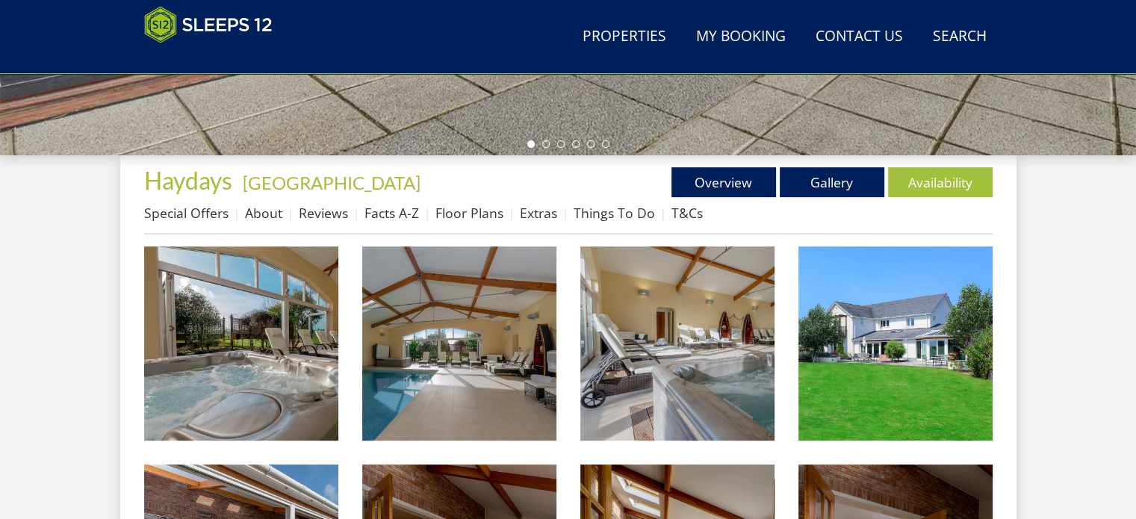
scroll to position [472, 0]
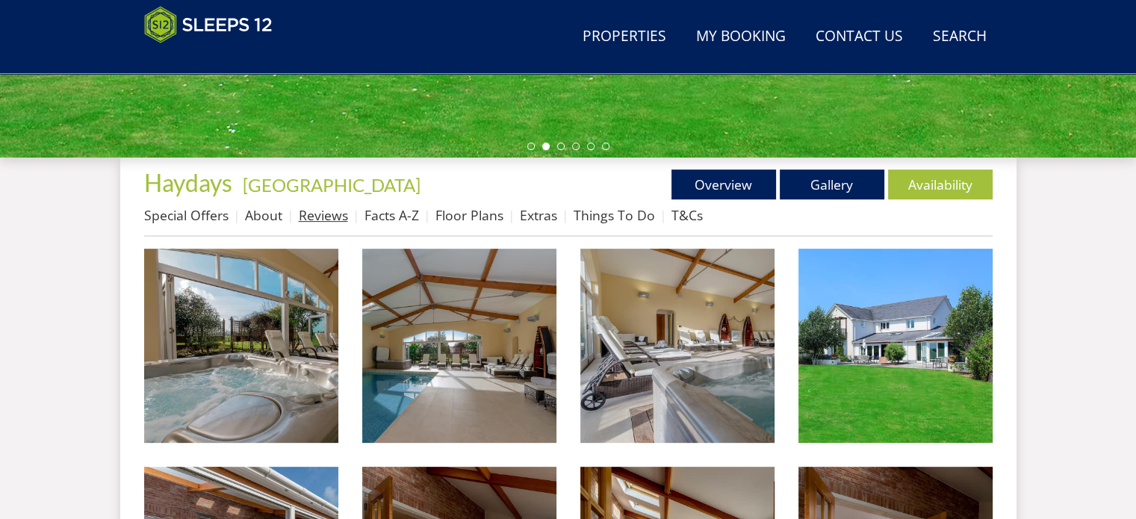
click at [308, 222] on link "Reviews" at bounding box center [323, 215] width 49 height 18
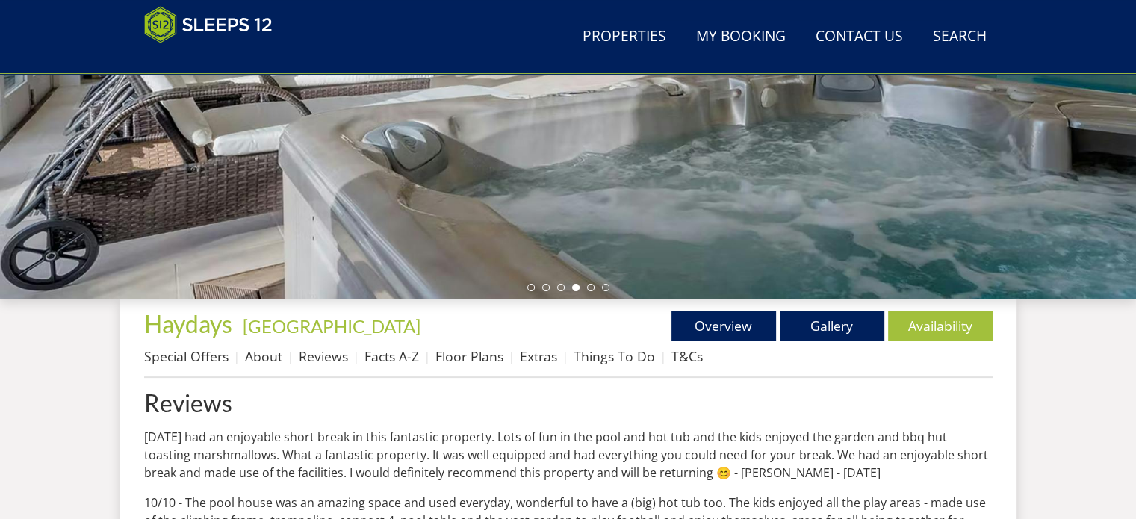
scroll to position [331, 0]
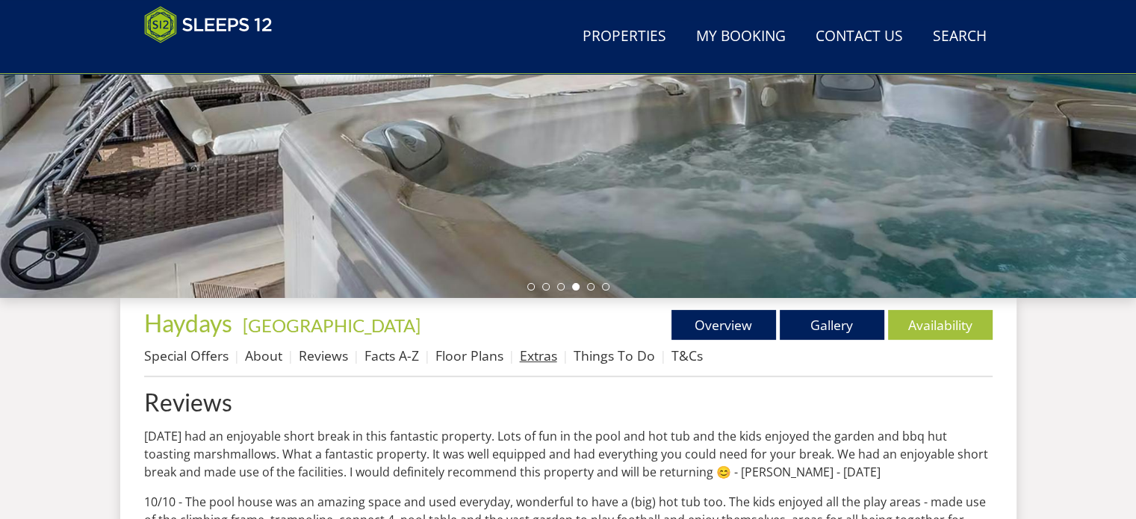
click at [526, 357] on link "Extras" at bounding box center [538, 355] width 37 height 18
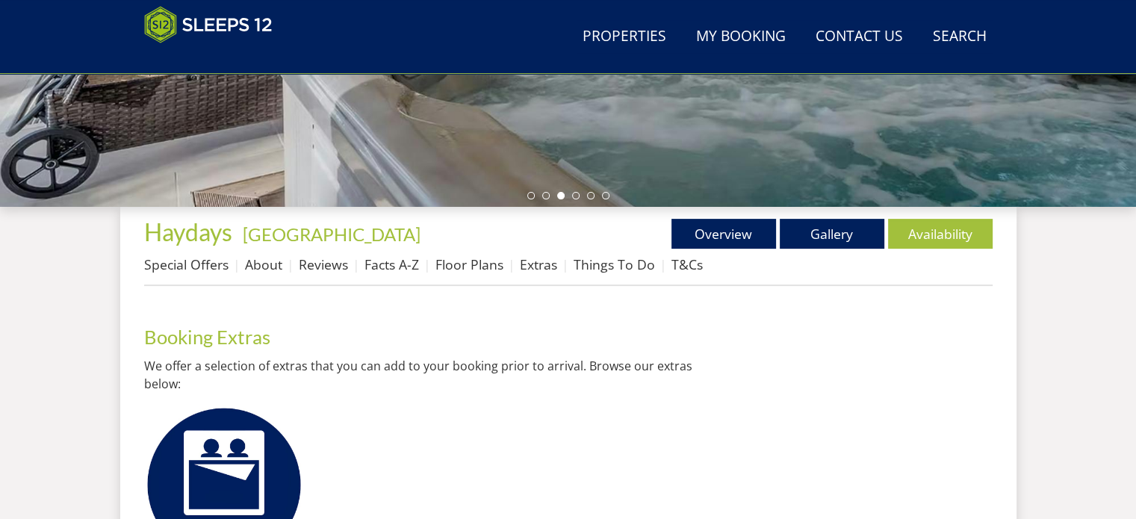
scroll to position [396, 0]
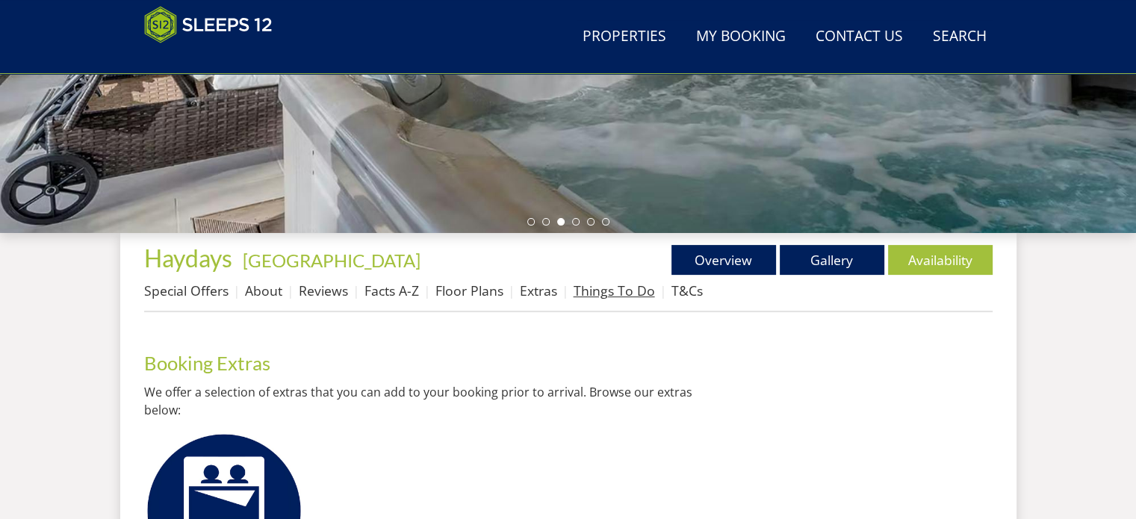
click at [596, 292] on link "Things To Do" at bounding box center [613, 290] width 81 height 18
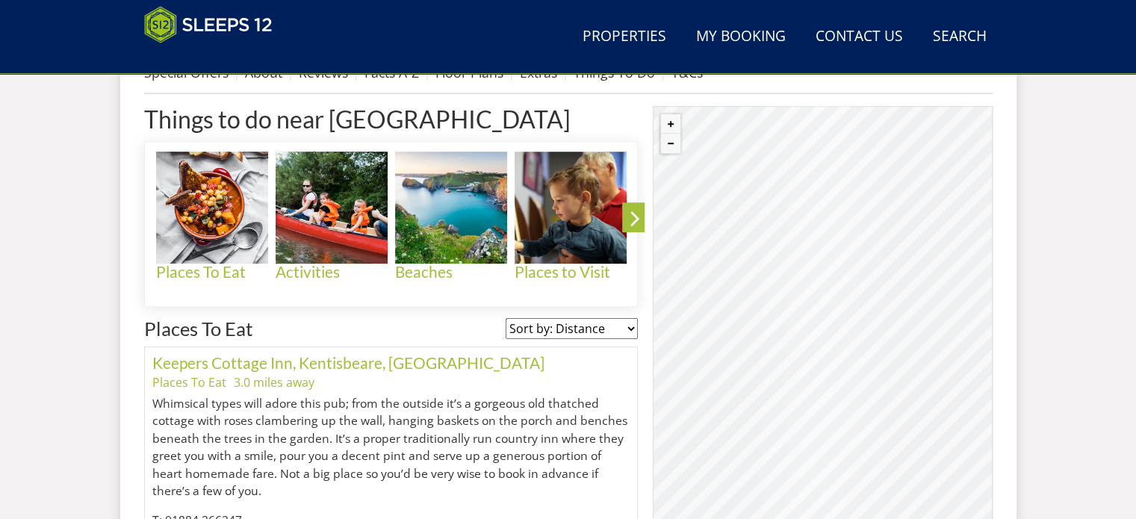
scroll to position [618, 0]
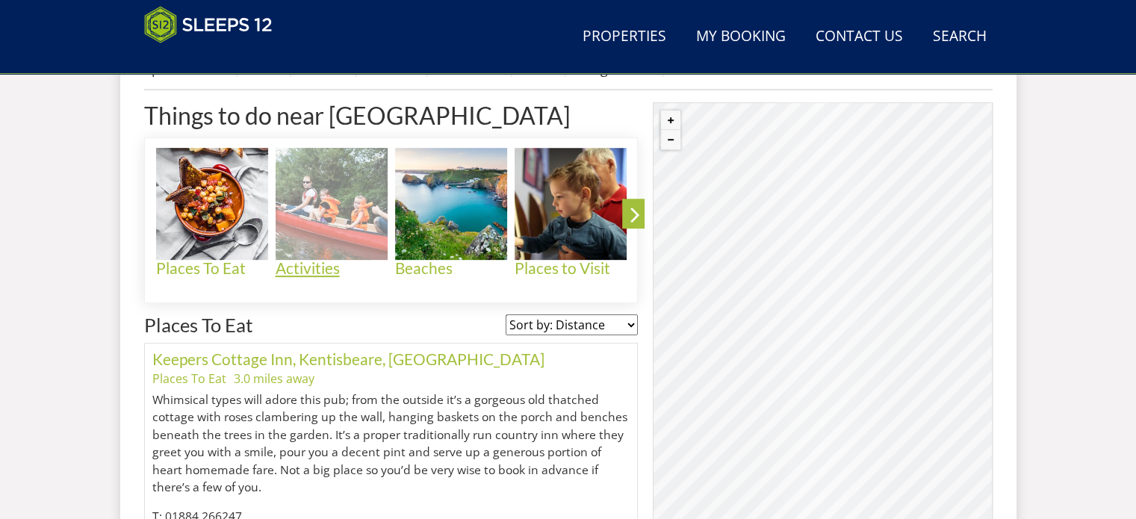
click at [334, 205] on img at bounding box center [332, 204] width 112 height 112
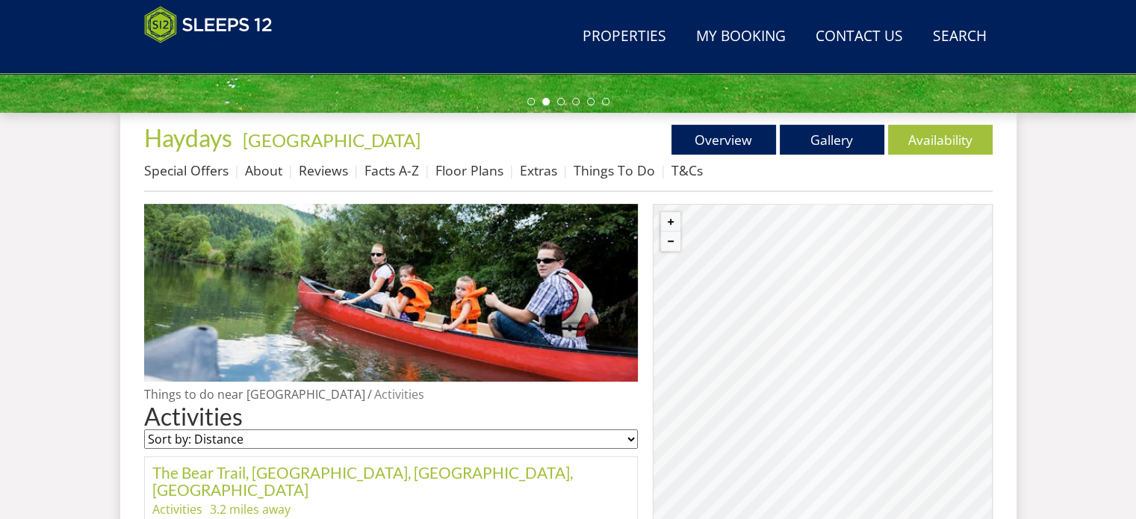
scroll to position [516, 0]
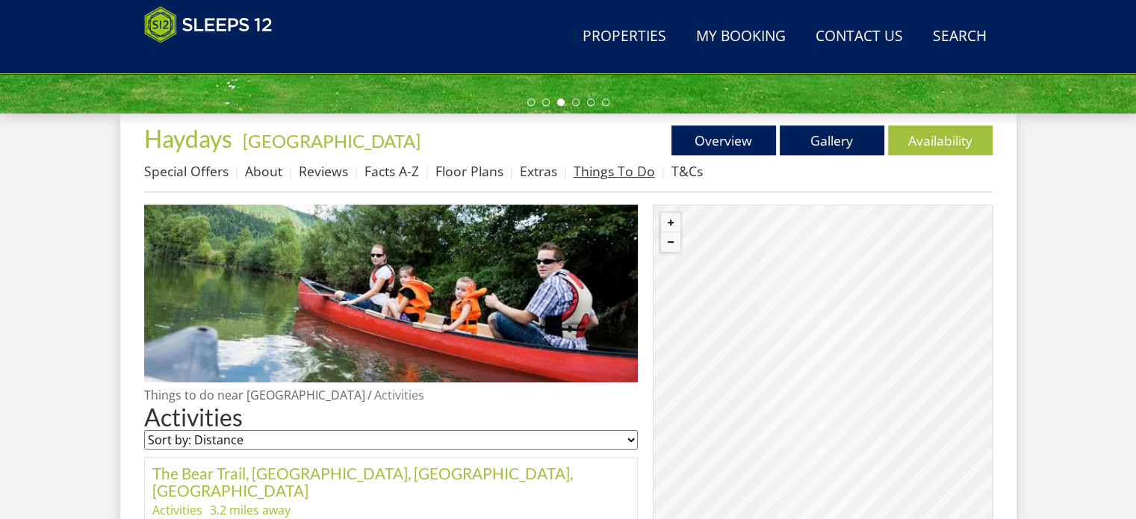
click at [573, 176] on link "Things To Do" at bounding box center [613, 171] width 81 height 18
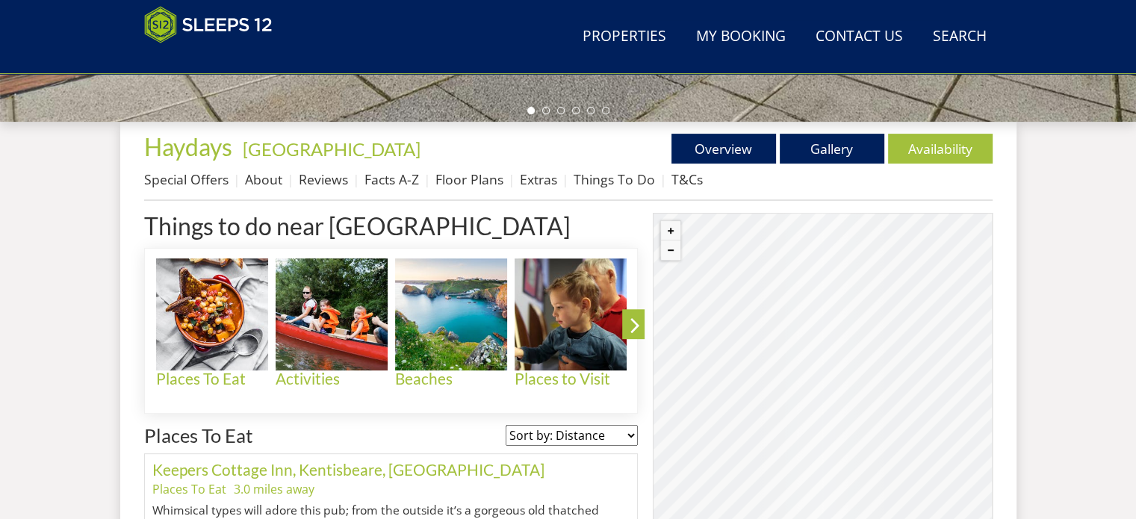
scroll to position [510, 0]
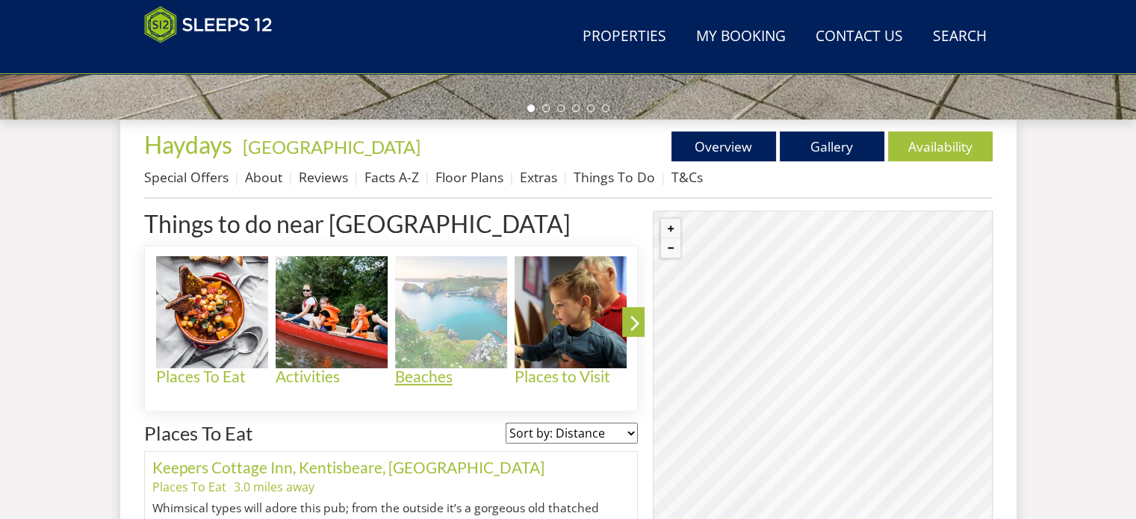
click at [433, 320] on img at bounding box center [451, 312] width 112 height 112
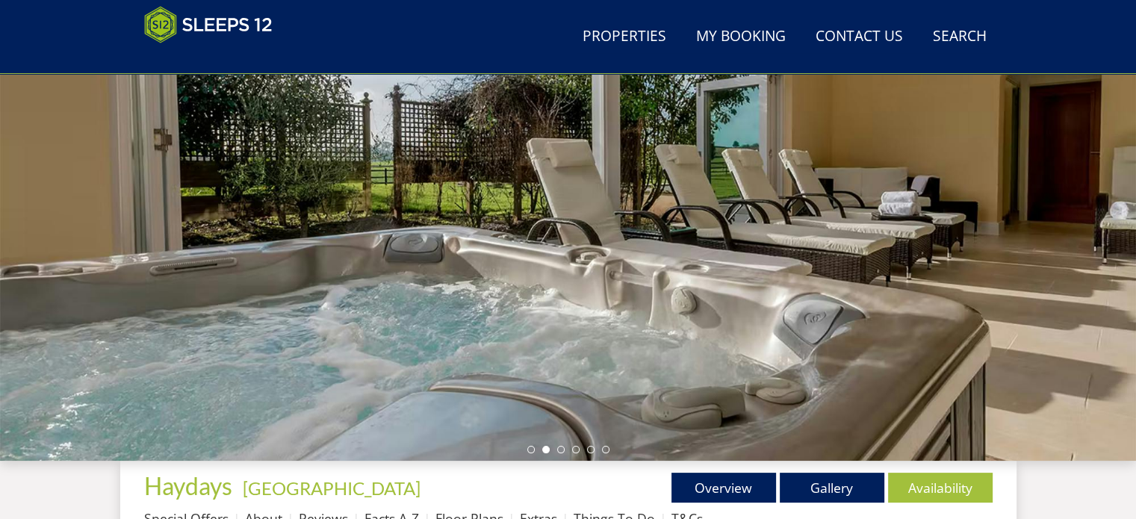
scroll to position [176, 0]
